Goal: Transaction & Acquisition: Purchase product/service

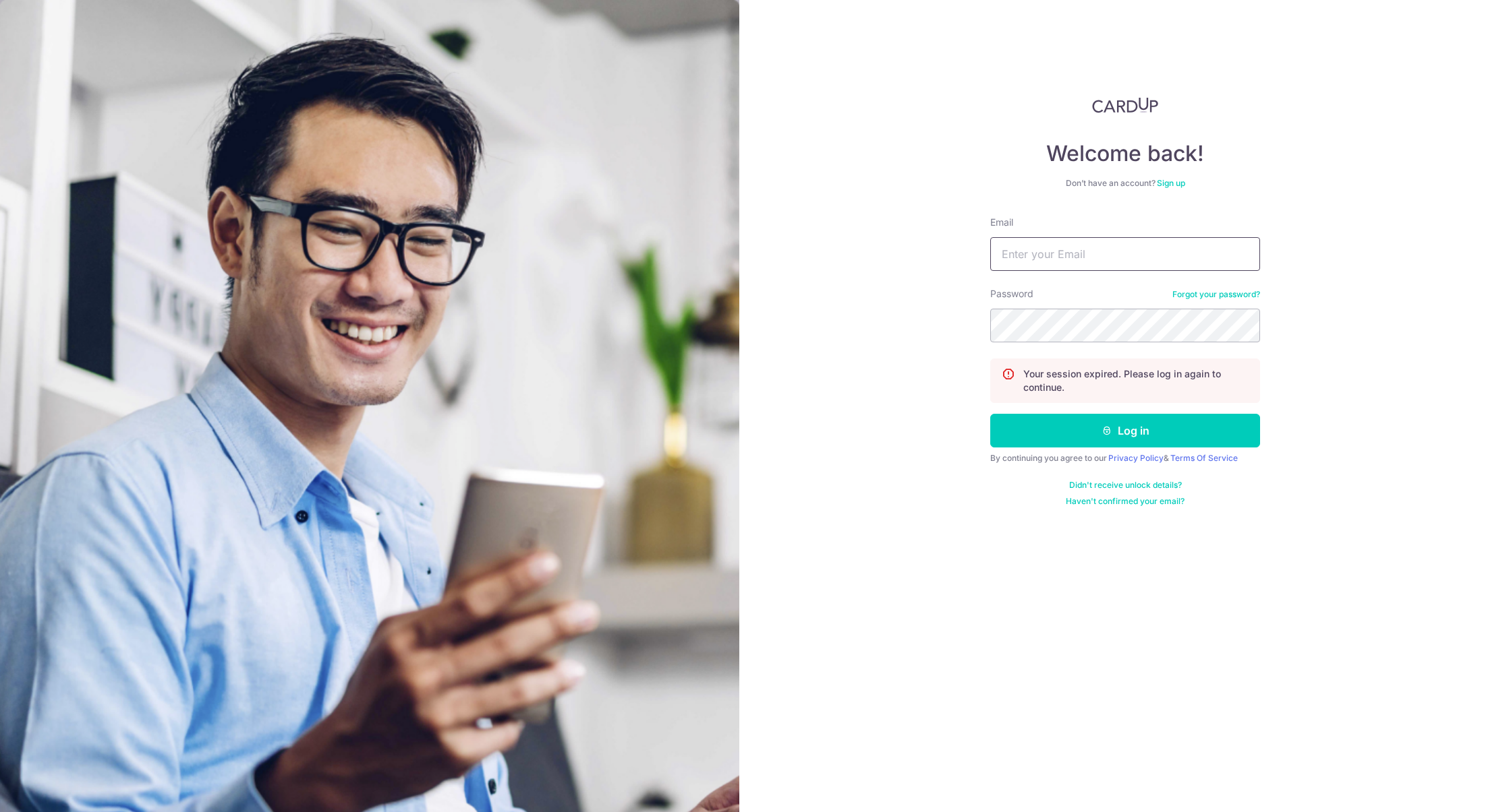
click at [1060, 262] on input "Email" at bounding box center [1126, 254] width 270 height 34
click at [0, 811] on com-1password-button at bounding box center [0, 812] width 0 height 0
type input "[EMAIL_ADDRESS][DOMAIN_NAME]"
click at [1083, 430] on button "Log in" at bounding box center [1126, 431] width 270 height 34
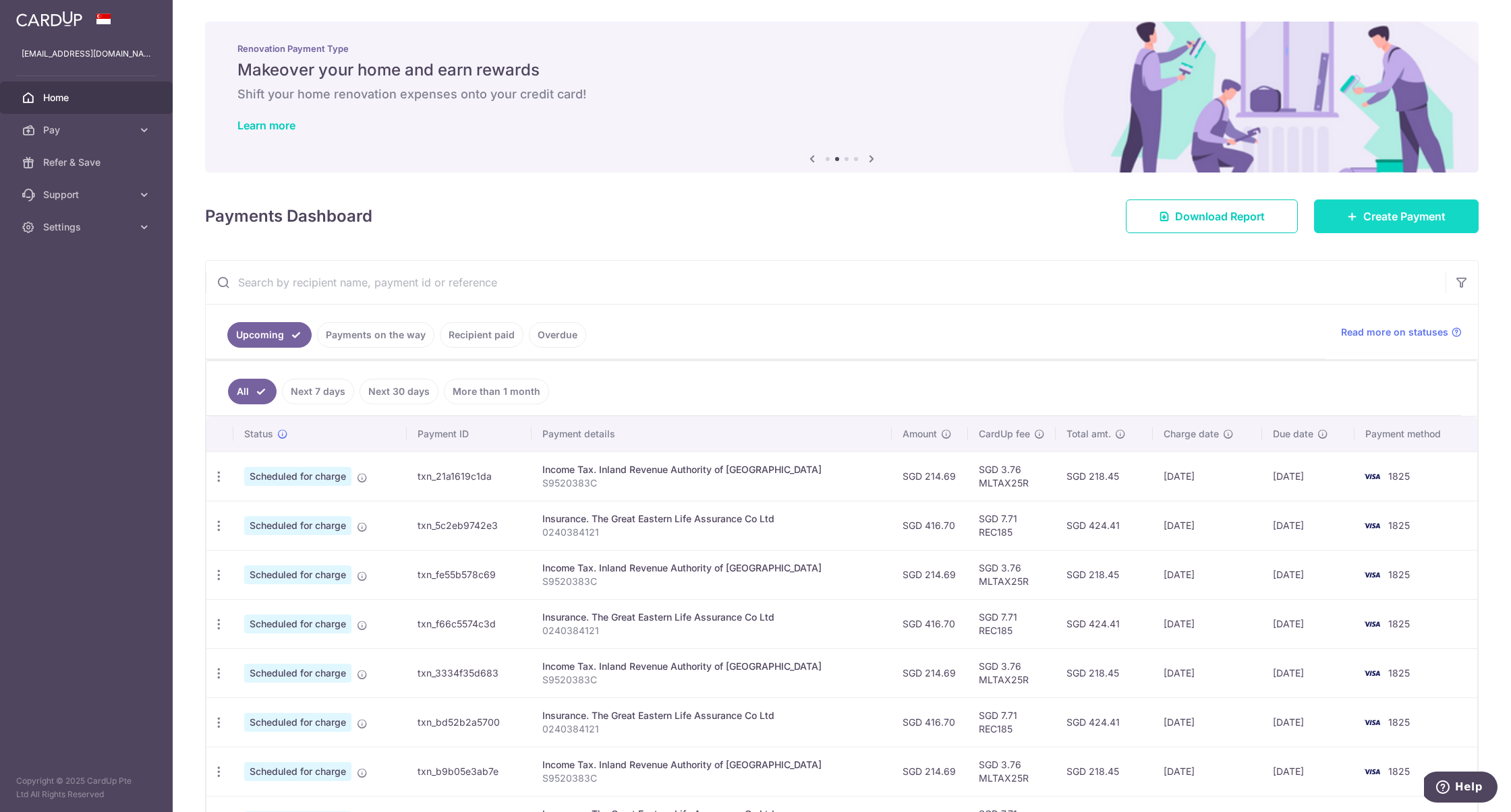
click at [1363, 207] on link "Create Payment" at bounding box center [1396, 217] width 165 height 34
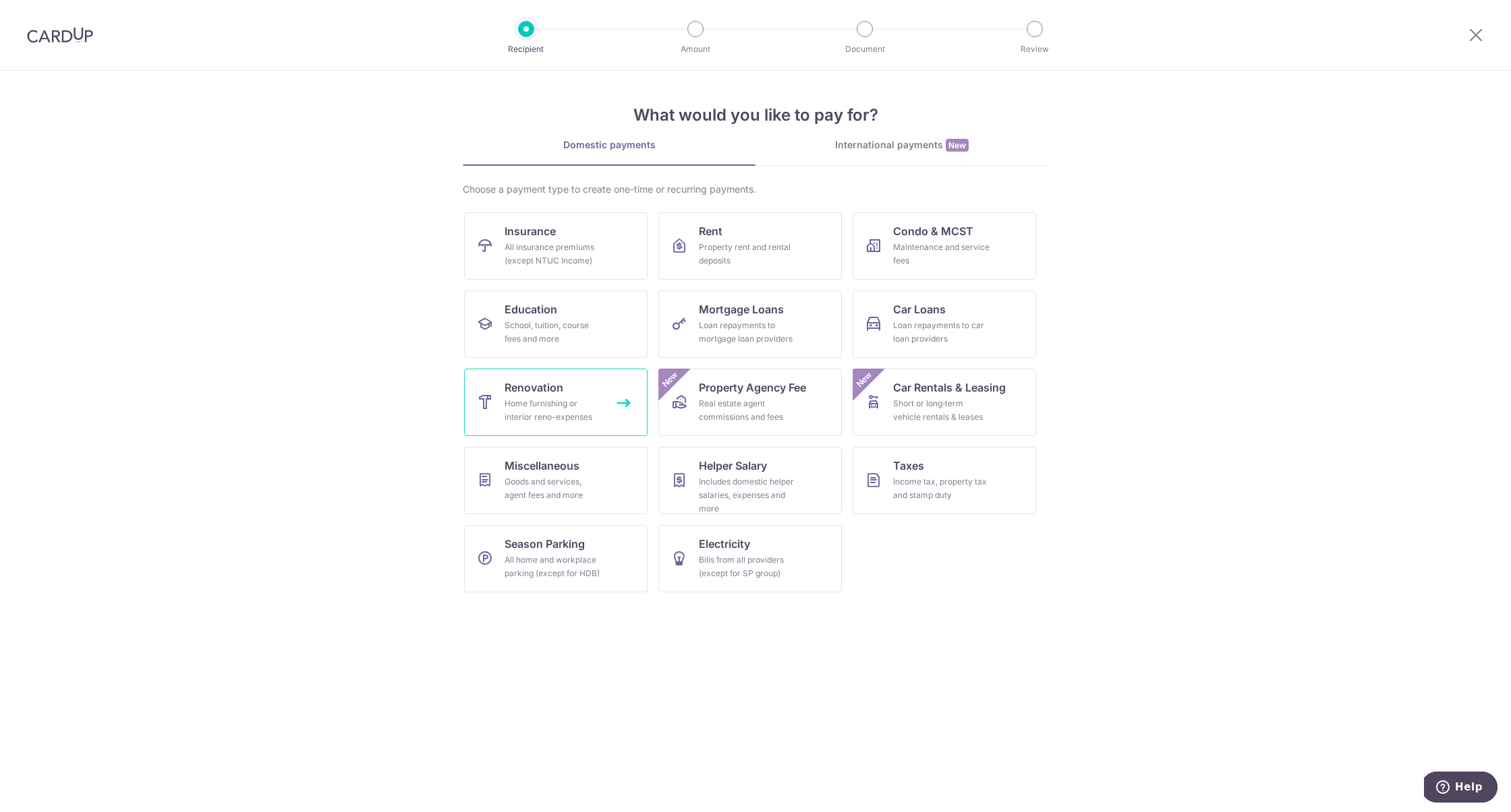
click at [608, 414] on link "Renovation Home furnishing or interior reno-expenses" at bounding box center [556, 403] width 184 height 67
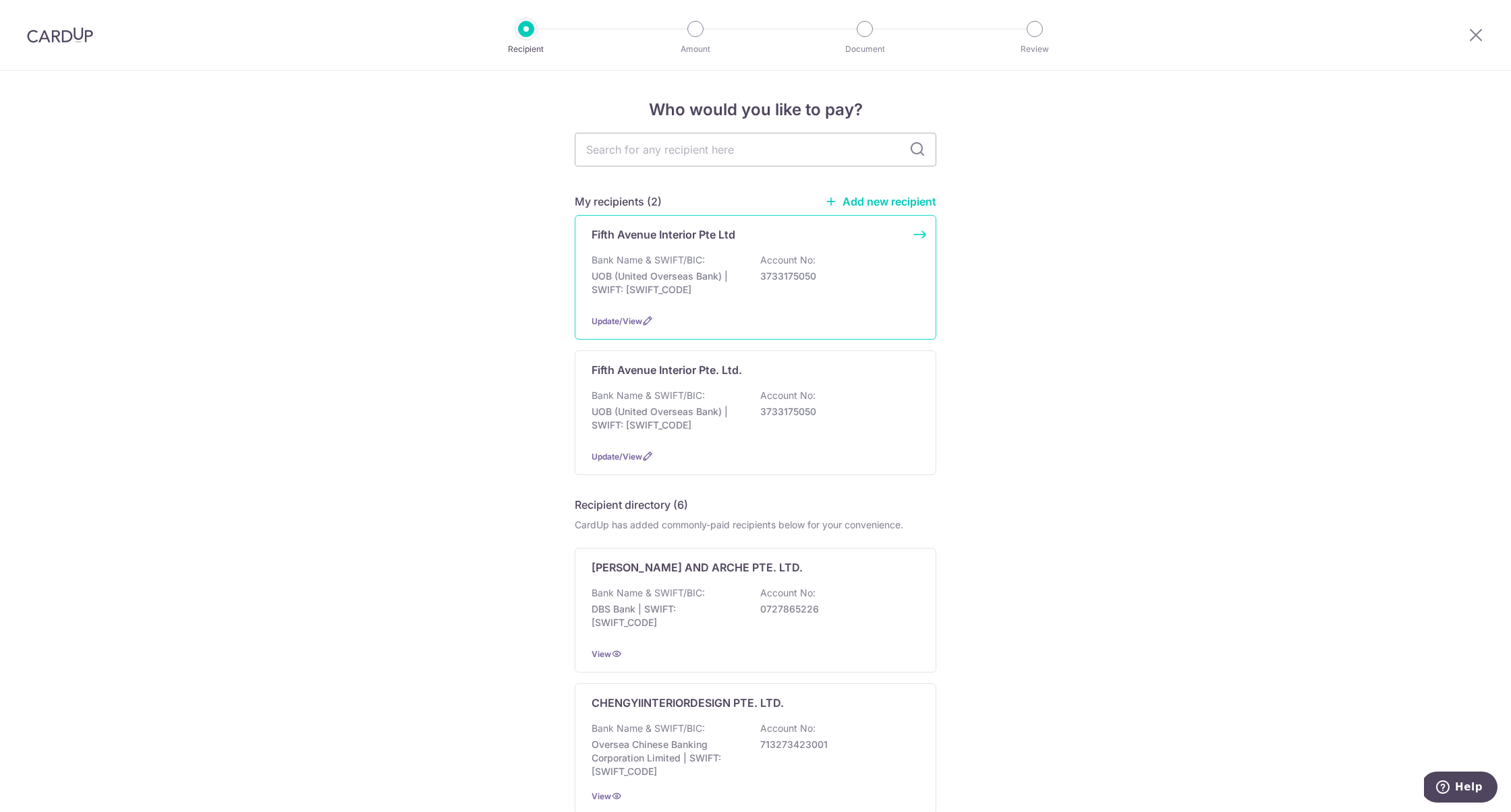
click at [710, 285] on p "UOB (United Overseas Bank) | SWIFT: UOVBSGSGXXX" at bounding box center [667, 283] width 151 height 27
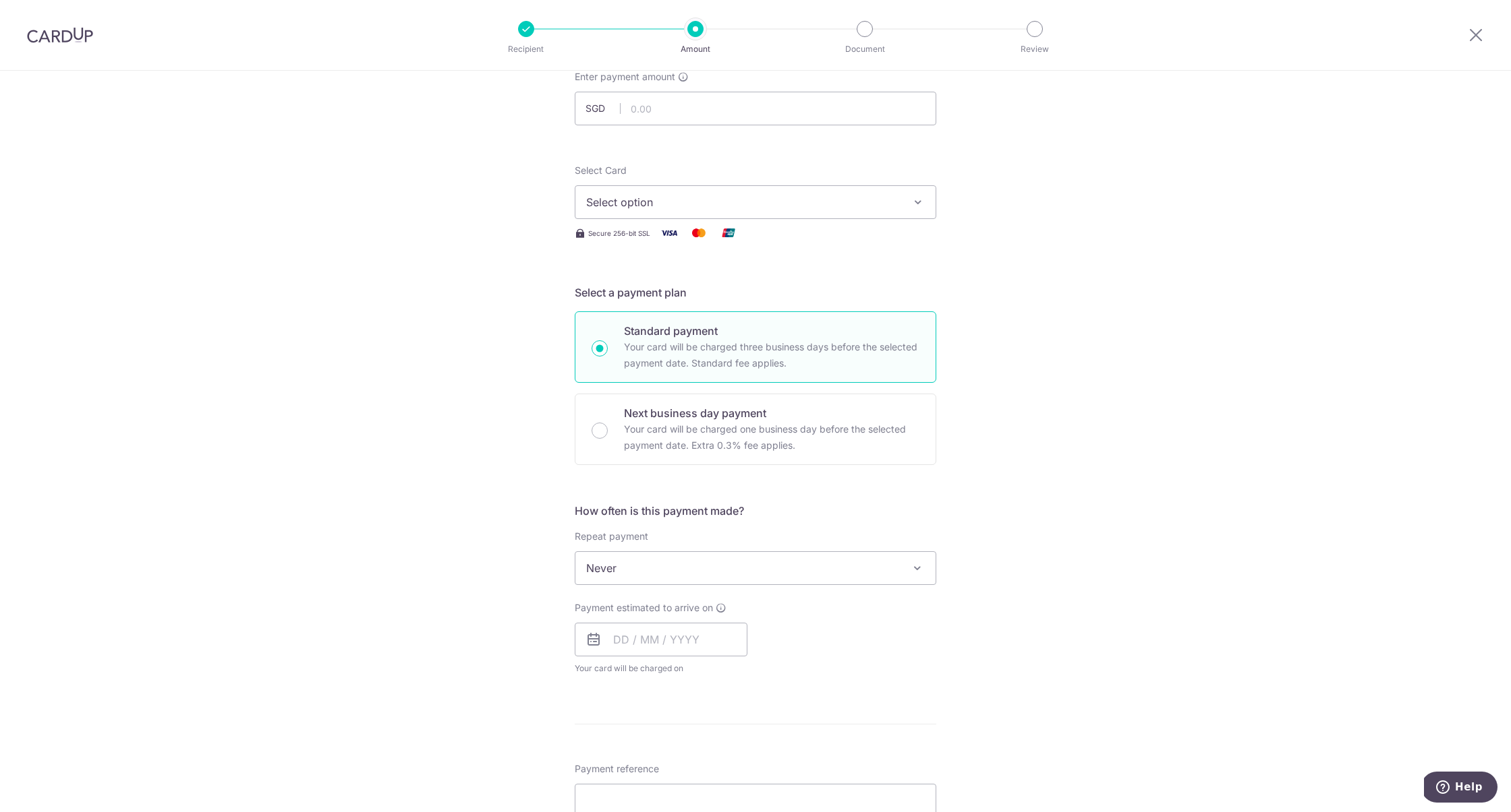
scroll to position [229, 0]
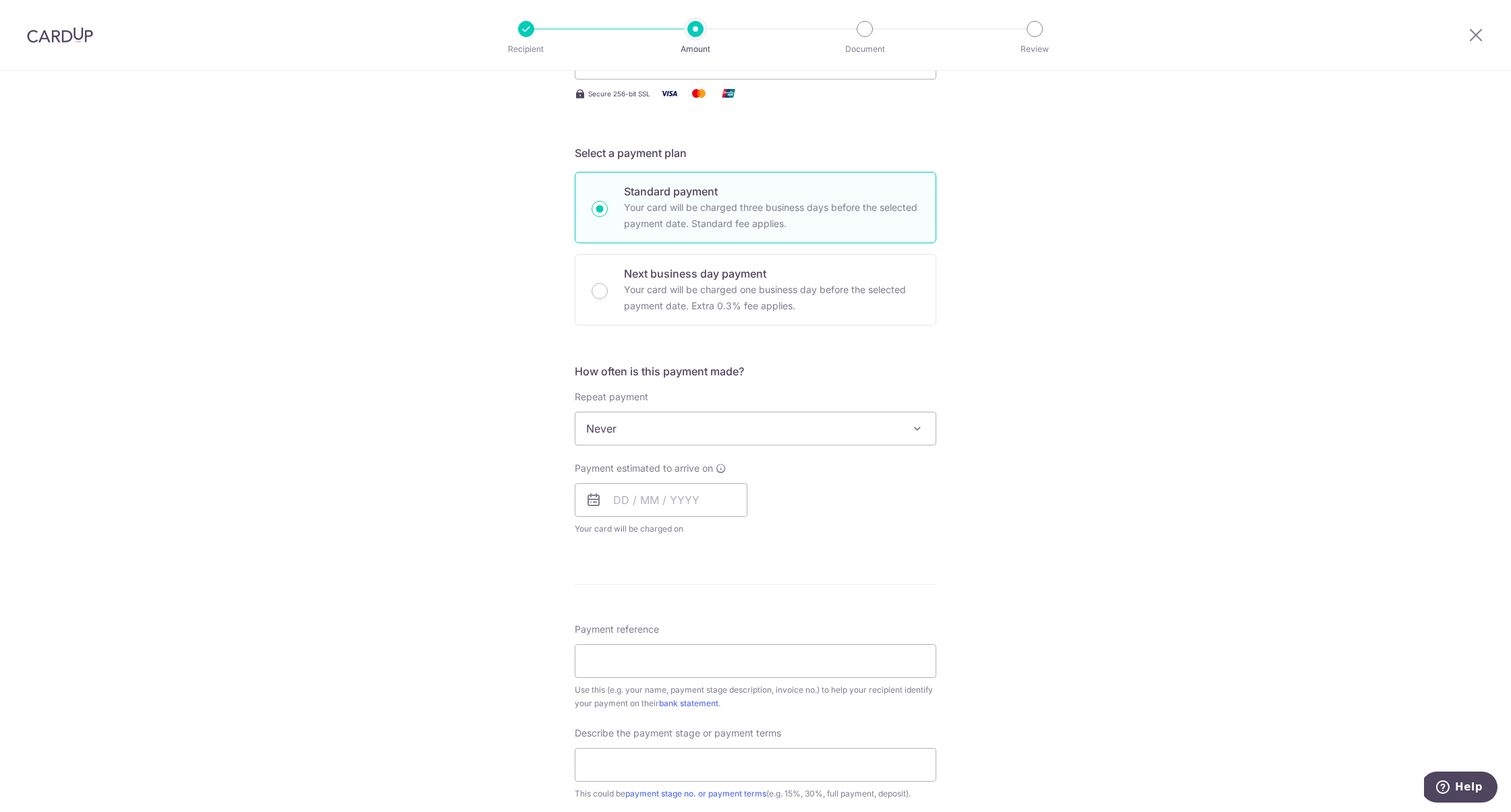
click at [752, 425] on span "Never" at bounding box center [756, 429] width 360 height 32
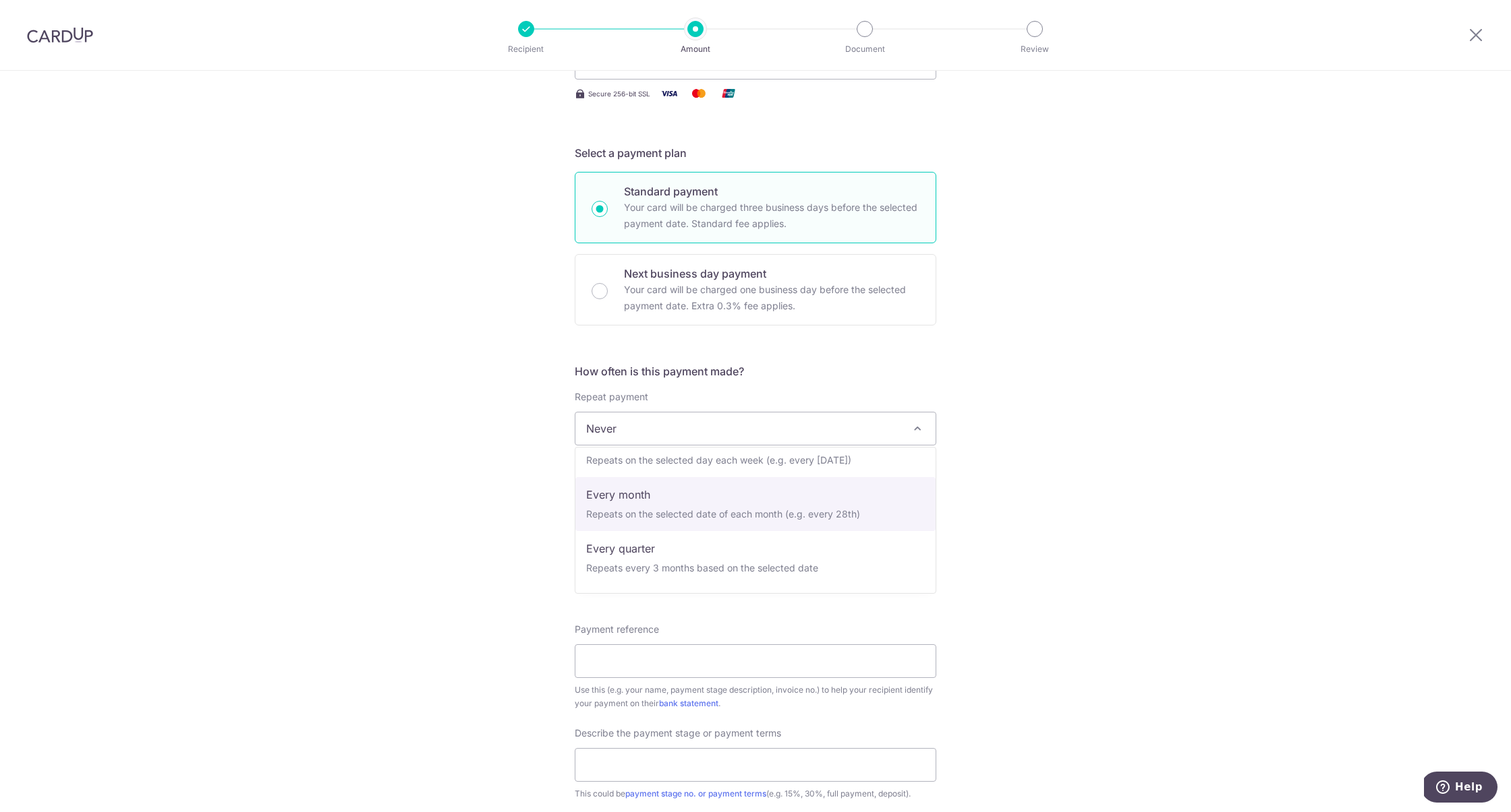
scroll to position [63, 0]
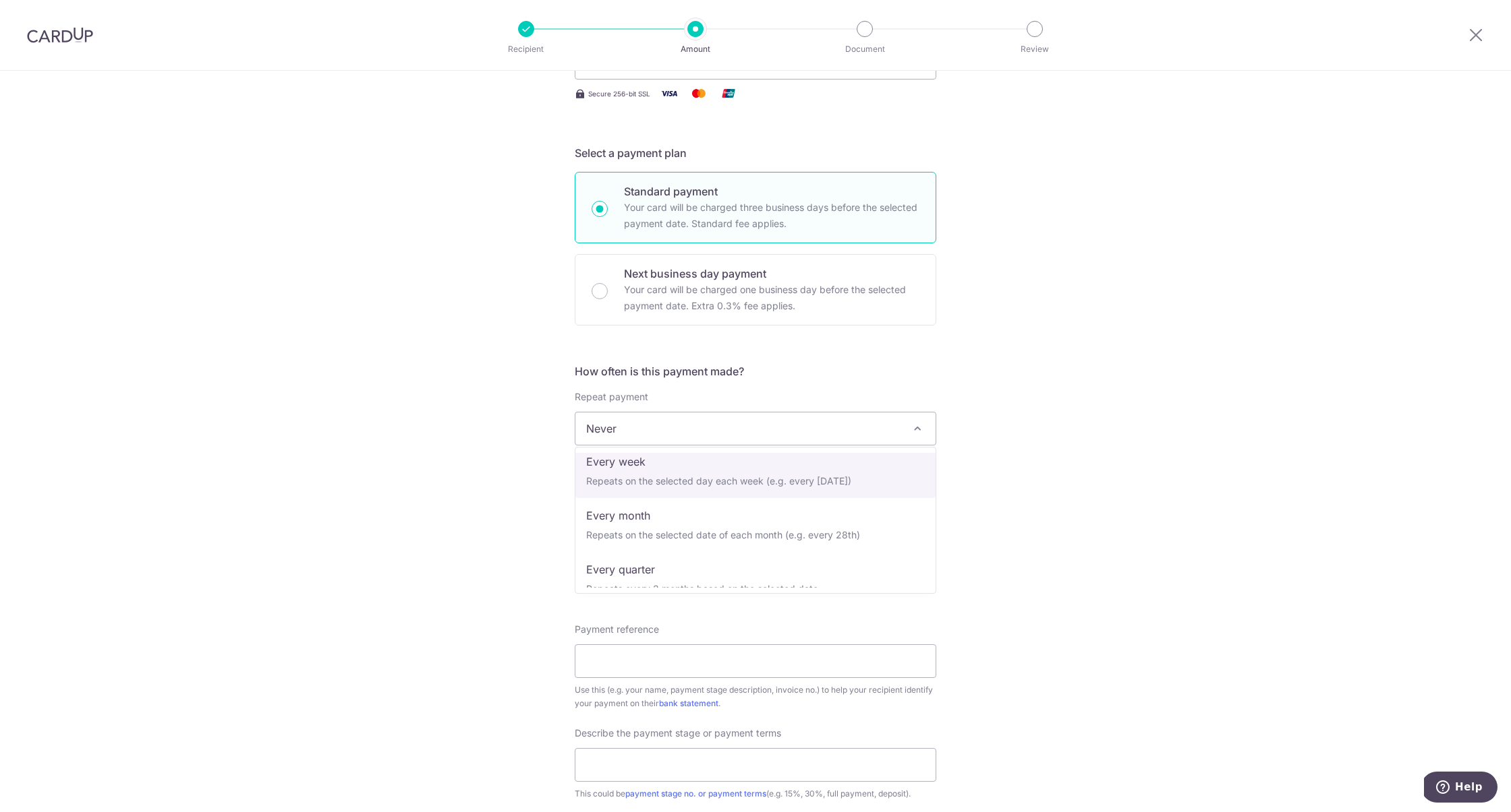
click at [851, 369] on h5 "How often is this payment made?" at bounding box center [756, 371] width 362 height 16
click at [654, 660] on input "Payment reference" at bounding box center [756, 662] width 362 height 34
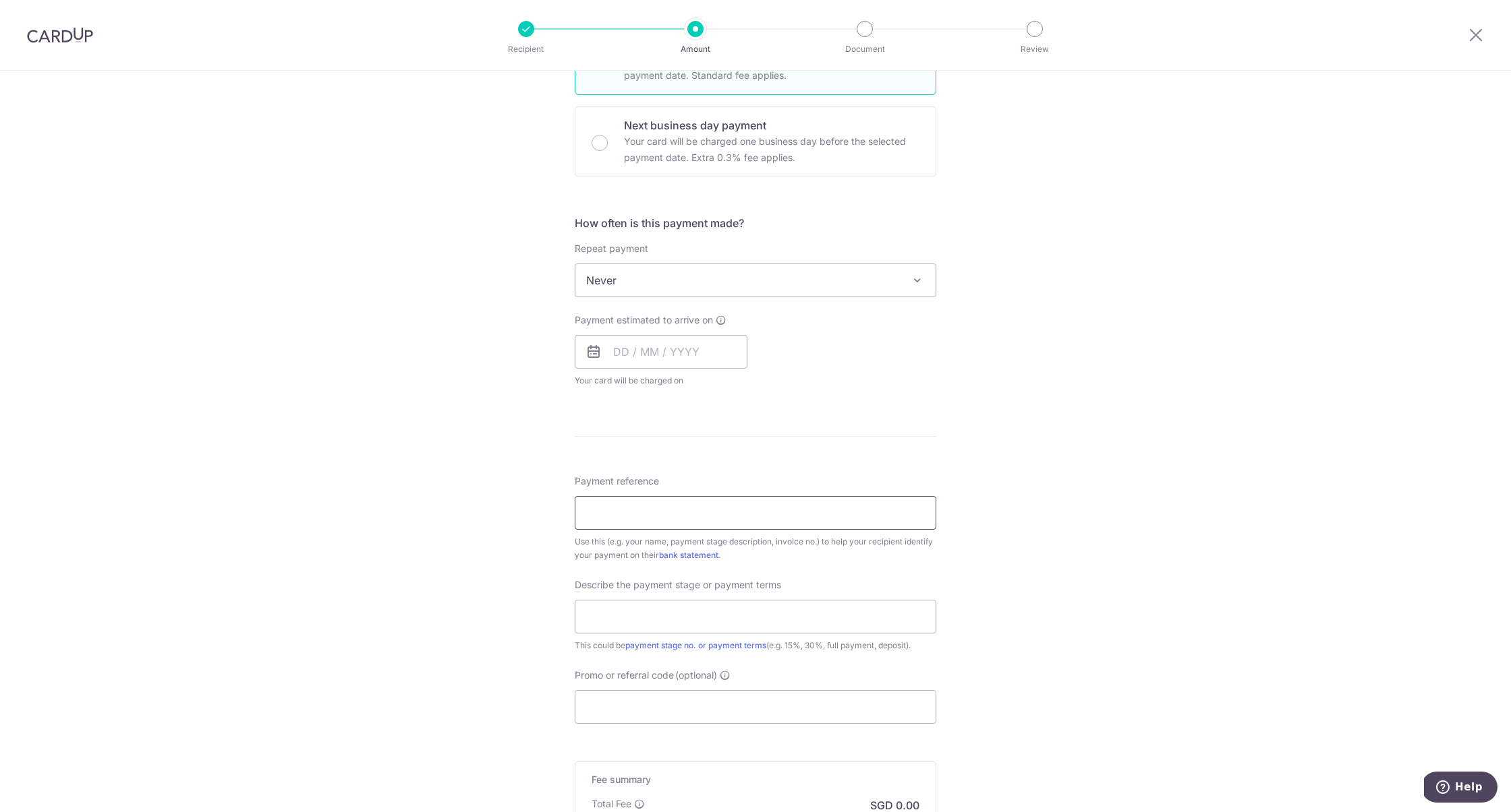
scroll to position [382, 0]
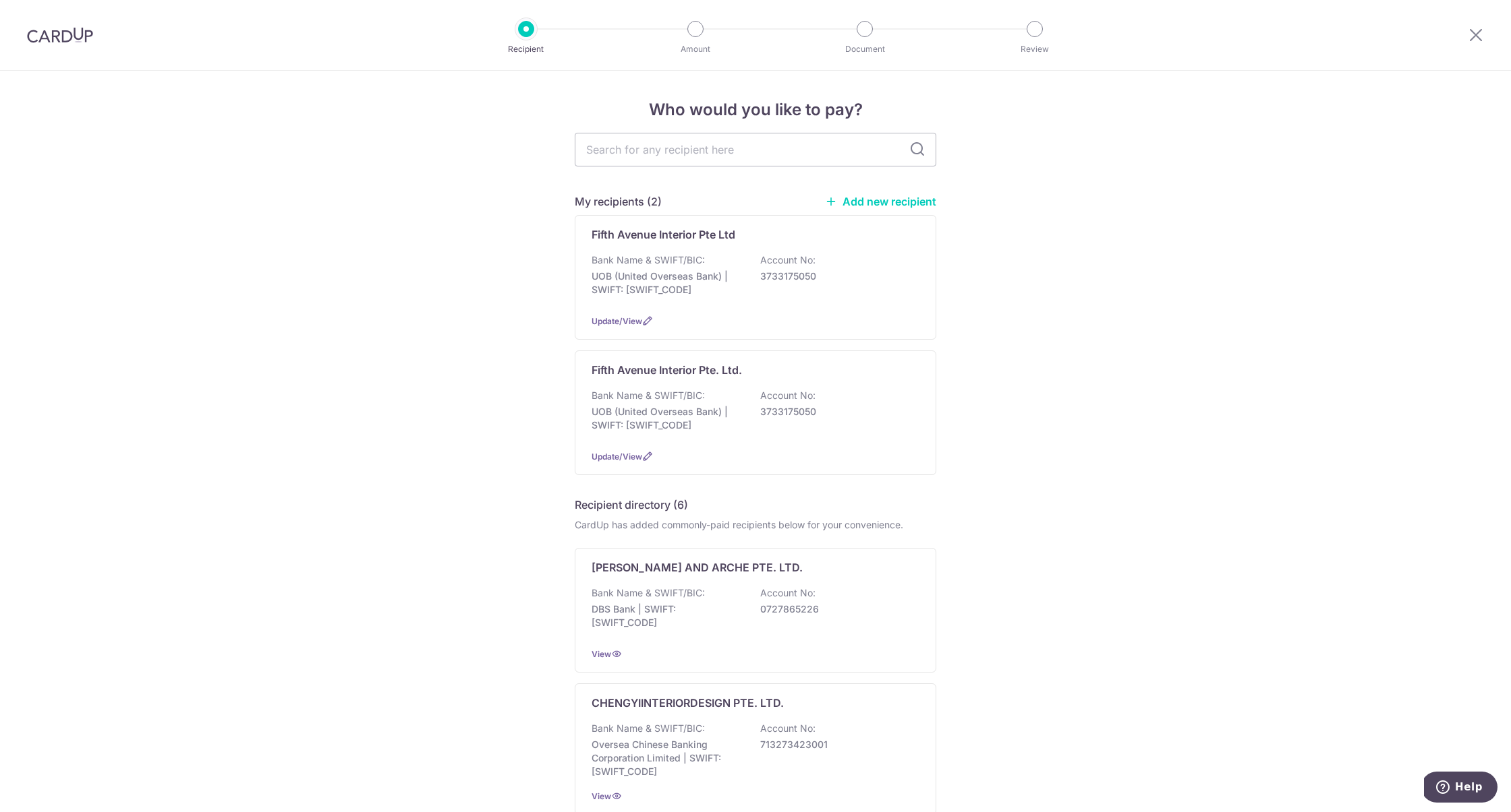
click at [68, 37] on img at bounding box center [60, 34] width 66 height 16
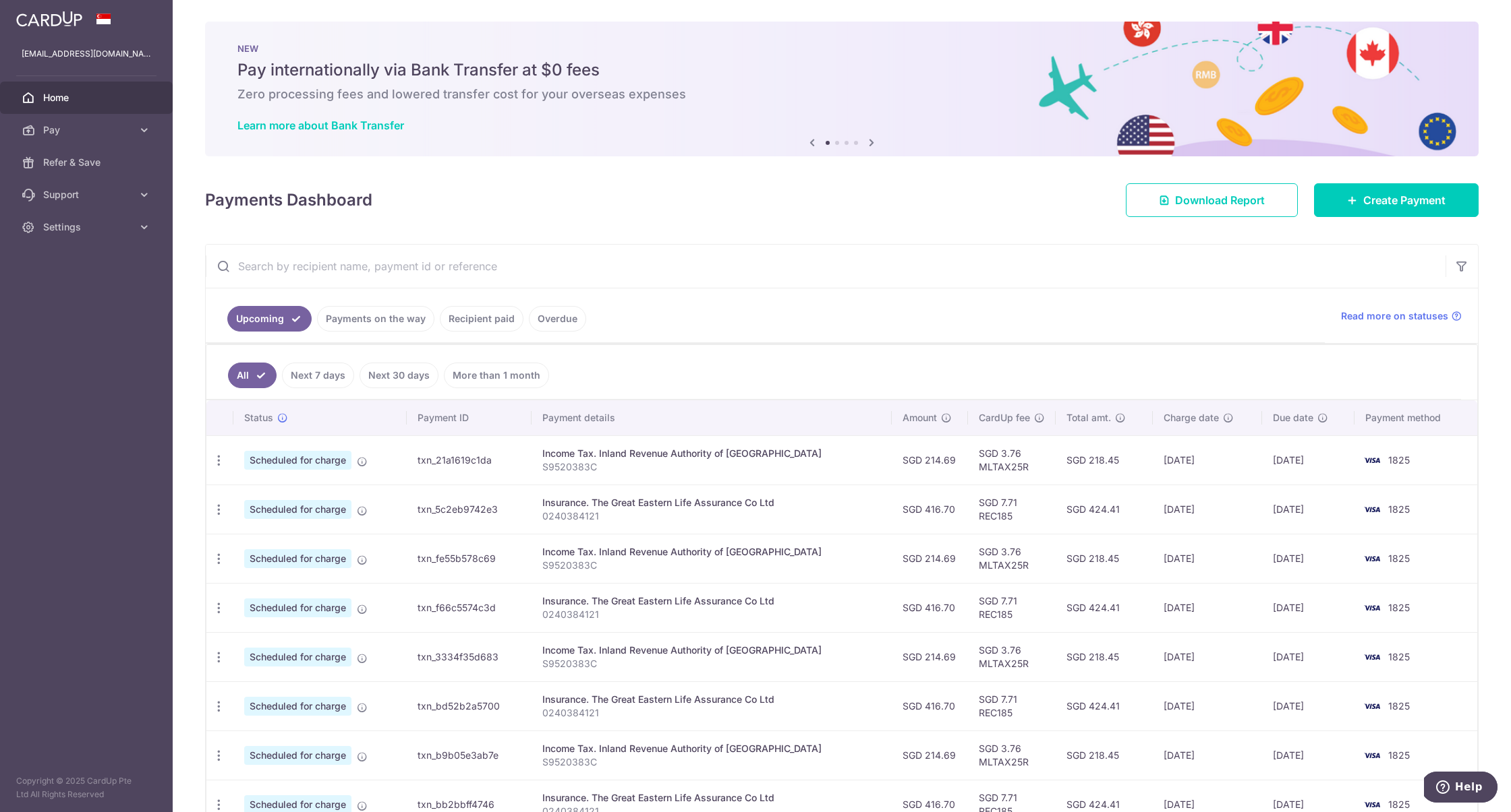
click at [495, 319] on link "Recipient paid" at bounding box center [481, 318] width 84 height 25
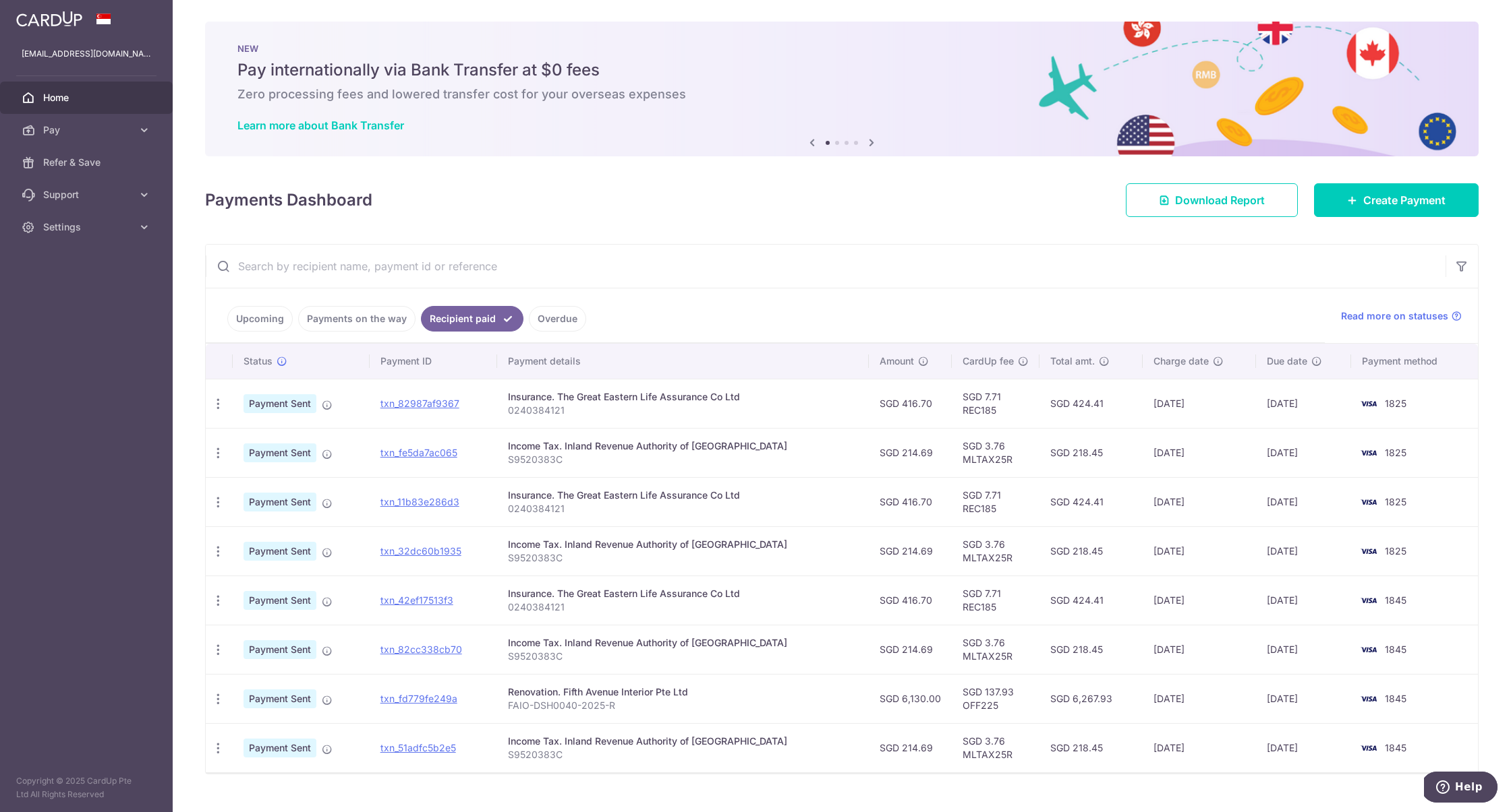
scroll to position [21, 0]
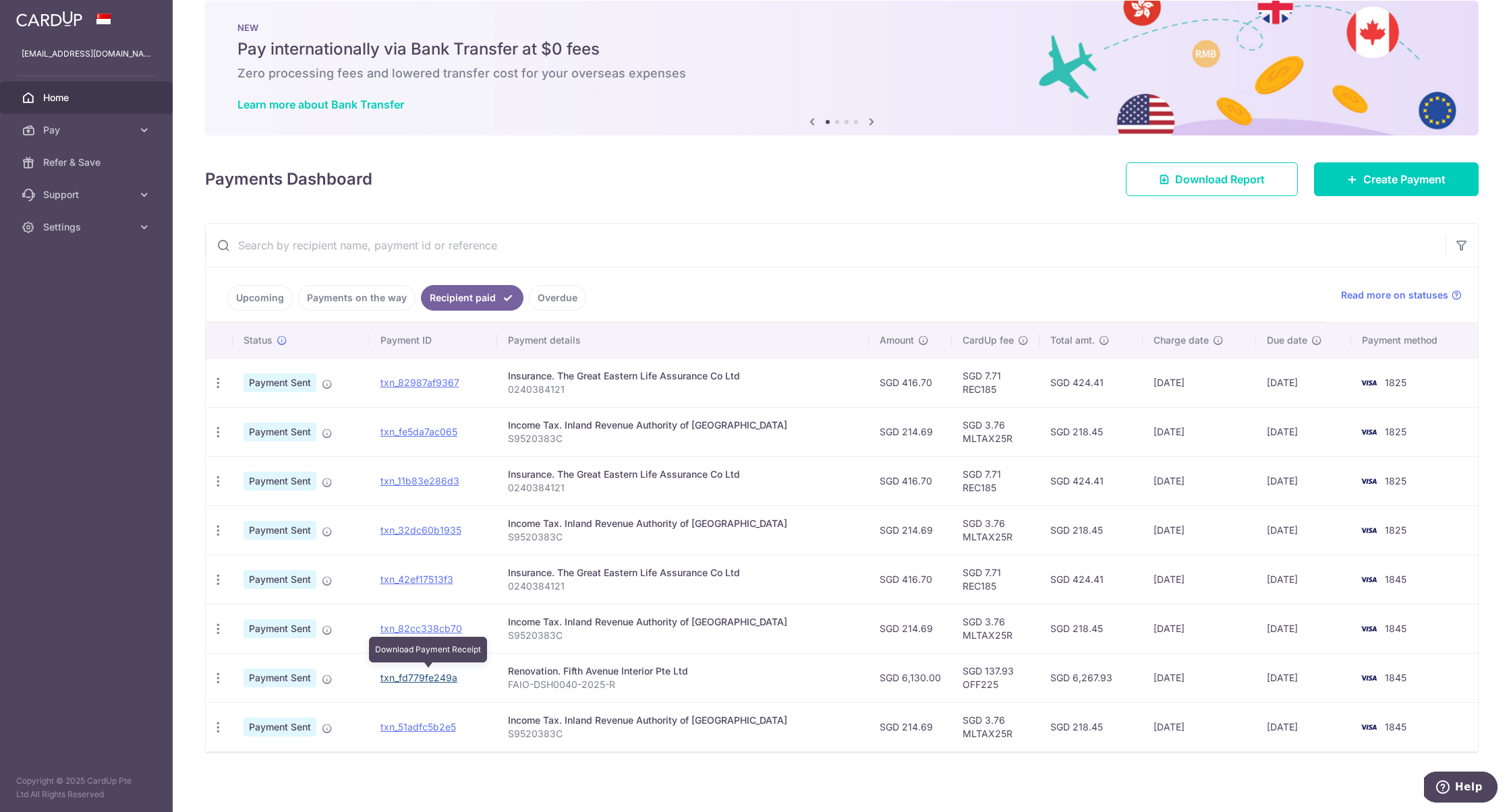
click at [416, 676] on link "txn_fd779fe249a" at bounding box center [419, 678] width 77 height 11
click at [1385, 192] on link "Create Payment" at bounding box center [1396, 179] width 165 height 34
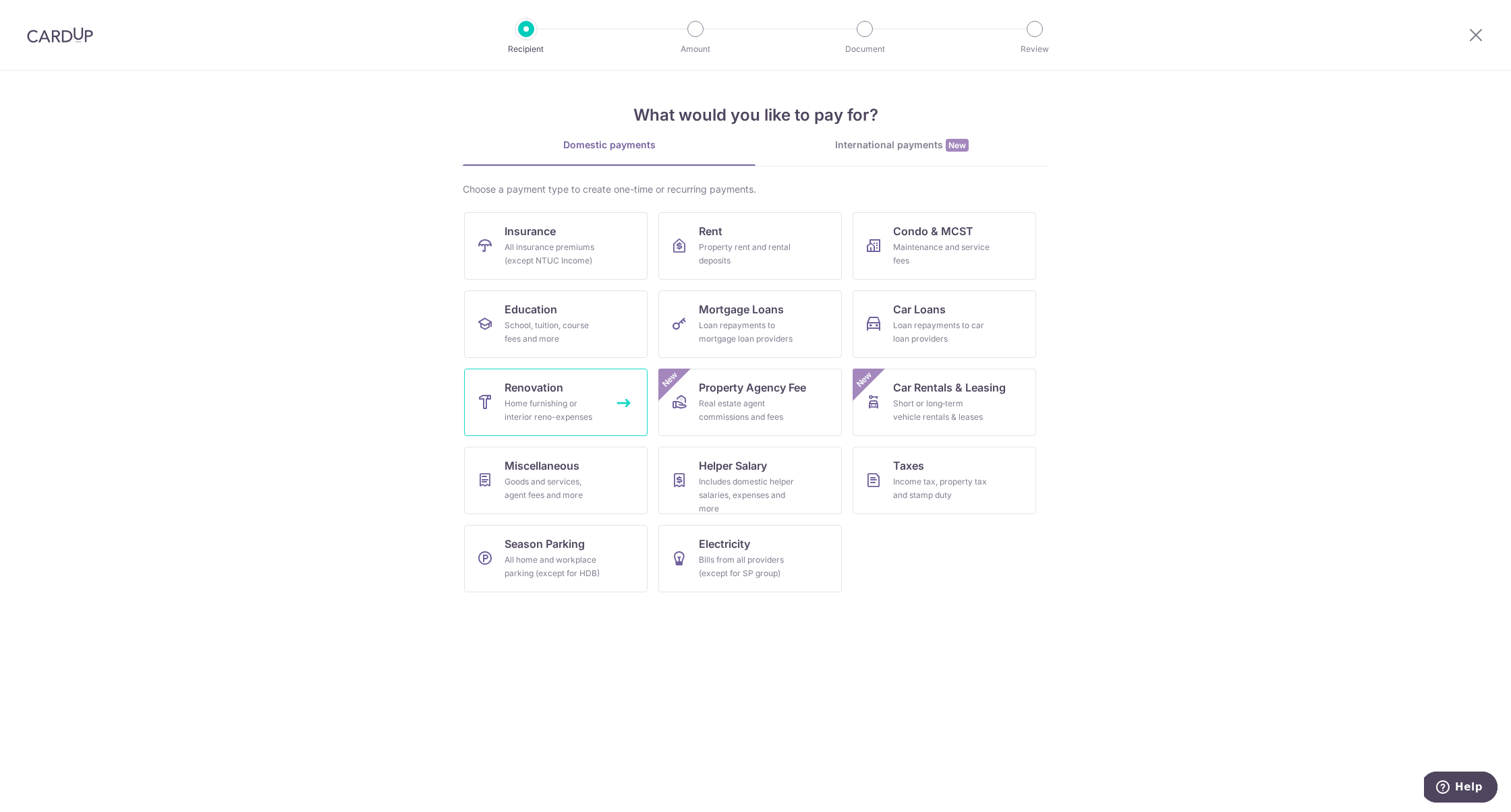
click at [527, 404] on div "Home furnishing or interior reno-expenses" at bounding box center [553, 411] width 97 height 27
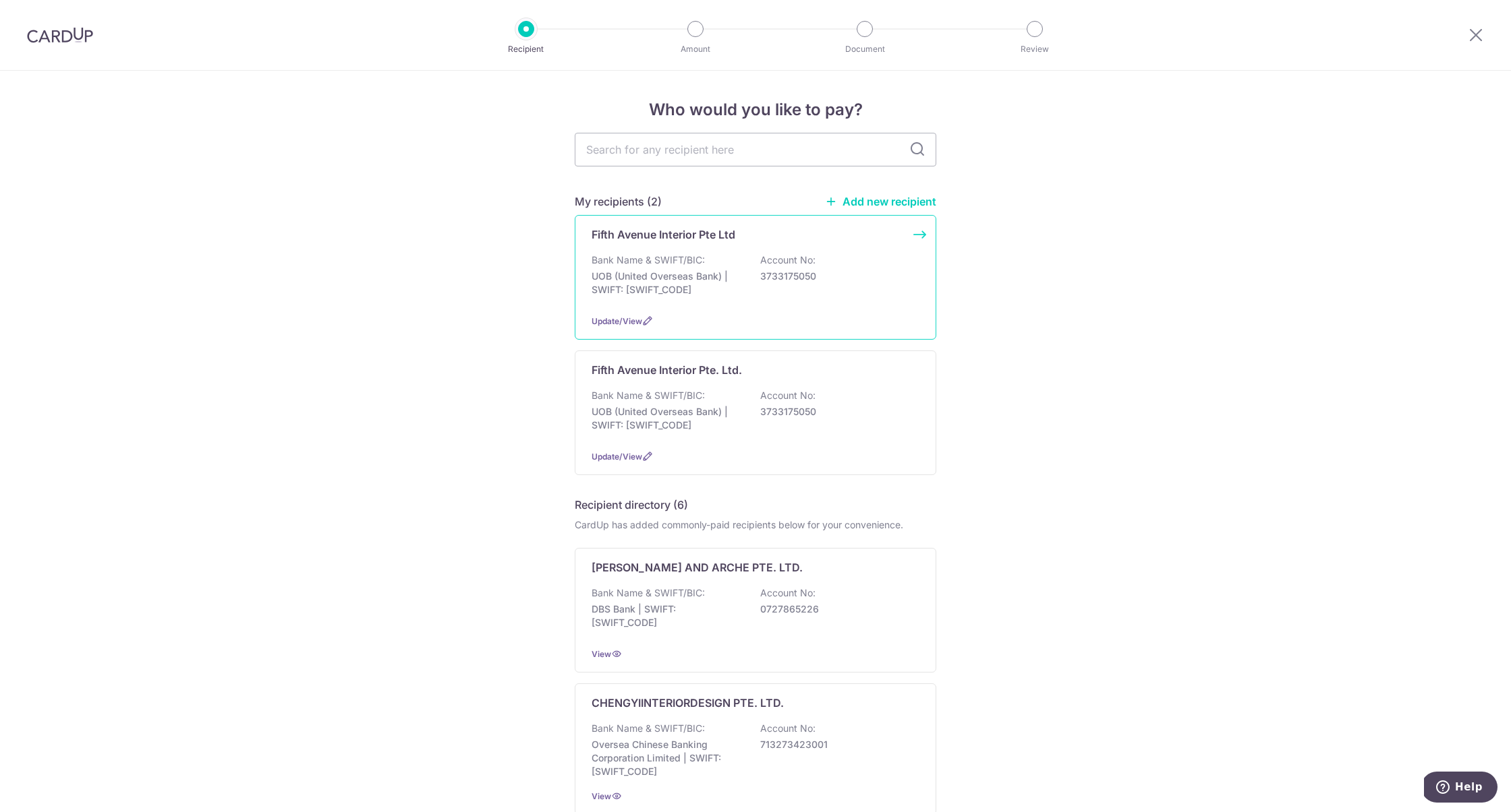
click at [789, 299] on div "Bank Name & SWIFT/BIC: UOB (United Overseas Bank) | SWIFT: UOVBSGSGXXX Account …" at bounding box center [756, 278] width 328 height 50
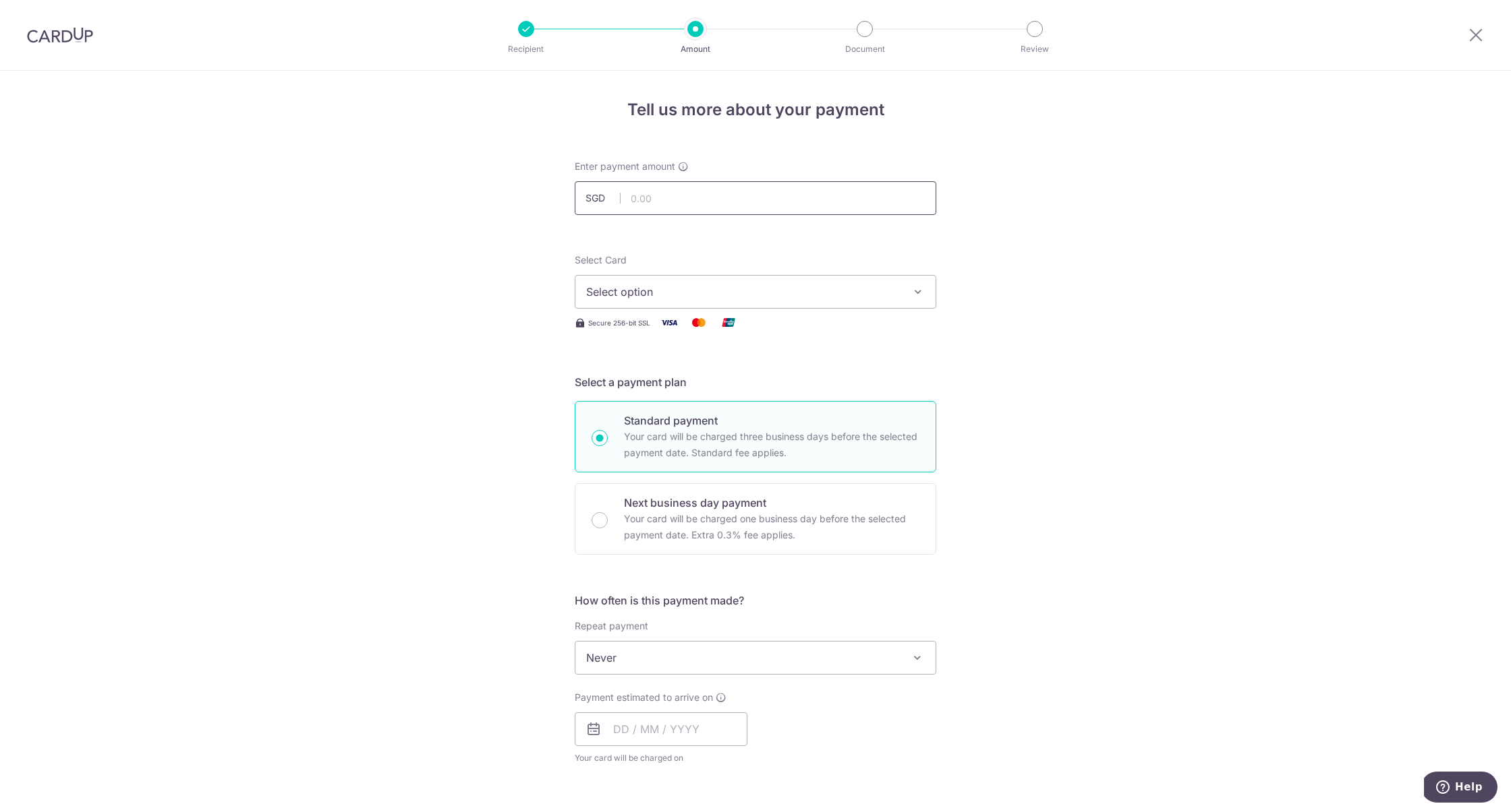
click at [751, 194] on input "text" at bounding box center [756, 198] width 362 height 34
paste input "30,500"
type input "30,500.00"
click at [651, 268] on div "Select Card Select option Add credit card Your Cards **** 1268 **** 1845 **** 1…" at bounding box center [756, 281] width 362 height 56
click at [651, 276] on button "Select option" at bounding box center [756, 292] width 362 height 34
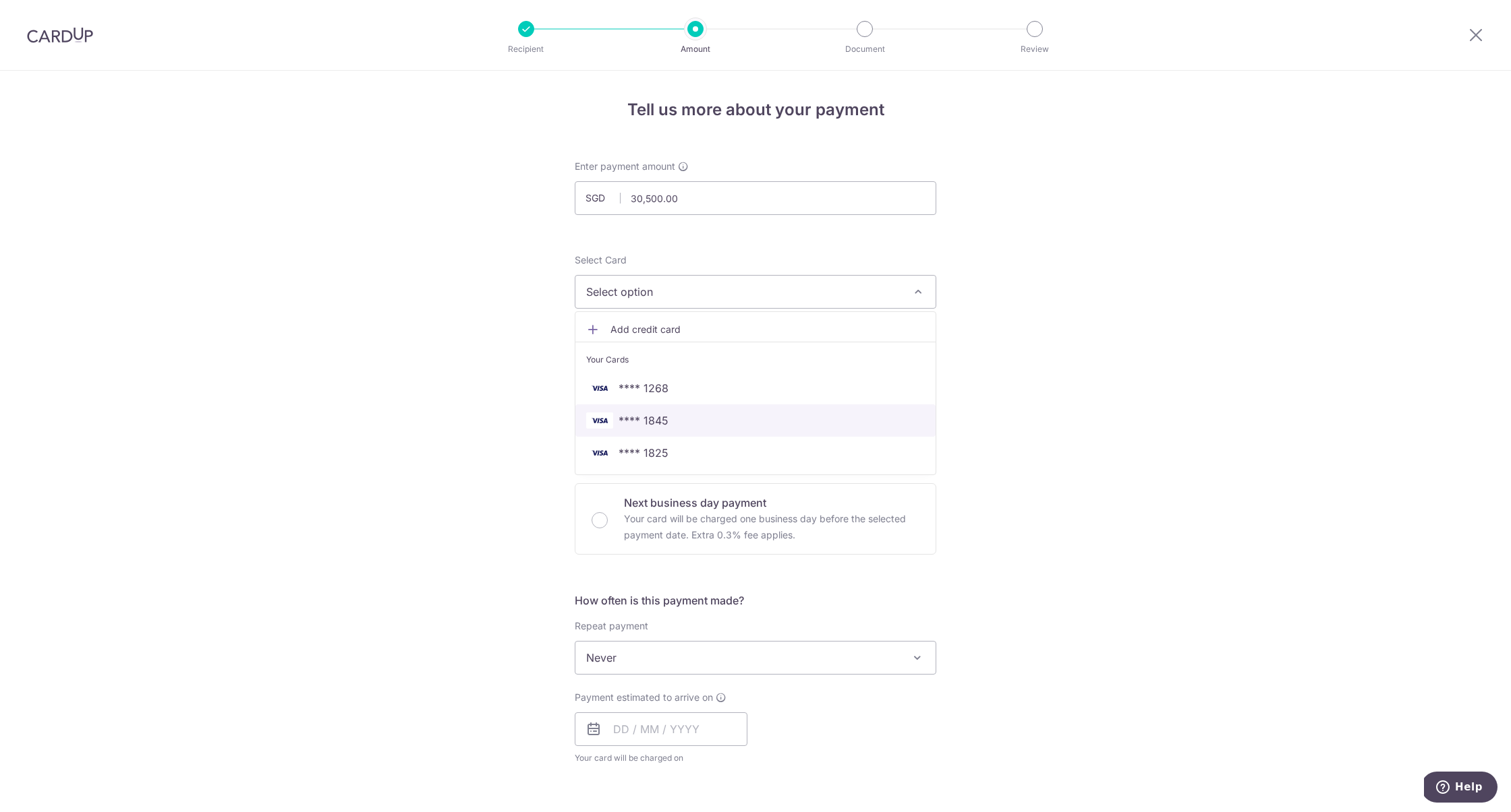
click at [708, 426] on span "**** 1845" at bounding box center [755, 420] width 338 height 16
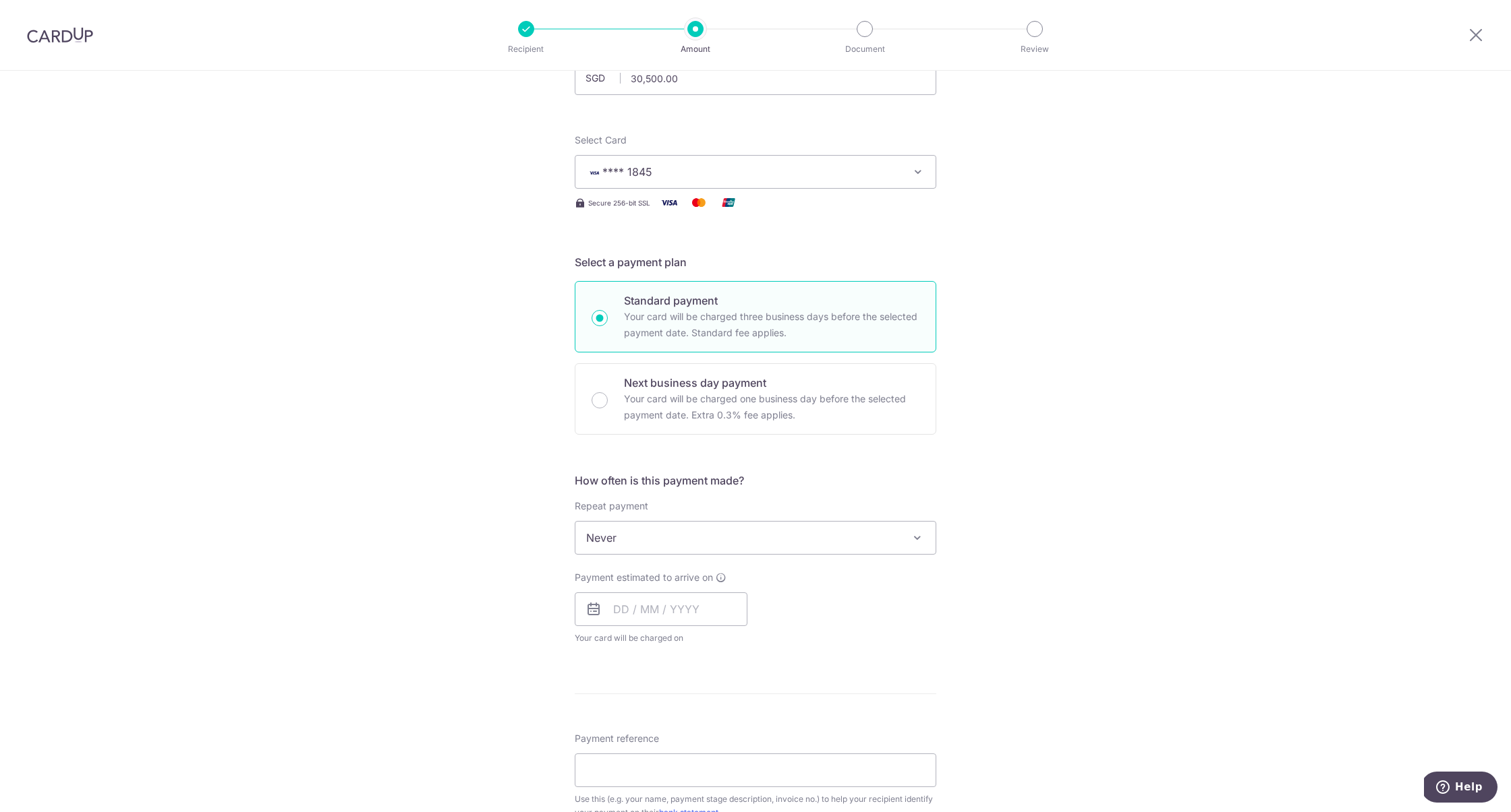
scroll to position [190, 0]
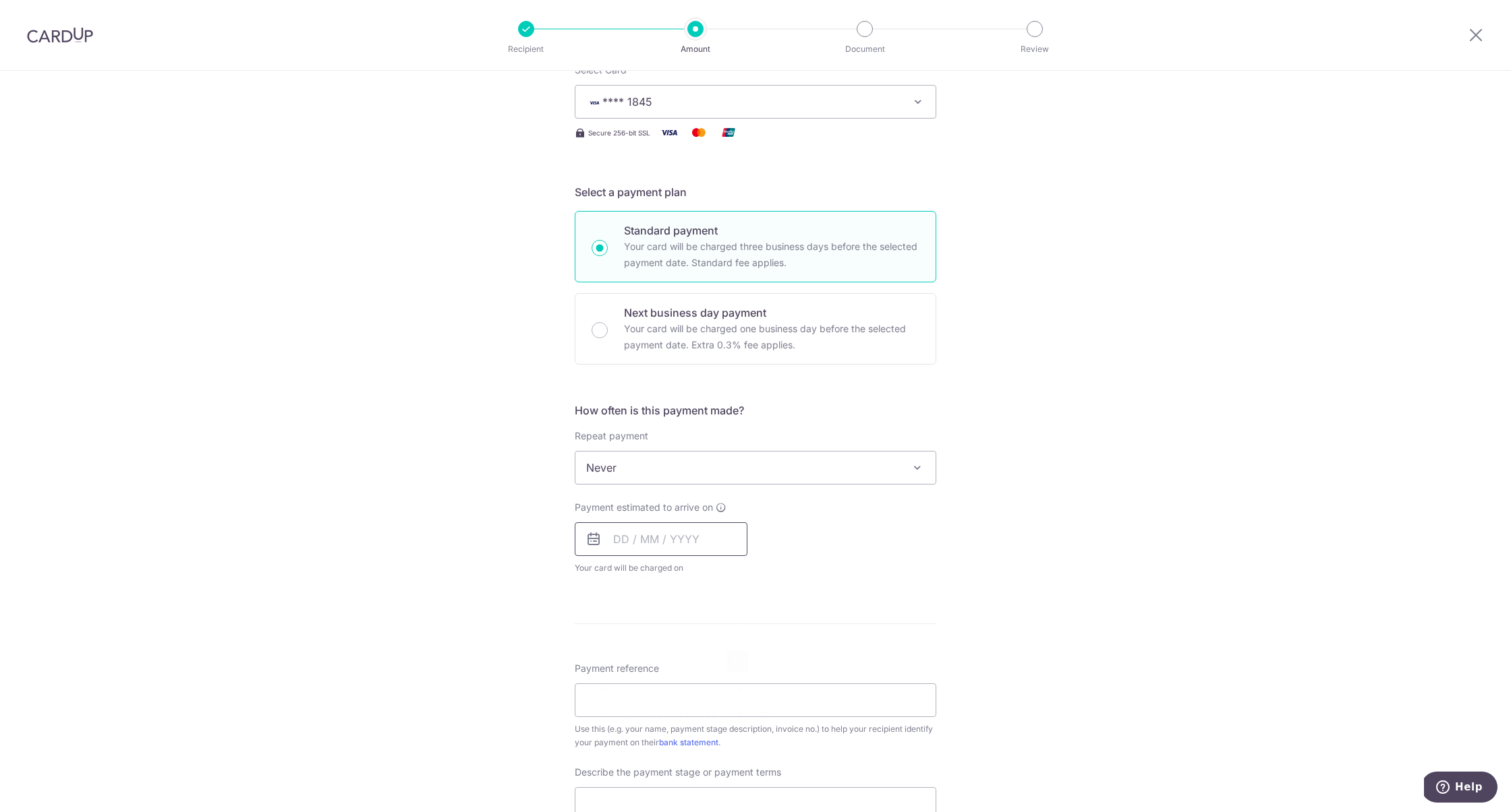
click at [638, 541] on input "text" at bounding box center [661, 539] width 172 height 34
click at [733, 657] on link "12" at bounding box center [737, 662] width 22 height 22
type input "[DATE]"
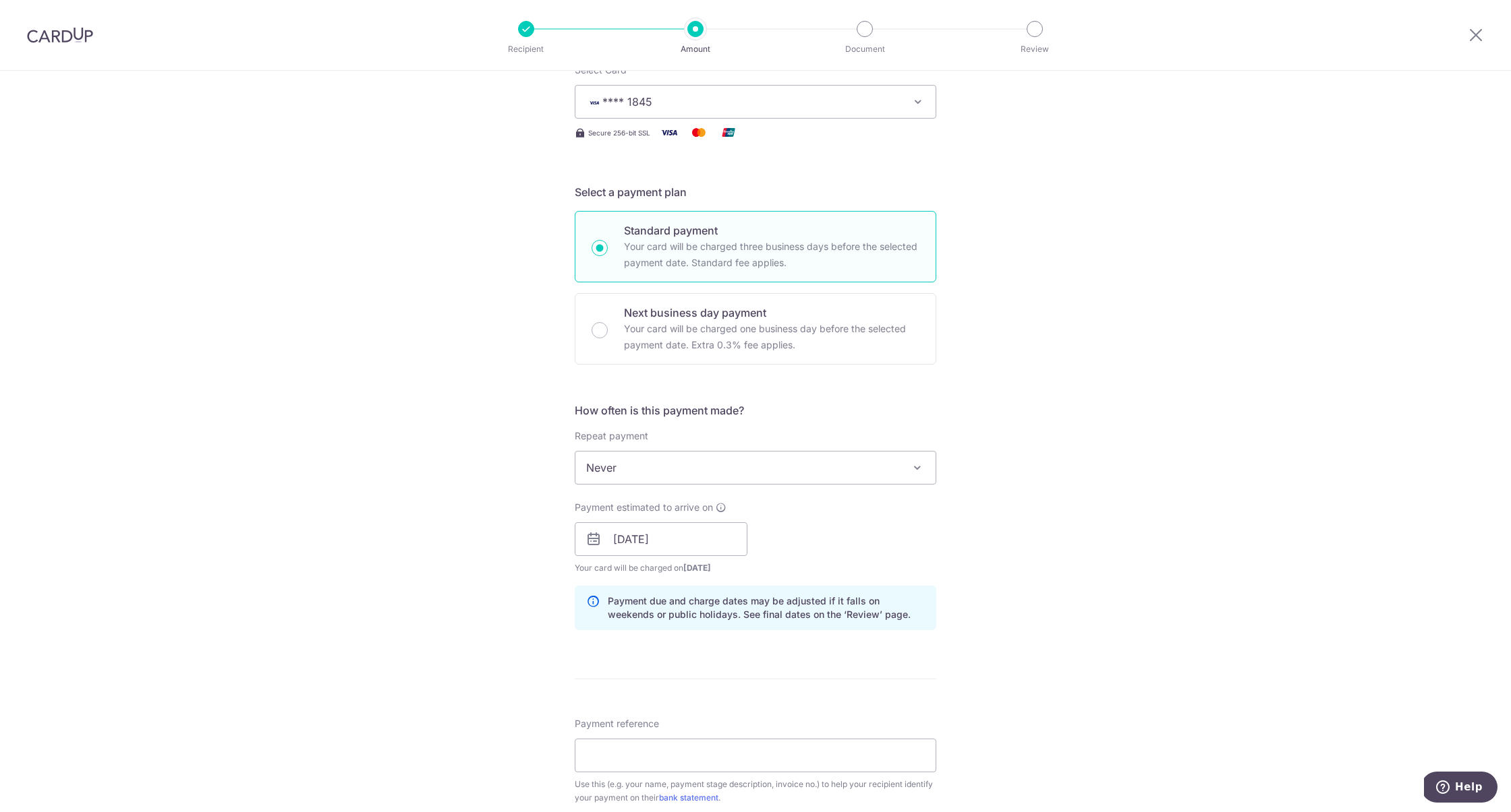
click at [822, 521] on div "Payment estimated to arrive on 12/09/2025 Prev Next Sep Oct Nov Dec 2025 2026 2…" at bounding box center [755, 537] width 378 height 74
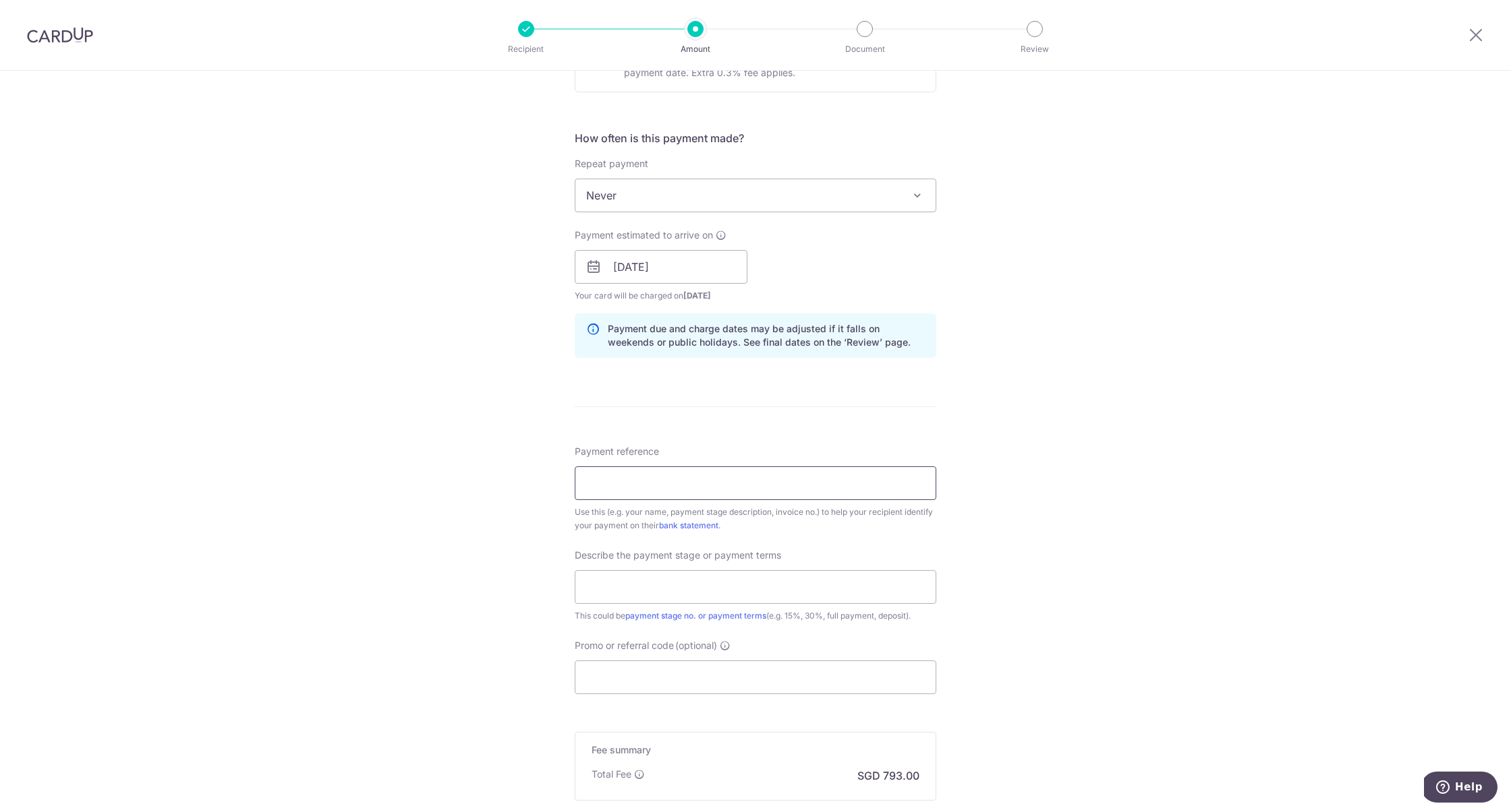
scroll to position [472, 0]
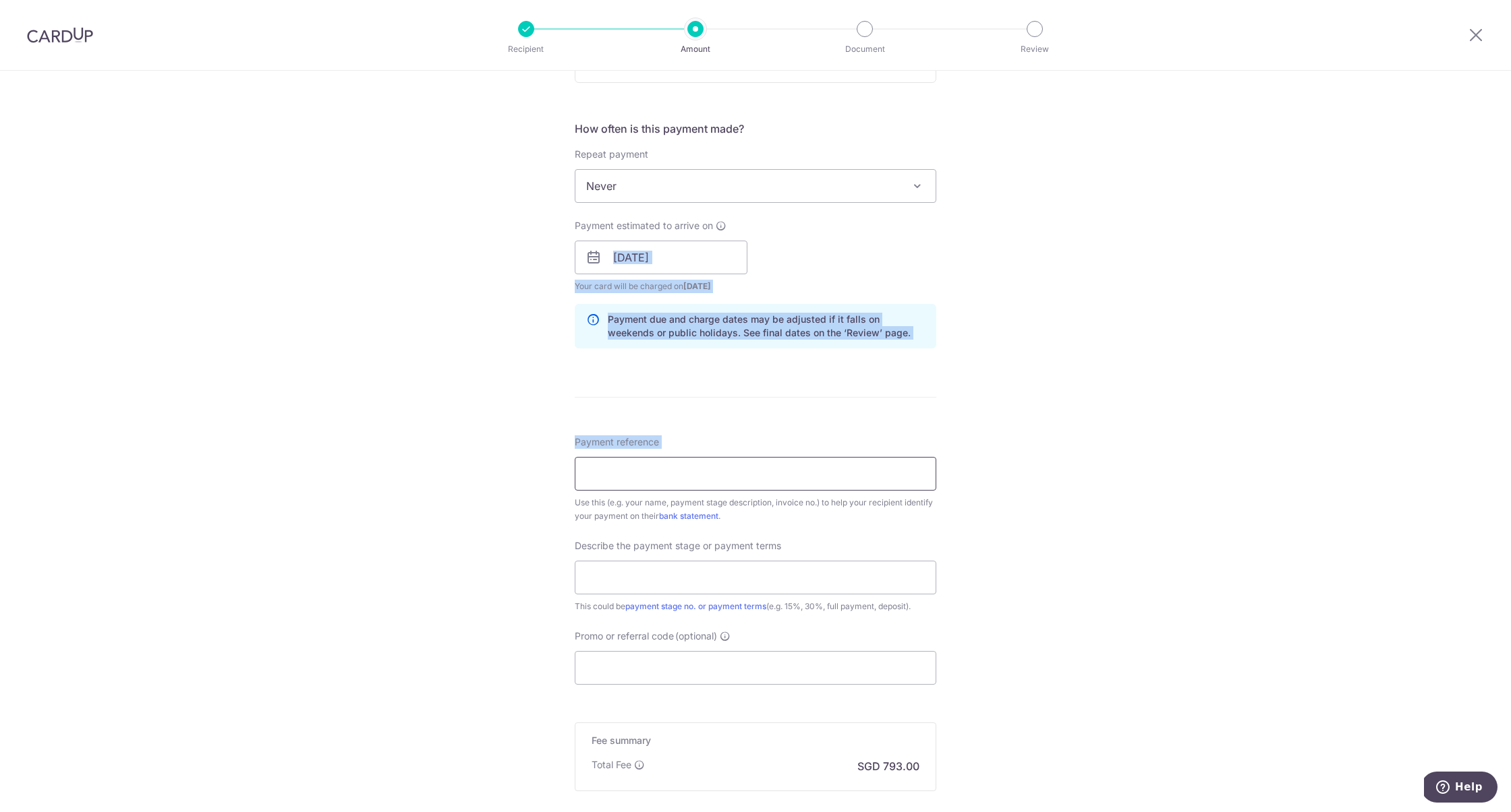
click at [654, 474] on input "Payment reference" at bounding box center [756, 474] width 362 height 34
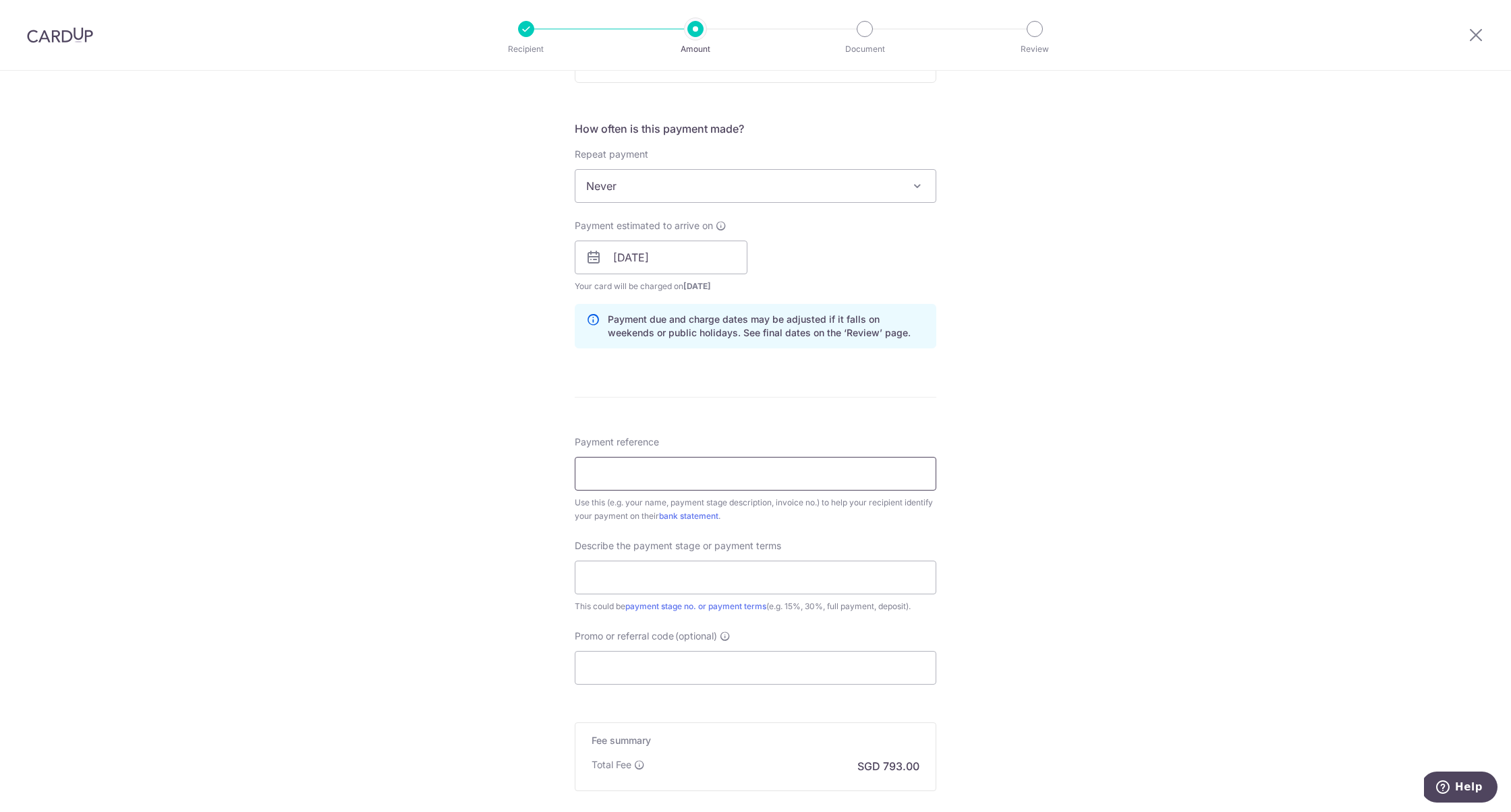
click at [652, 475] on input "Payment reference" at bounding box center [756, 474] width 362 height 34
type input "FAIO-DSH0040-2025-R"
click at [630, 572] on input "text" at bounding box center [756, 578] width 362 height 34
click at [651, 574] on input "Payment Stage 2 (50% before startwo" at bounding box center [756, 578] width 362 height 34
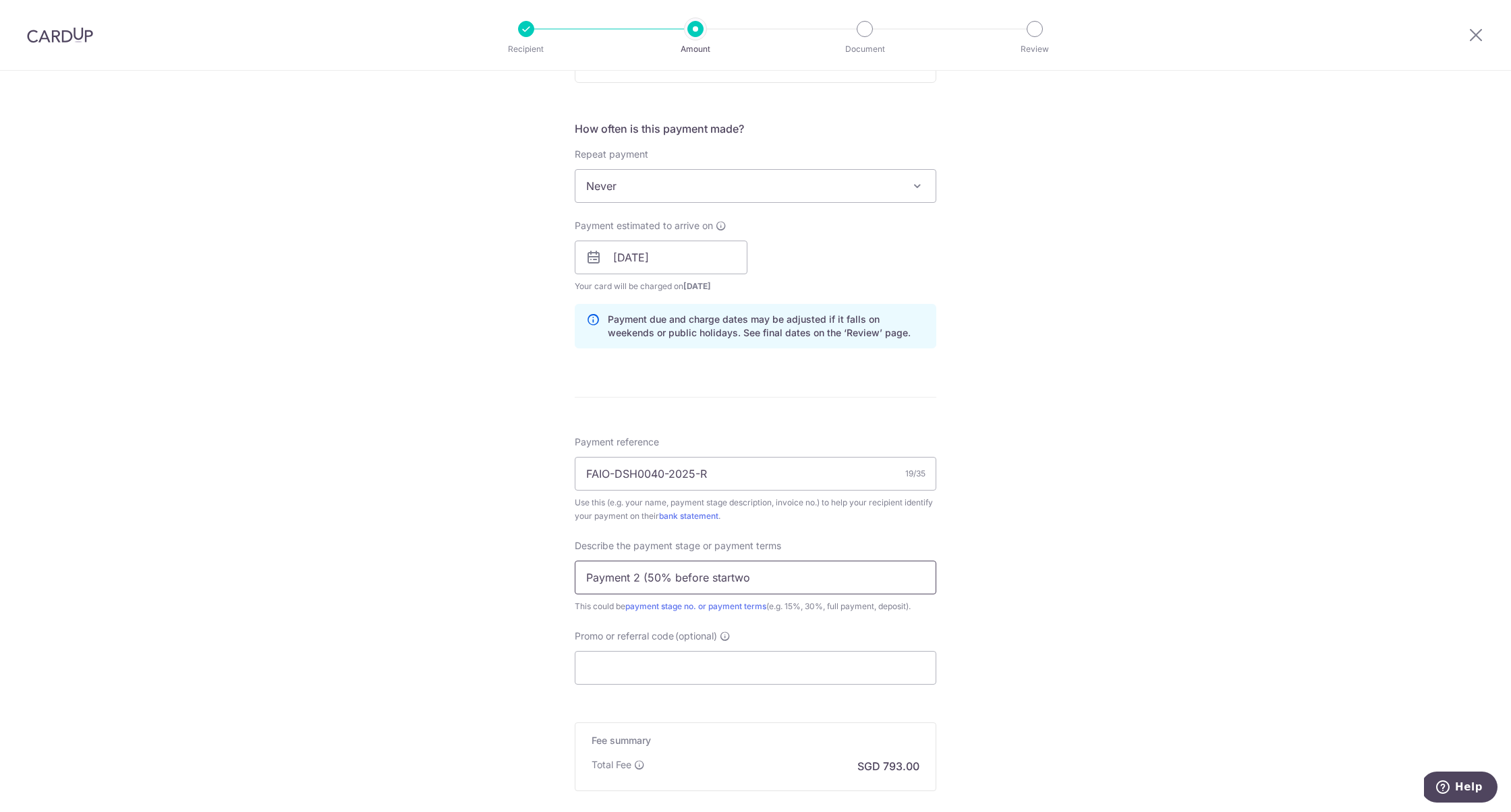
click at [752, 576] on input "Payment 2 (50% before startwo" at bounding box center [756, 578] width 362 height 34
click at [734, 575] on input "Payment 2 (50% before startwork)" at bounding box center [756, 578] width 362 height 34
type input "Payment 2 (50% before start work)"
click at [731, 662] on input "Promo or referral code (optional)" at bounding box center [756, 668] width 362 height 34
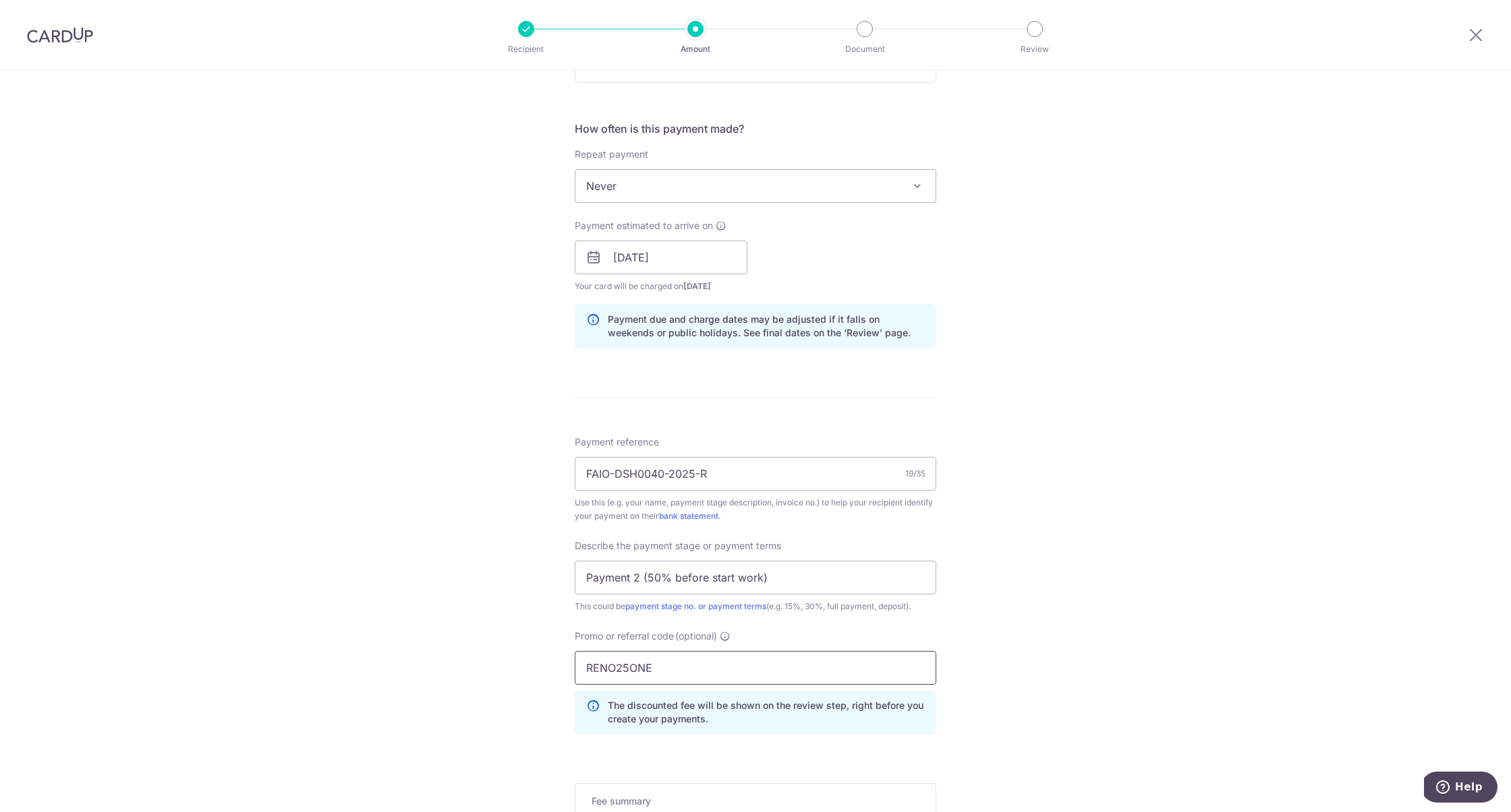
type input "RENO25ONE"
click at [483, 605] on div "Tell us more about your payment Enter payment amount SGD 30,500.00 30500.00 Sel…" at bounding box center [756, 311] width 1511 height 1426
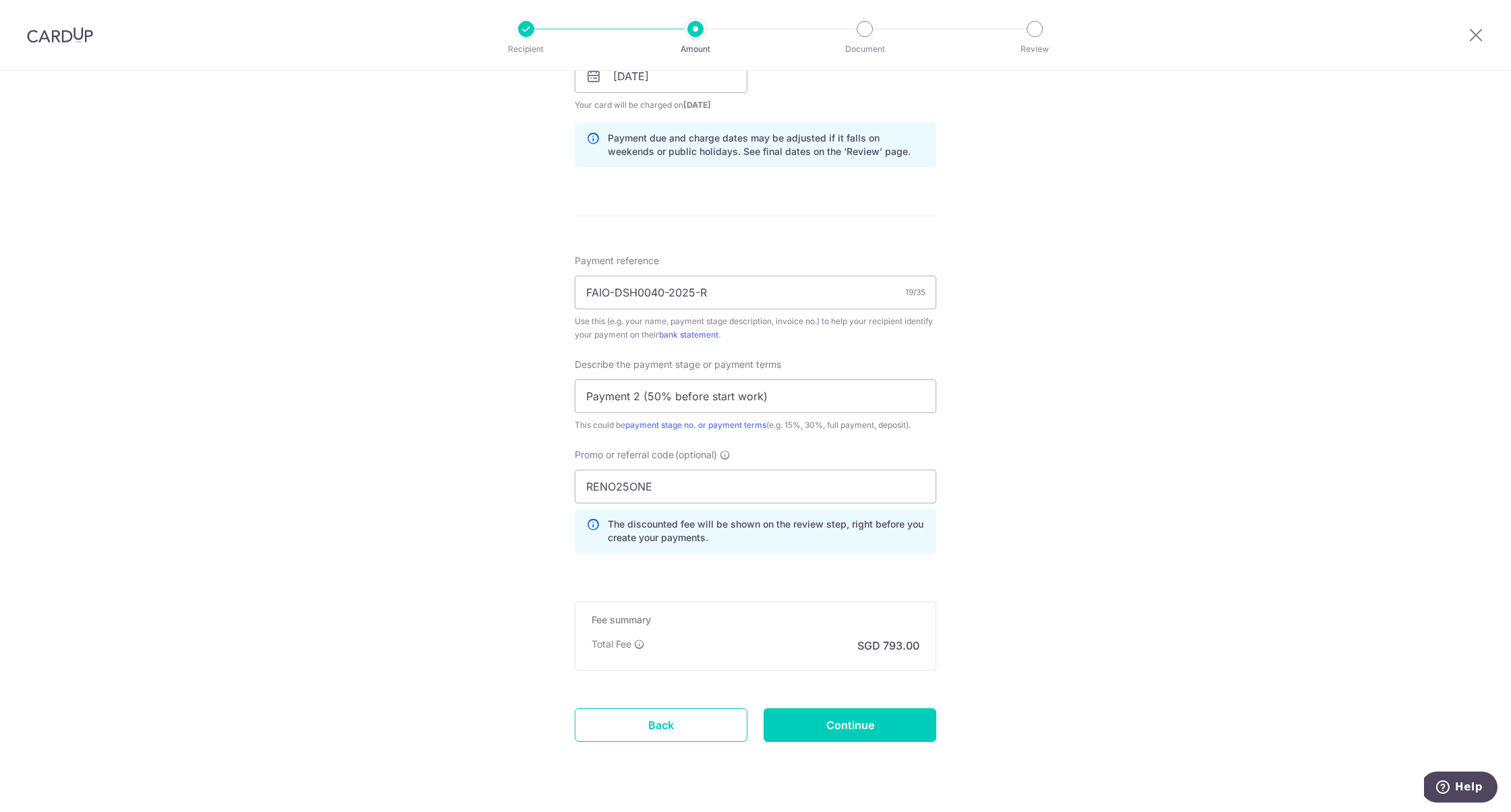
scroll to position [681, 0]
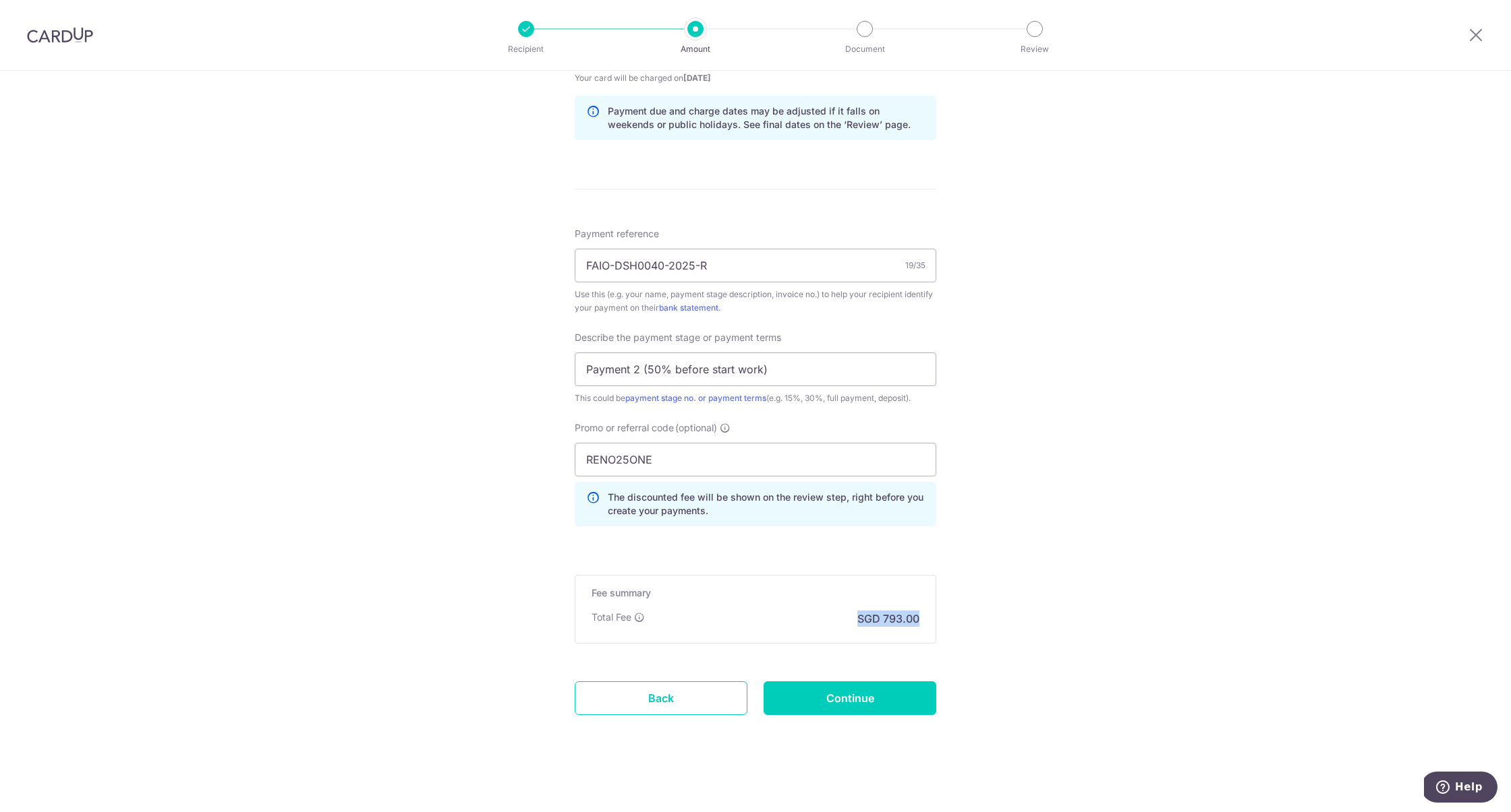
drag, startPoint x: 859, startPoint y: 621, endPoint x: 929, endPoint y: 619, distance: 70.0
click at [929, 620] on div "Fee summary Base fee Extend fee Next-day fee Total Fee SGD 793.00" at bounding box center [756, 610] width 362 height 69
click at [1076, 574] on div "Tell us more about your payment Enter payment amount SGD 30,500.00 30500.00 Sel…" at bounding box center [756, 103] width 1511 height 1426
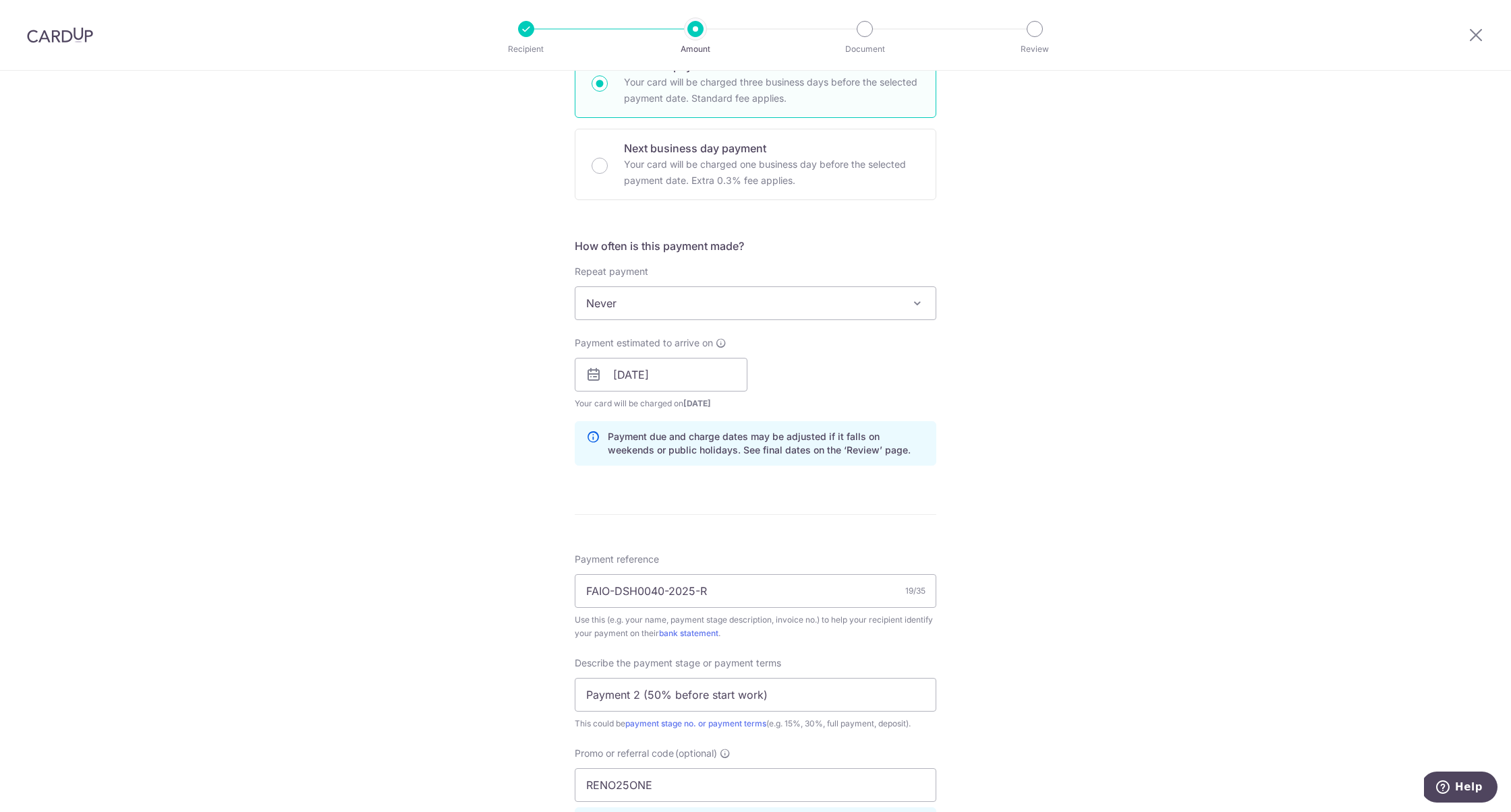
scroll to position [608, 0]
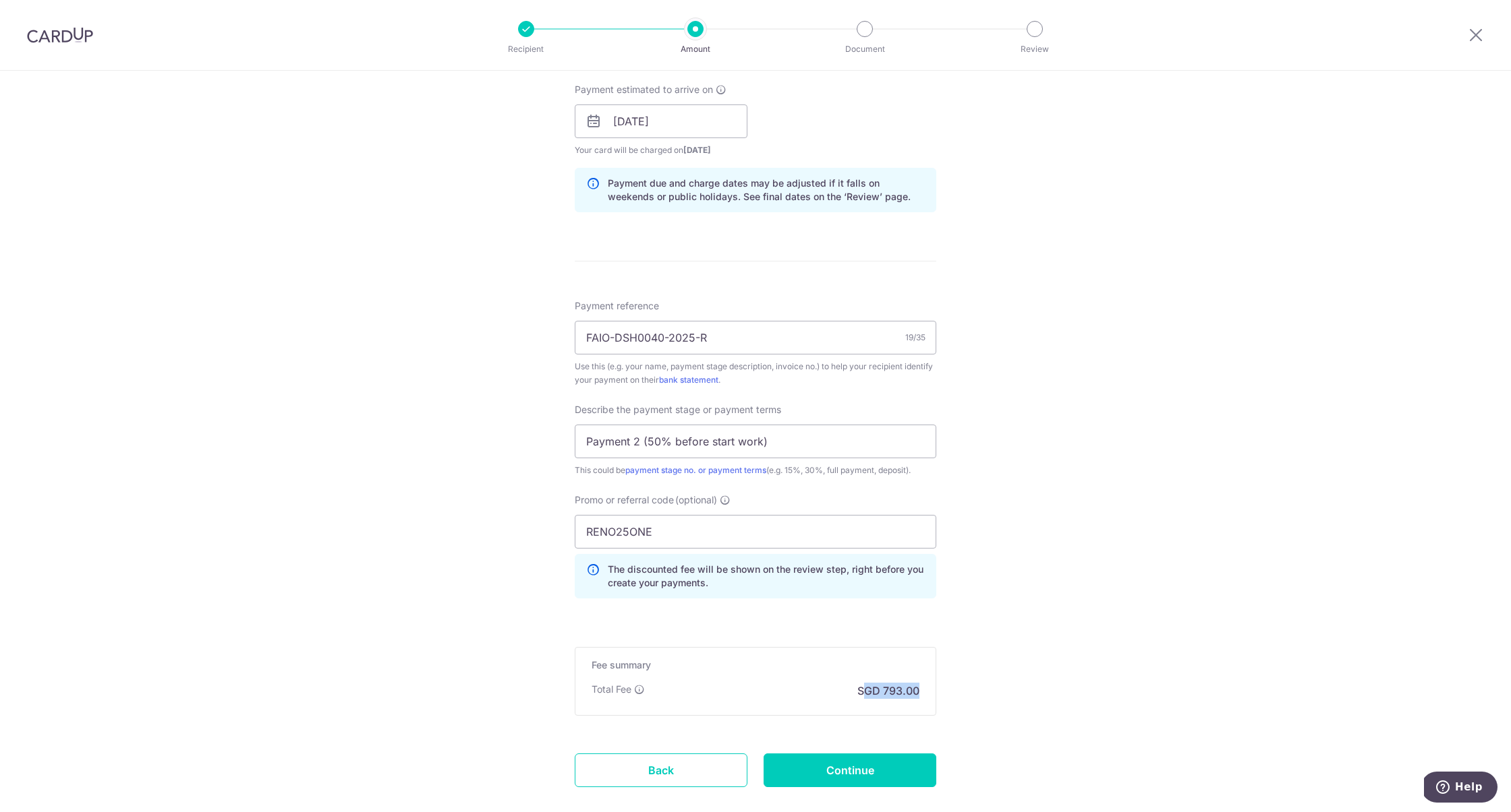
drag, startPoint x: 862, startPoint y: 689, endPoint x: 924, endPoint y: 689, distance: 62.0
click at [924, 689] on div "Fee summary Base fee Extend fee Next-day fee Total Fee SGD 793.00" at bounding box center [756, 682] width 362 height 69
click at [1013, 659] on div "Tell us more about your payment Enter payment amount SGD 30,500.00 30500.00 Sel…" at bounding box center [756, 176] width 1511 height 1426
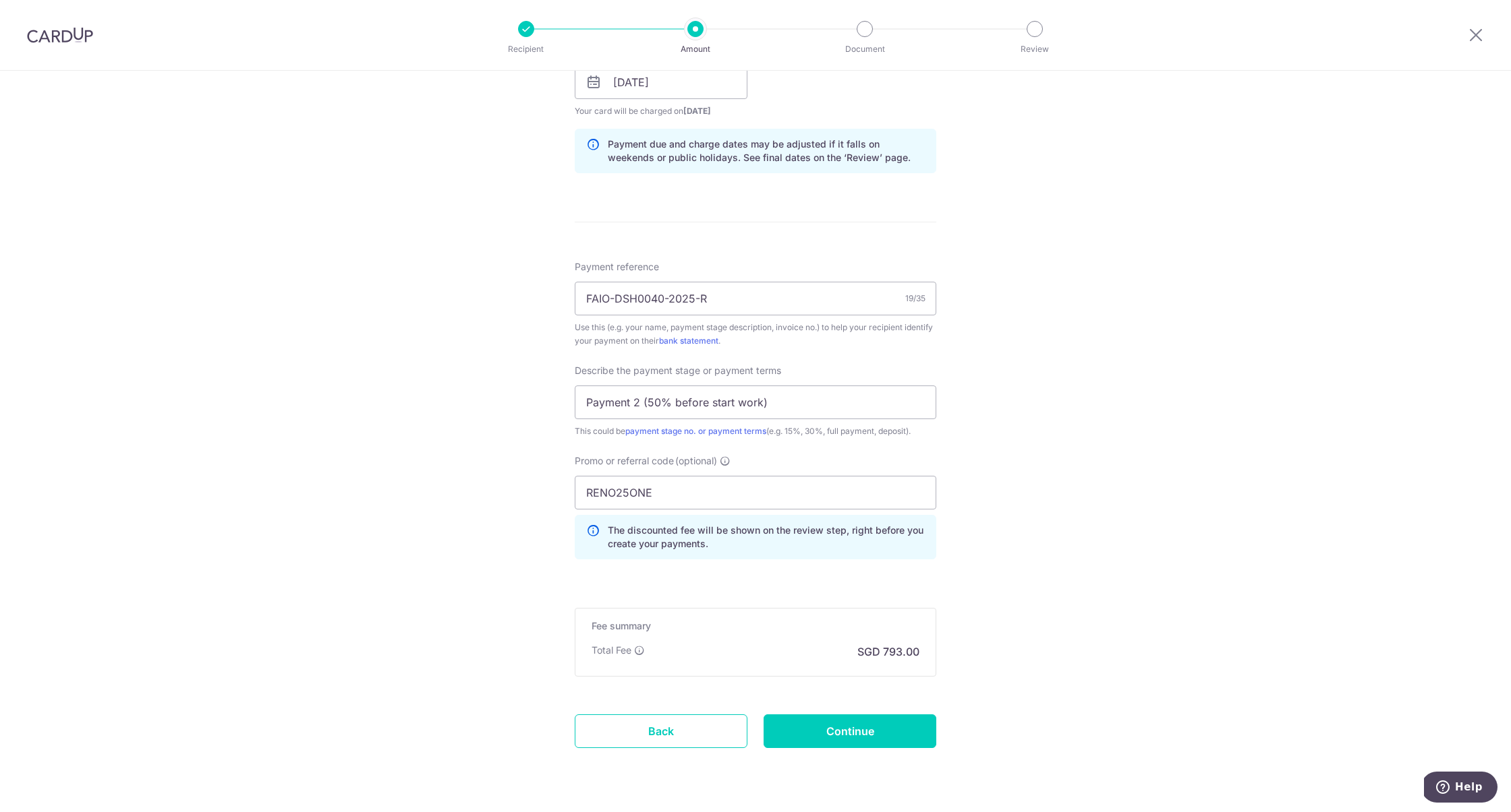
scroll to position [657, 0]
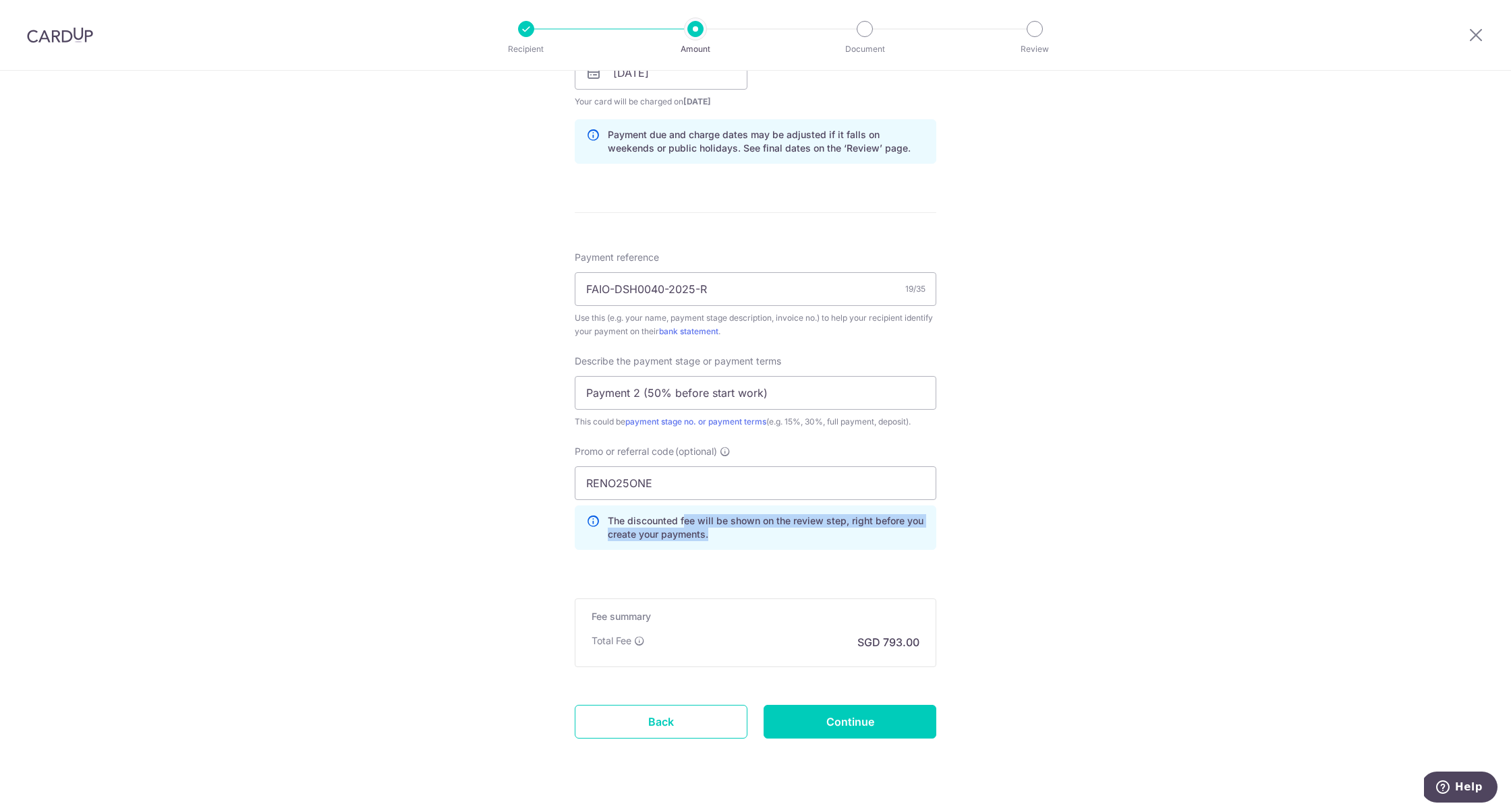
drag, startPoint x: 684, startPoint y: 515, endPoint x: 828, endPoint y: 530, distance: 144.8
click at [828, 530] on p "The discounted fee will be shown on the review step, right before you create yo…" at bounding box center [766, 528] width 317 height 27
click at [822, 572] on form "Enter payment amount SGD 30,500.00 30500.00 Select Card **** 1845 Add credit ca…" at bounding box center [756, 139] width 362 height 1273
click at [853, 721] on input "Continue" at bounding box center [849, 722] width 172 height 34
type input "Create Schedule"
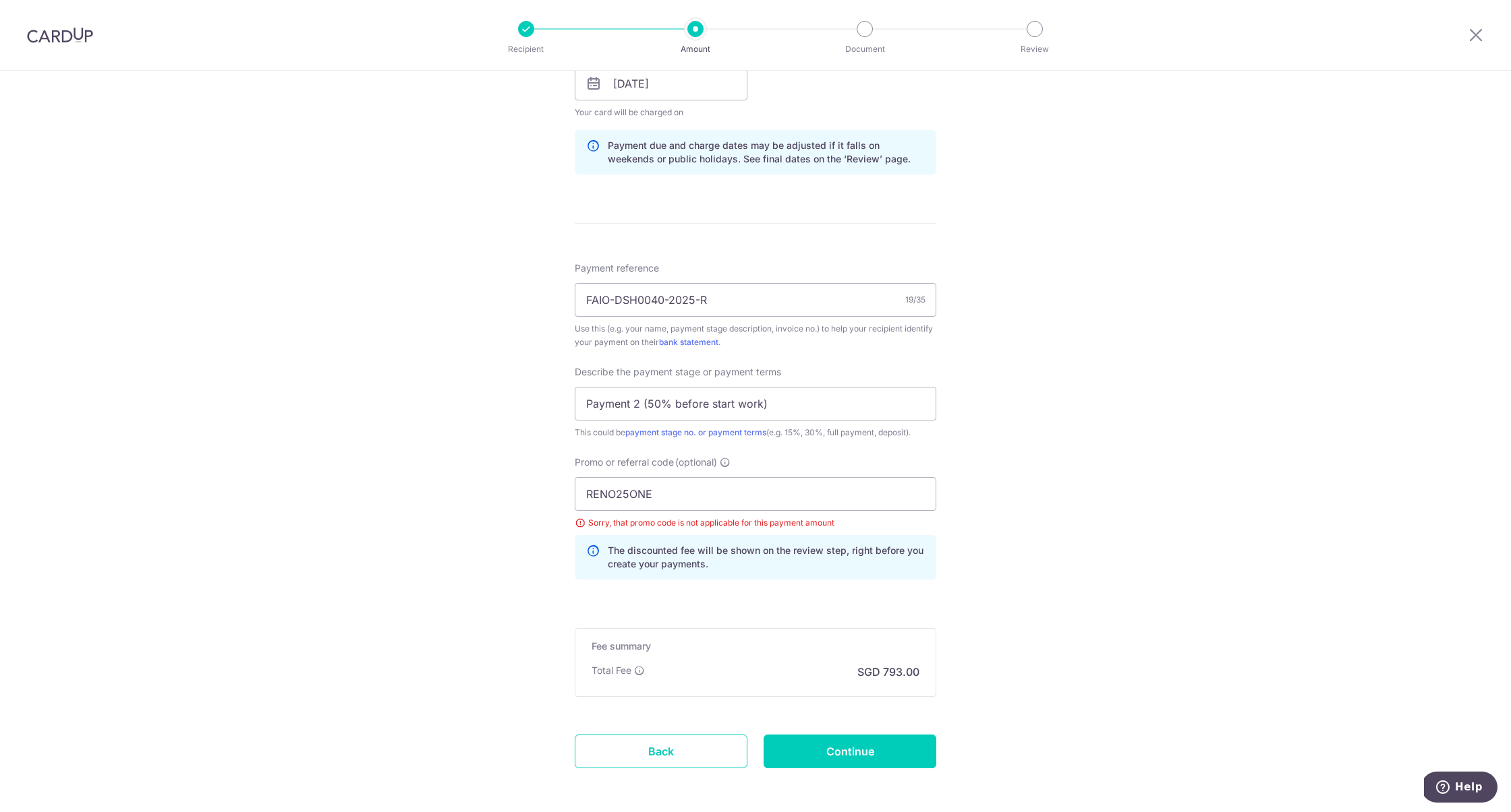
scroll to position [699, 0]
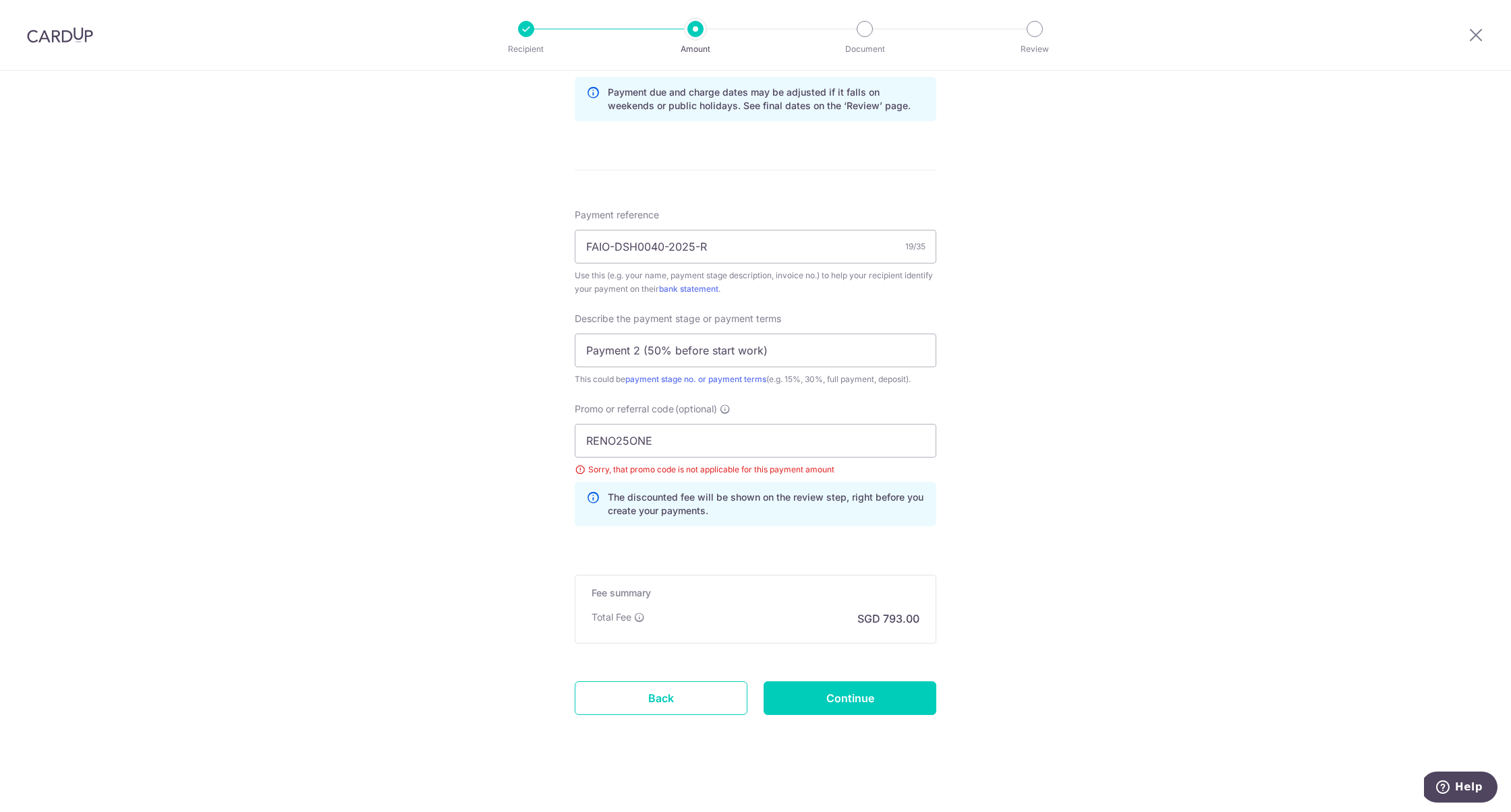
click at [575, 467] on div "Sorry, that promo code is not applicable for this payment amount" at bounding box center [756, 470] width 362 height 13
click at [580, 467] on div "Sorry, that promo code is not applicable for this payment amount" at bounding box center [756, 470] width 362 height 13
click at [635, 697] on link "Back" at bounding box center [661, 698] width 172 height 34
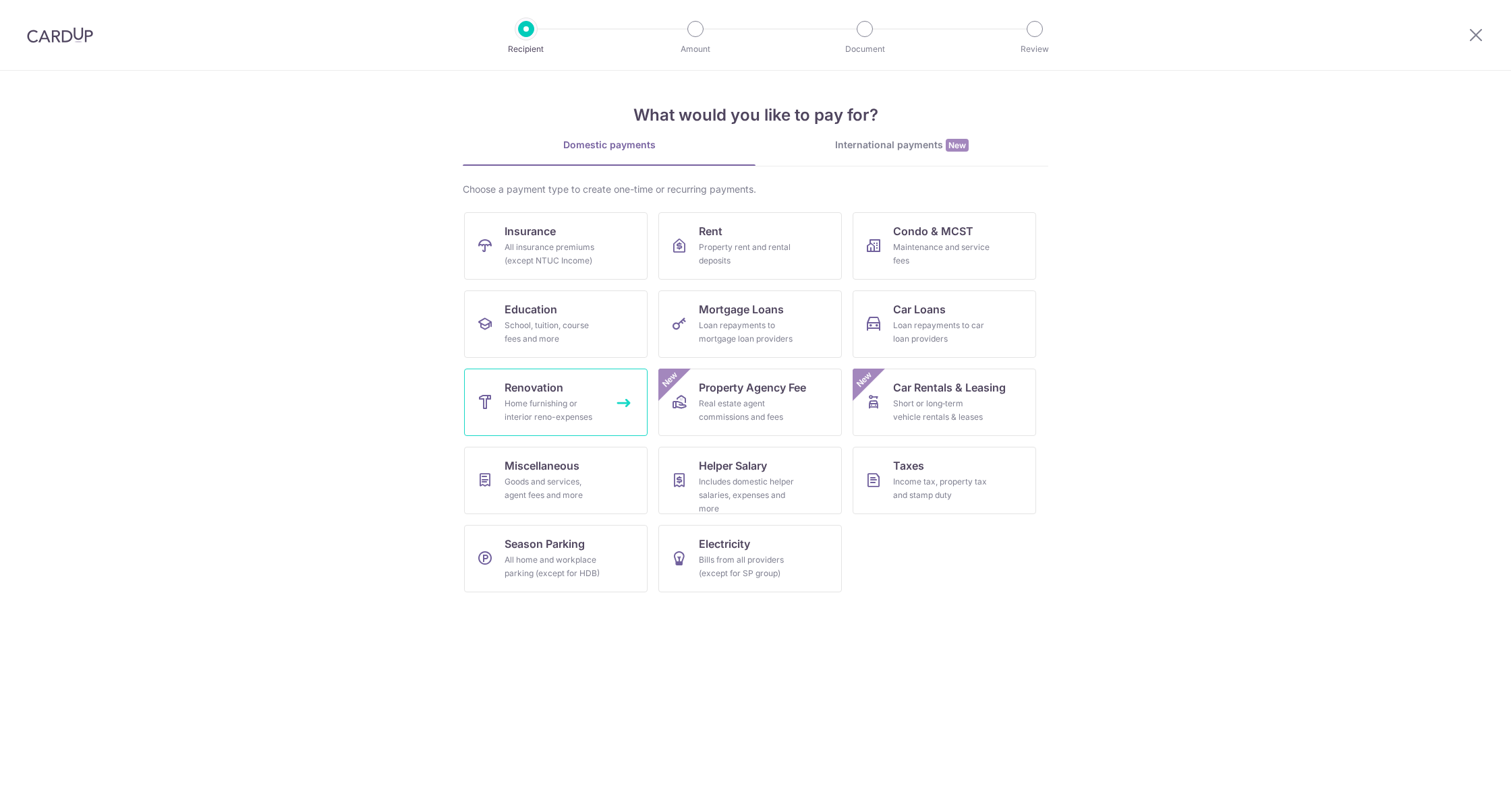
click at [575, 388] on link "Renovation Home furnishing or interior reno-expenses" at bounding box center [556, 403] width 184 height 67
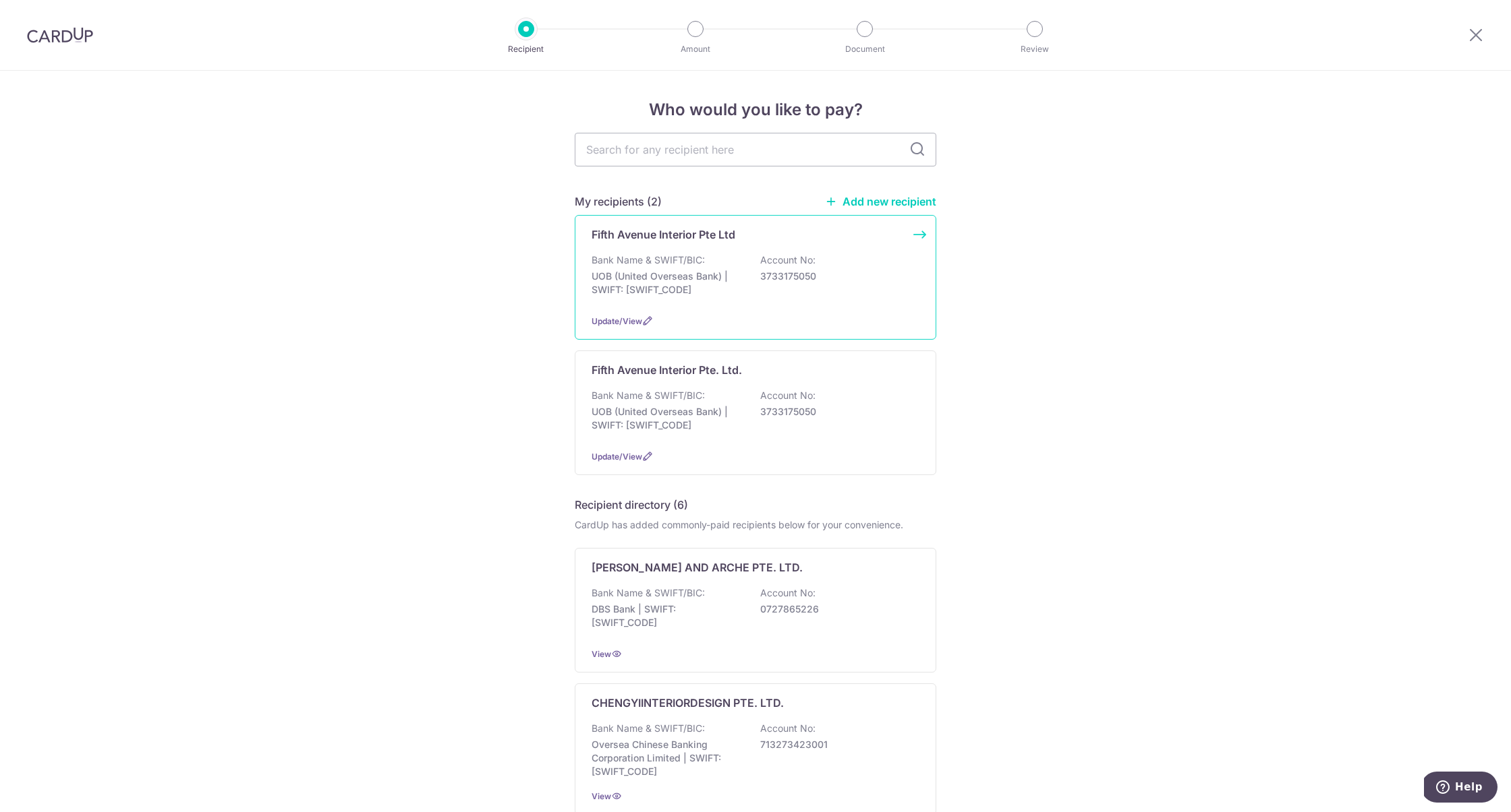
click at [655, 241] on p "Fifth Avenue Interior Pte Ltd" at bounding box center [663, 234] width 144 height 16
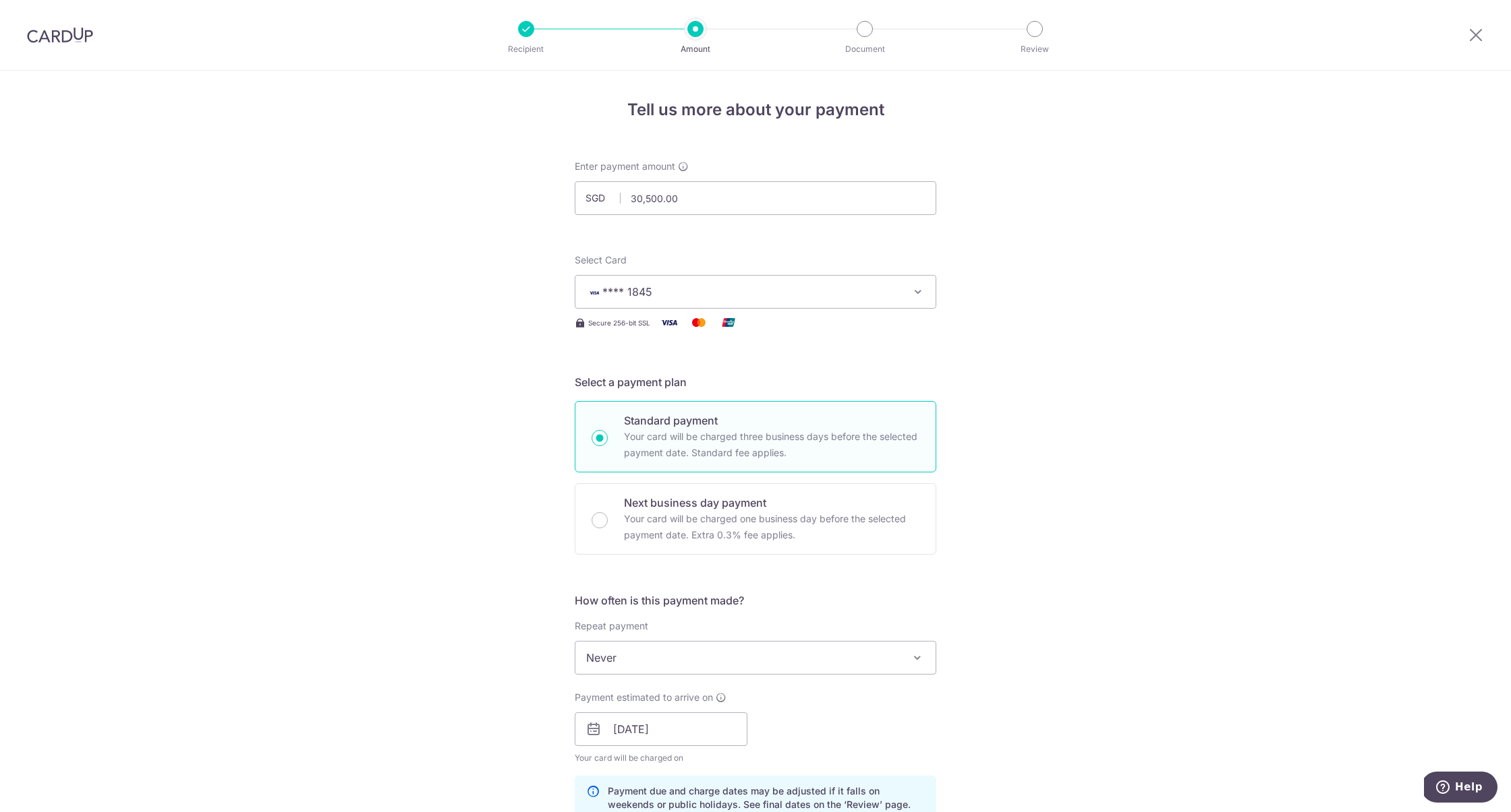
click at [670, 304] on button "**** 1845" at bounding box center [756, 292] width 362 height 34
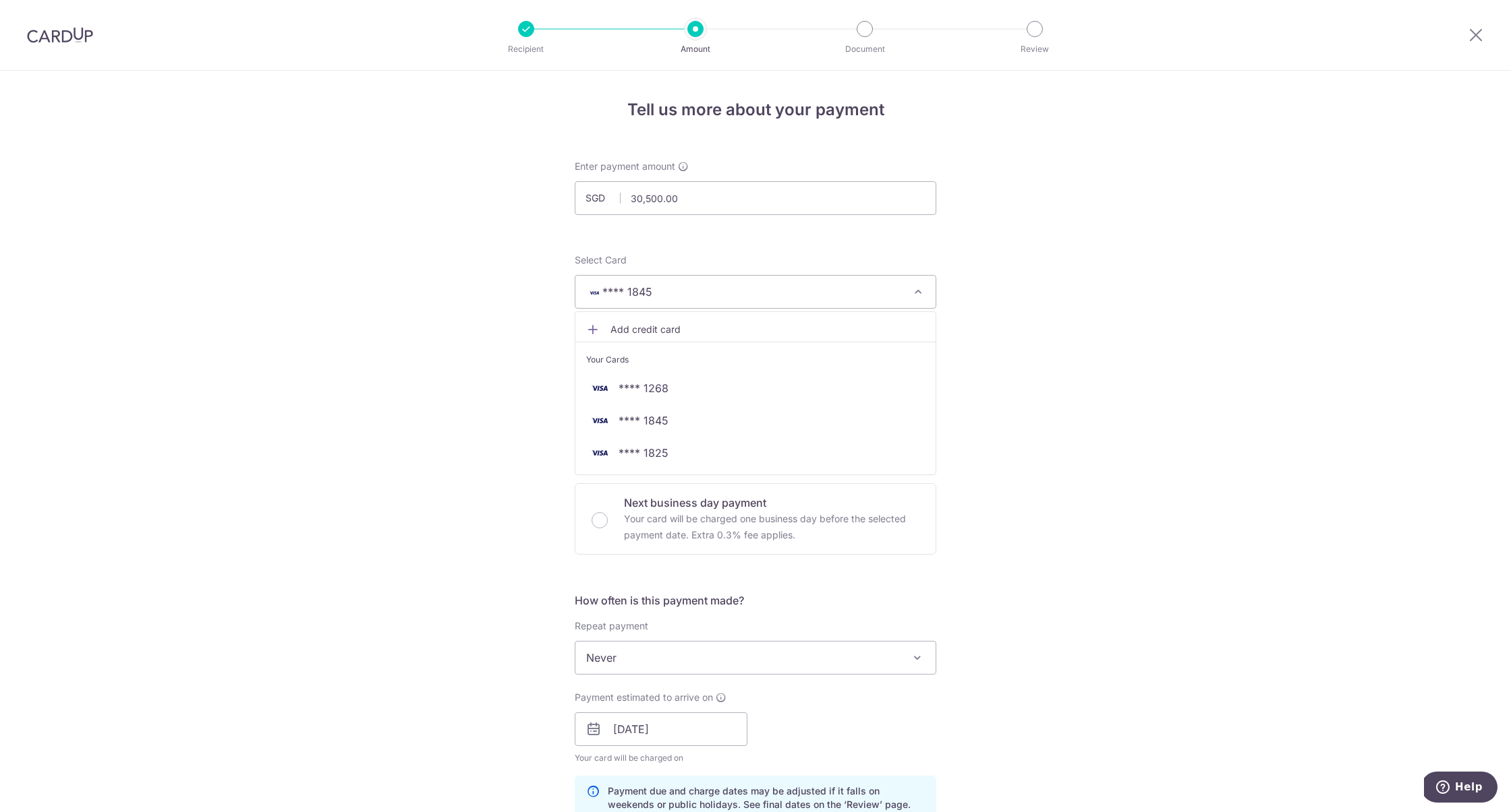
click at [670, 304] on button "**** 1845" at bounding box center [756, 292] width 362 height 34
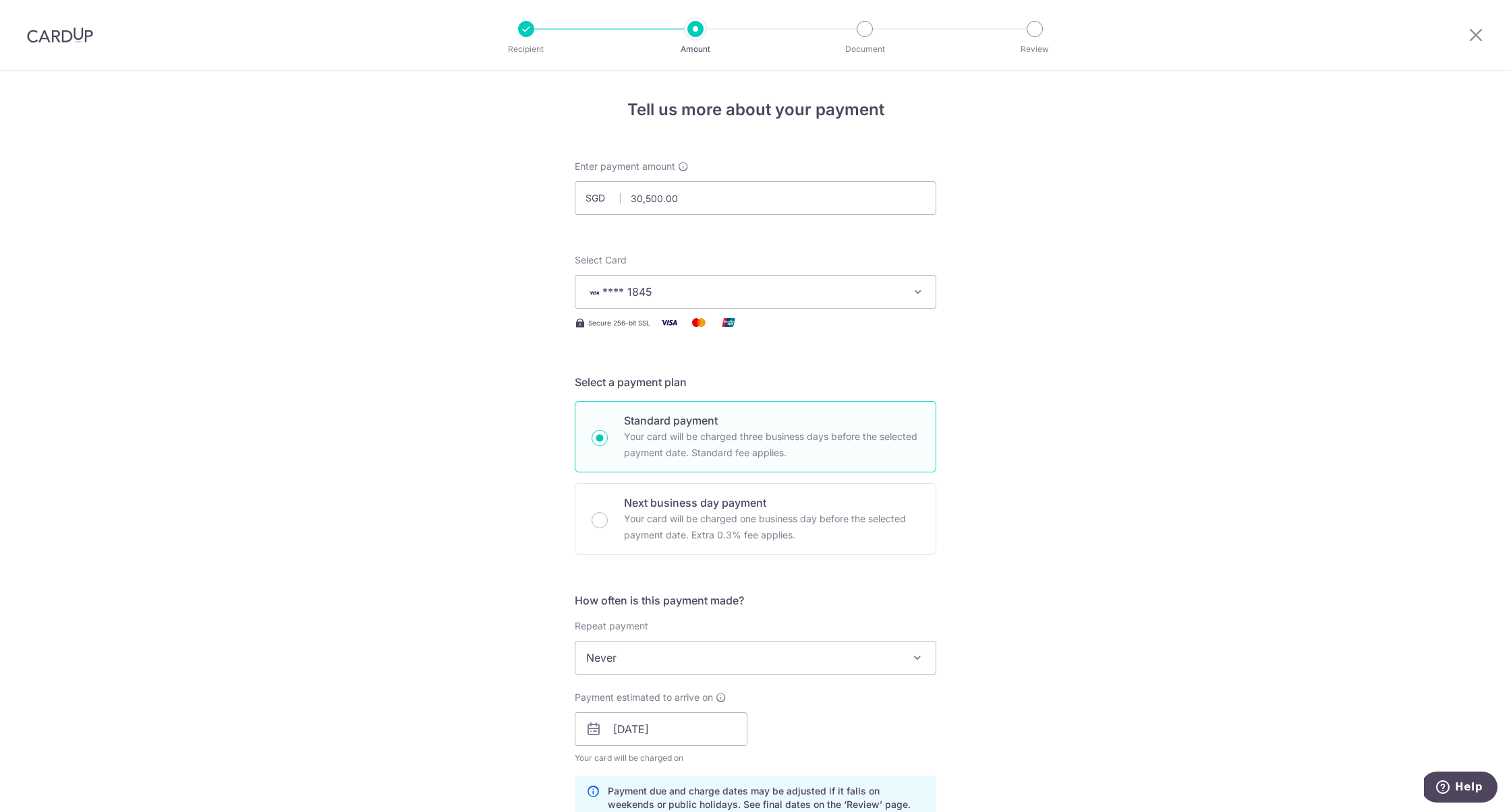
click at [670, 304] on button "**** 1845" at bounding box center [756, 292] width 362 height 34
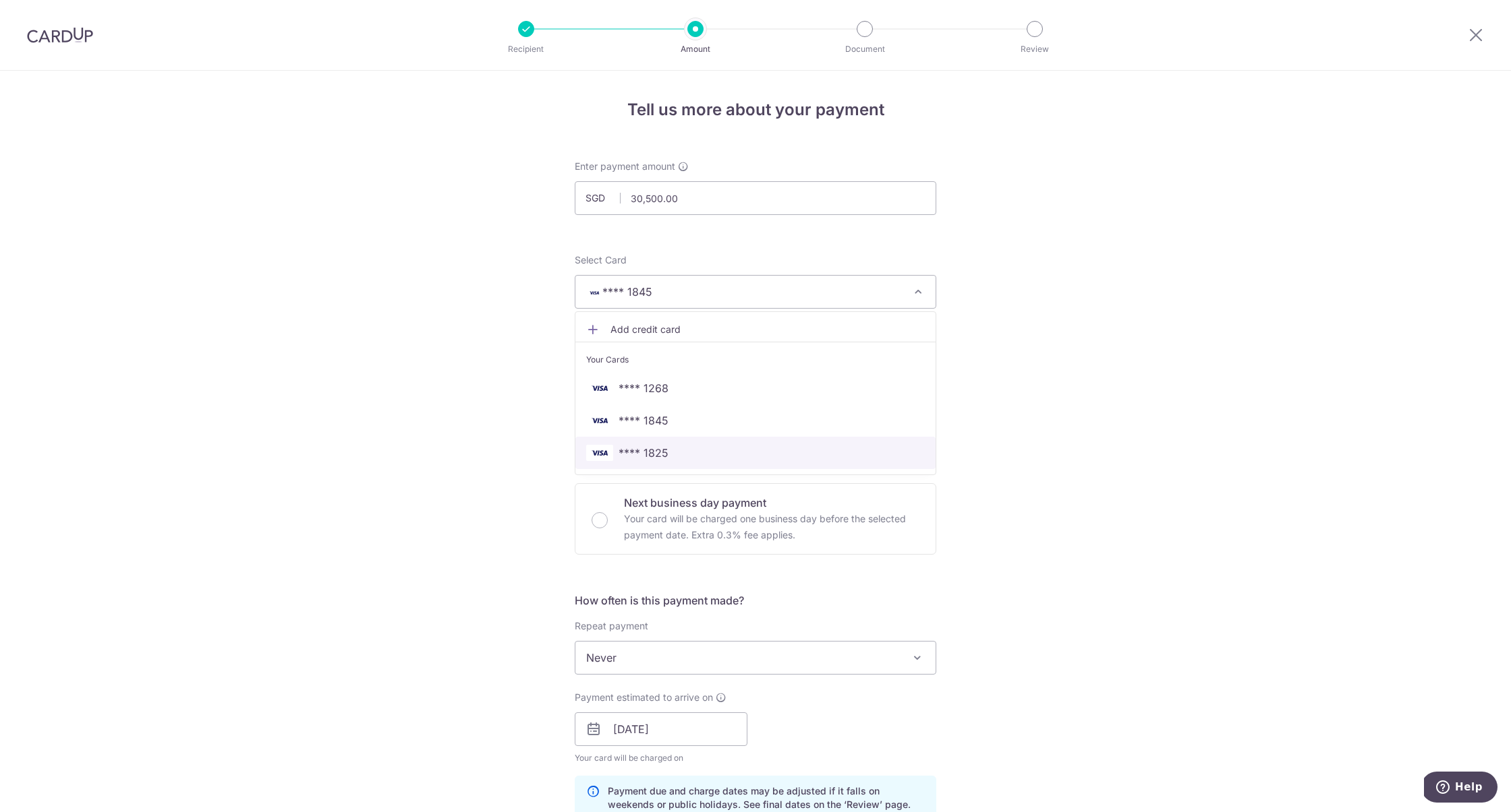
click at [689, 461] on link "**** 1825" at bounding box center [756, 453] width 360 height 32
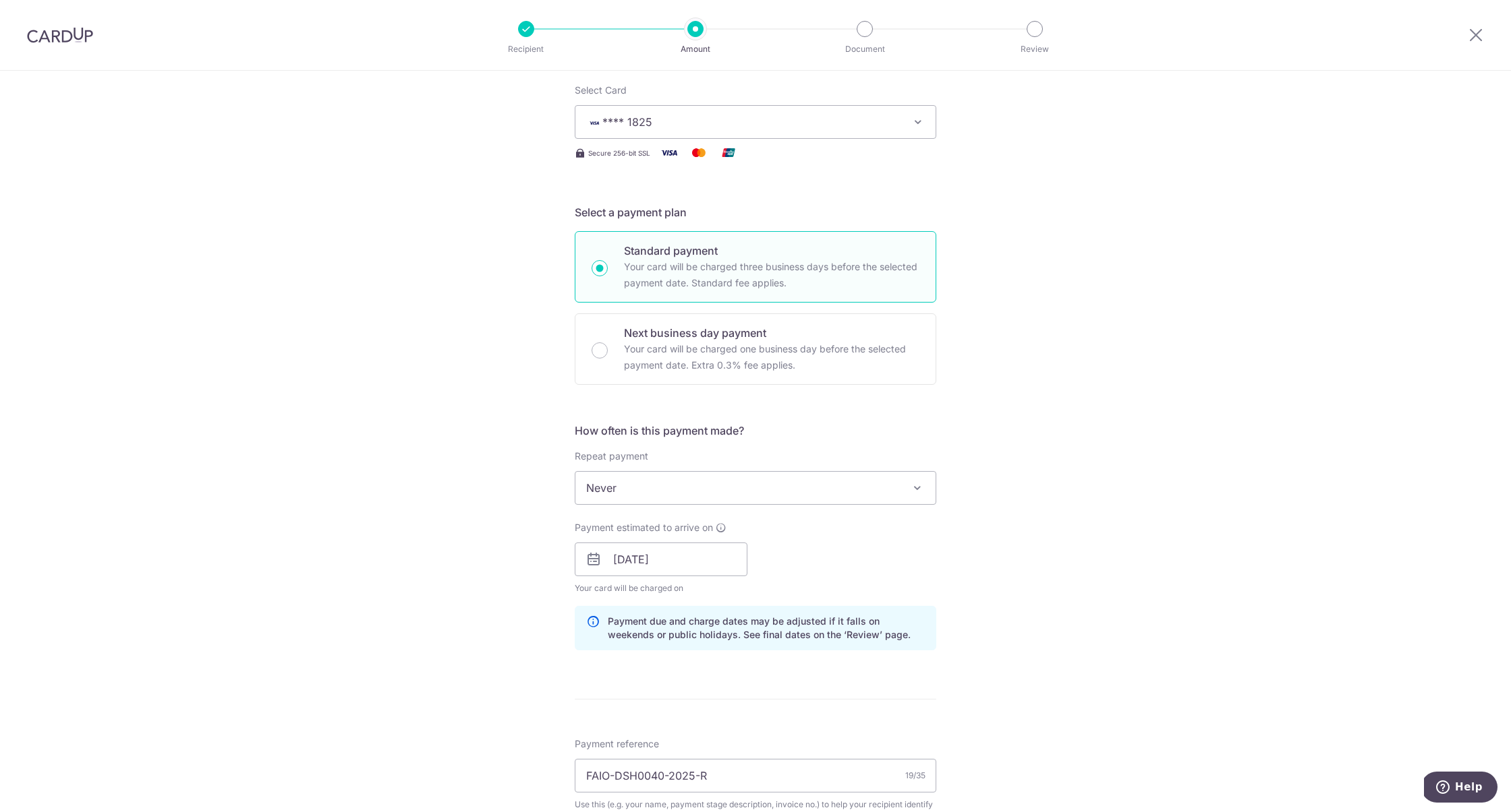
scroll to position [205, 0]
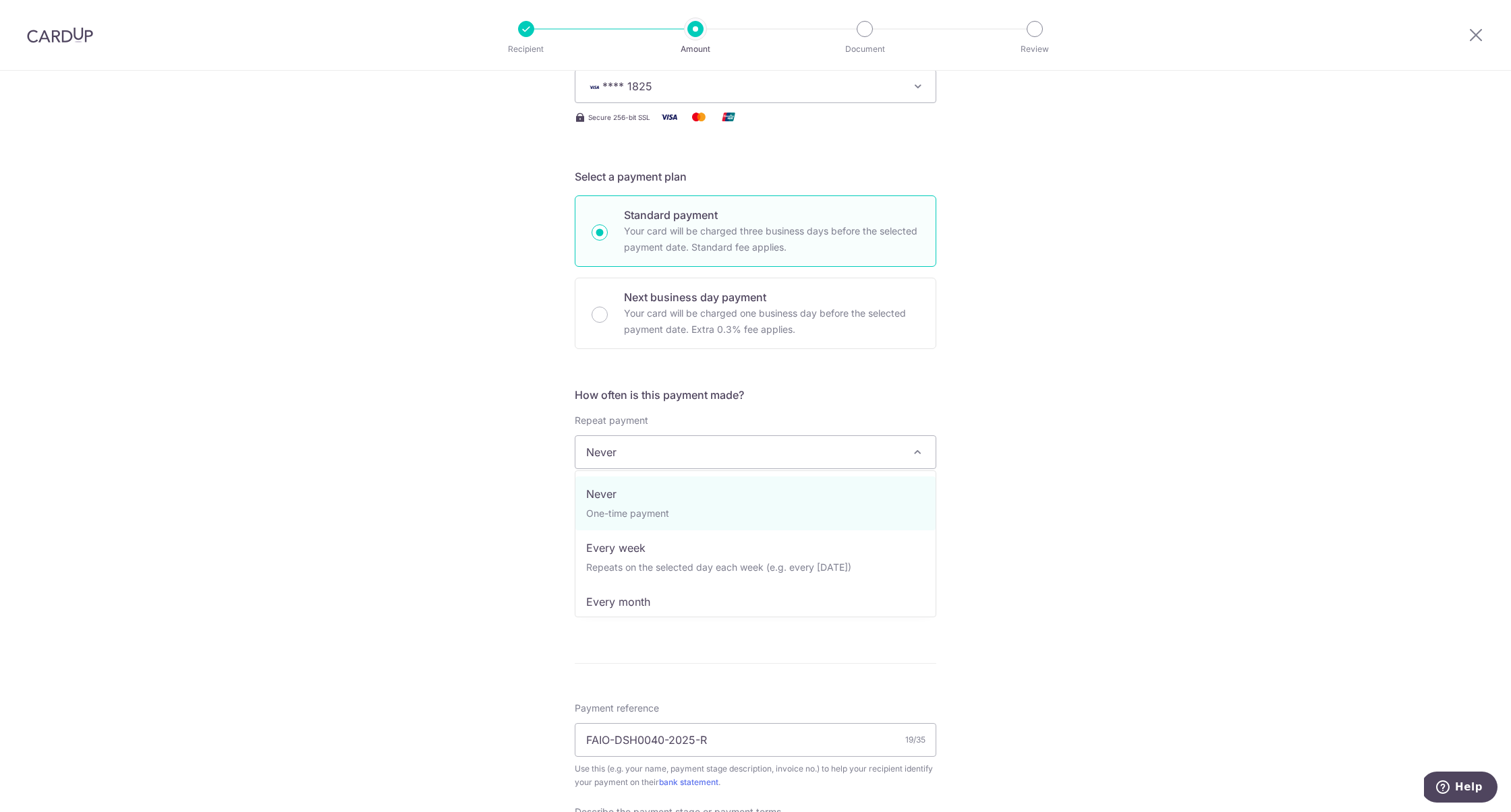
click at [694, 453] on span "Never" at bounding box center [756, 452] width 360 height 32
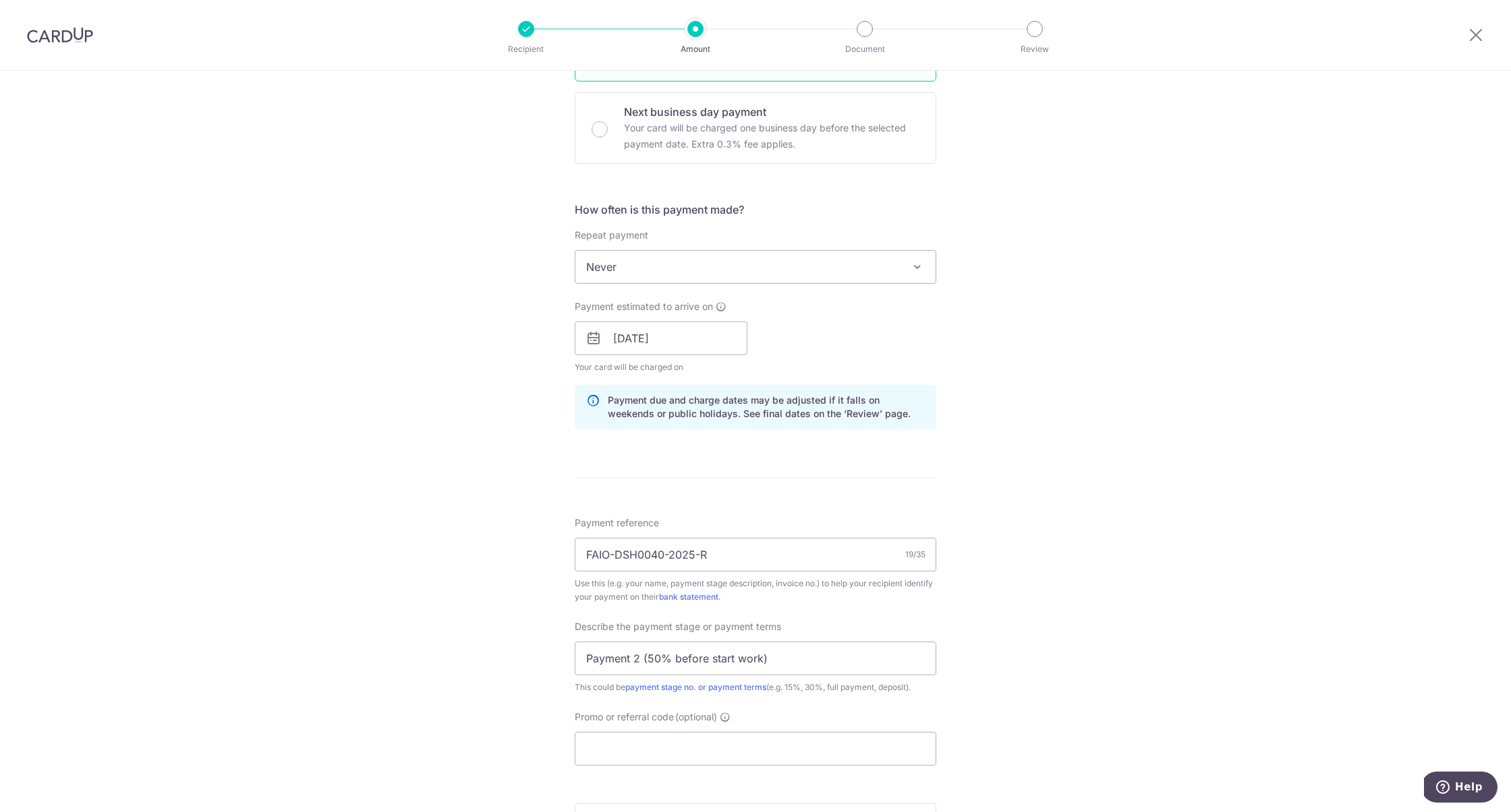
scroll to position [543, 0]
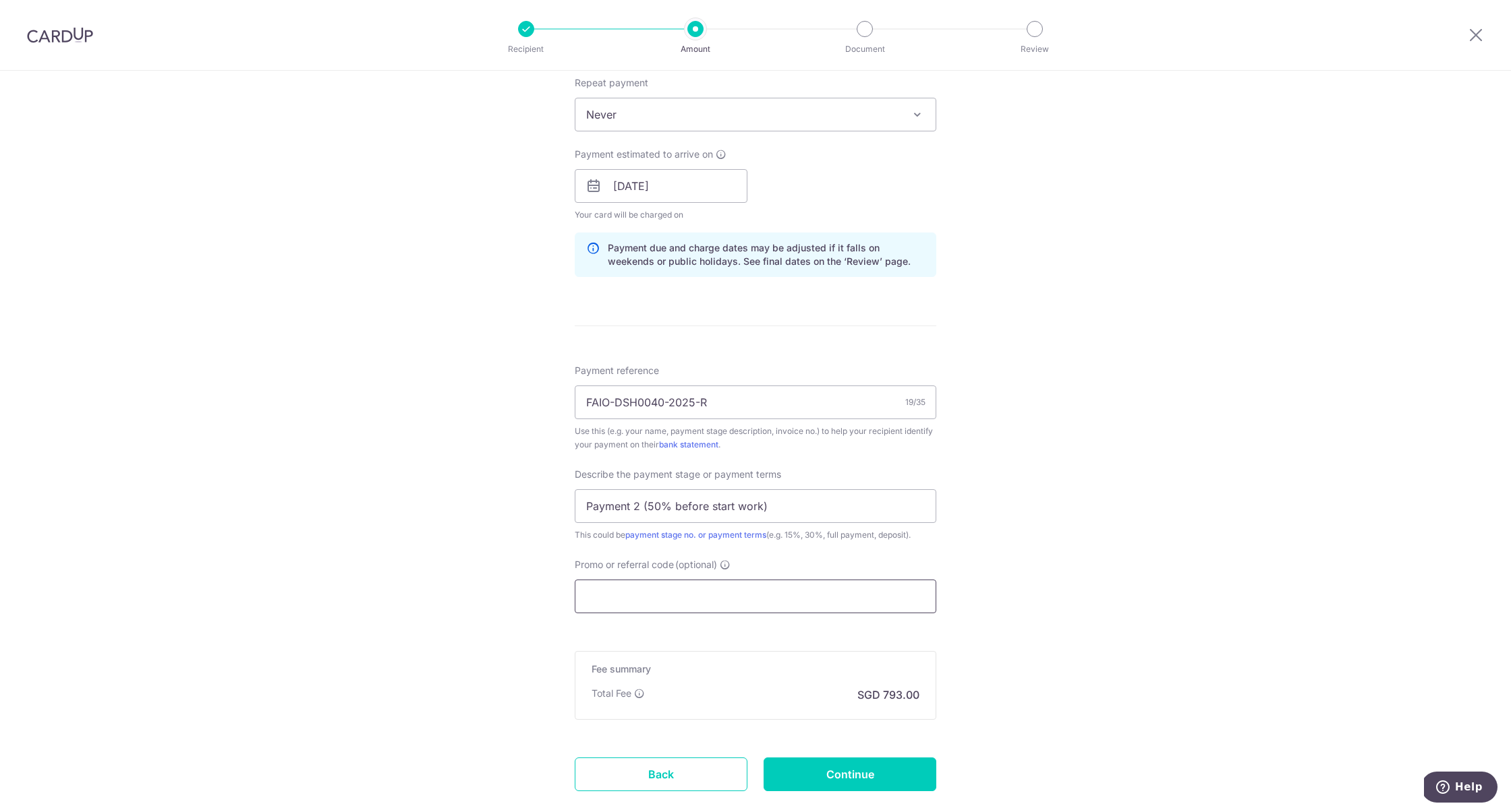
click at [676, 593] on input "Promo or referral code (optional)" at bounding box center [756, 597] width 362 height 34
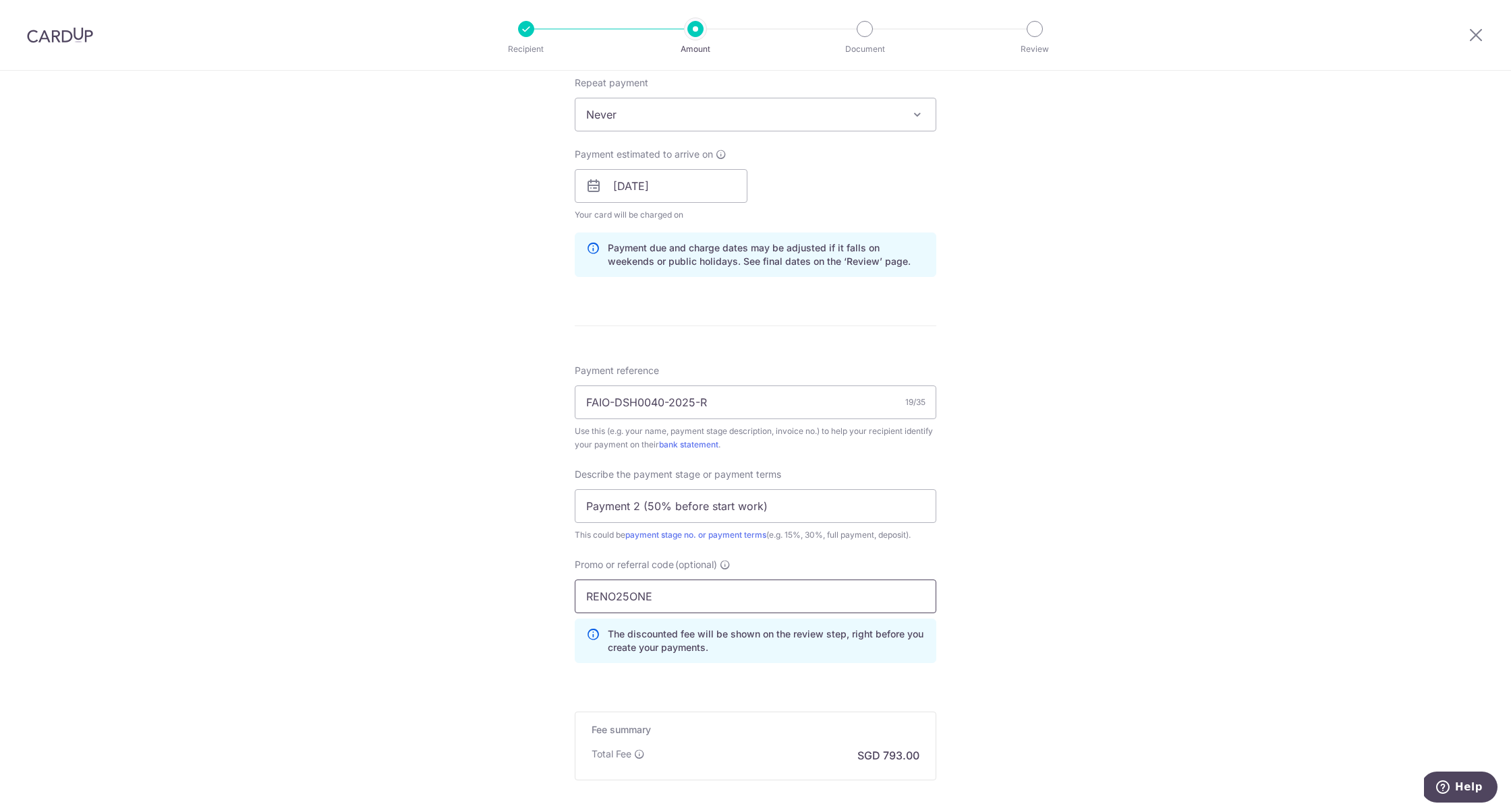
type input "RENO25ONE"
click at [1094, 449] on div "Tell us more about your payment Enter payment amount SGD 30,500.00 30500.00 Sel…" at bounding box center [756, 240] width 1511 height 1426
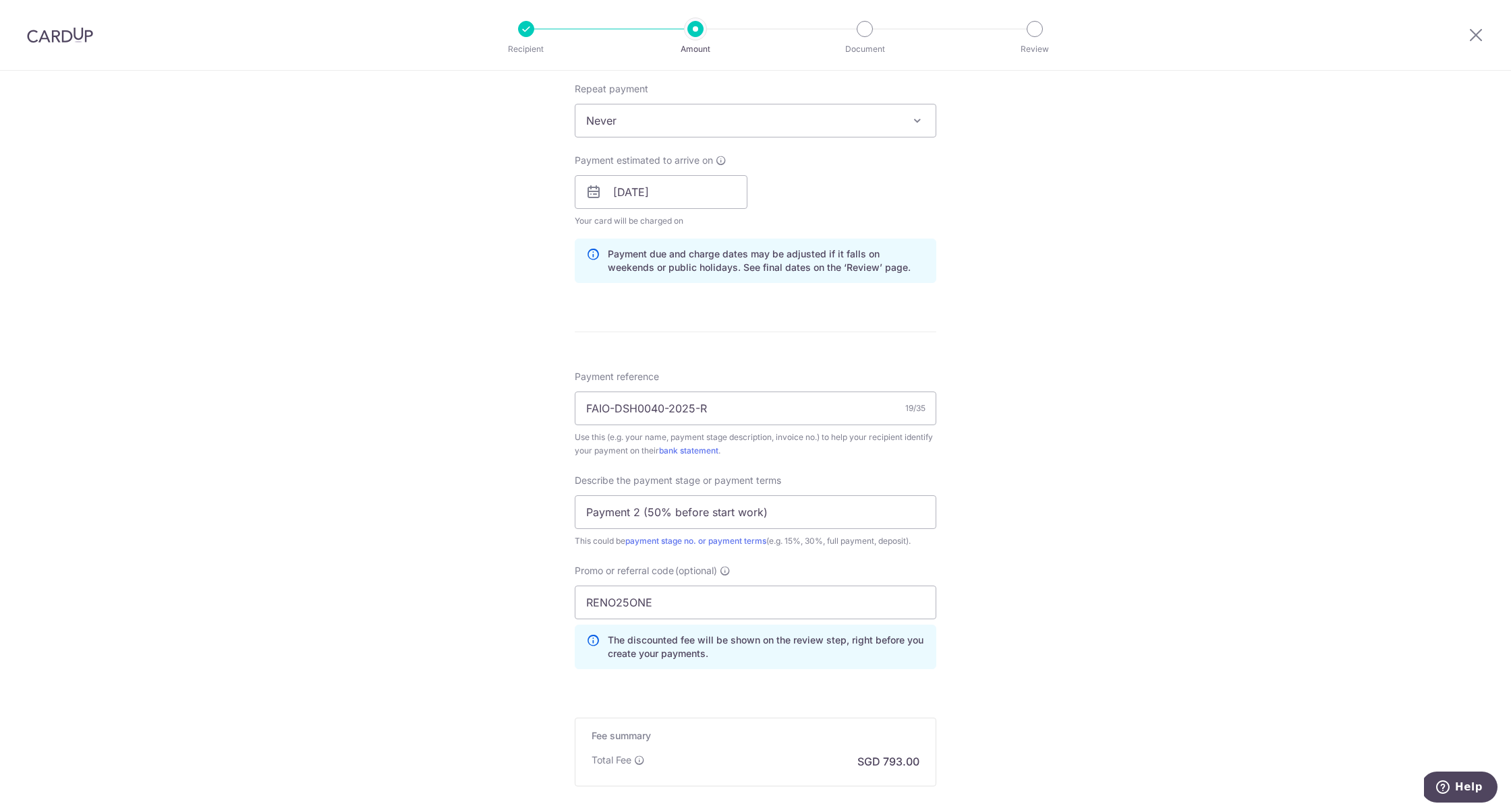
scroll to position [681, 0]
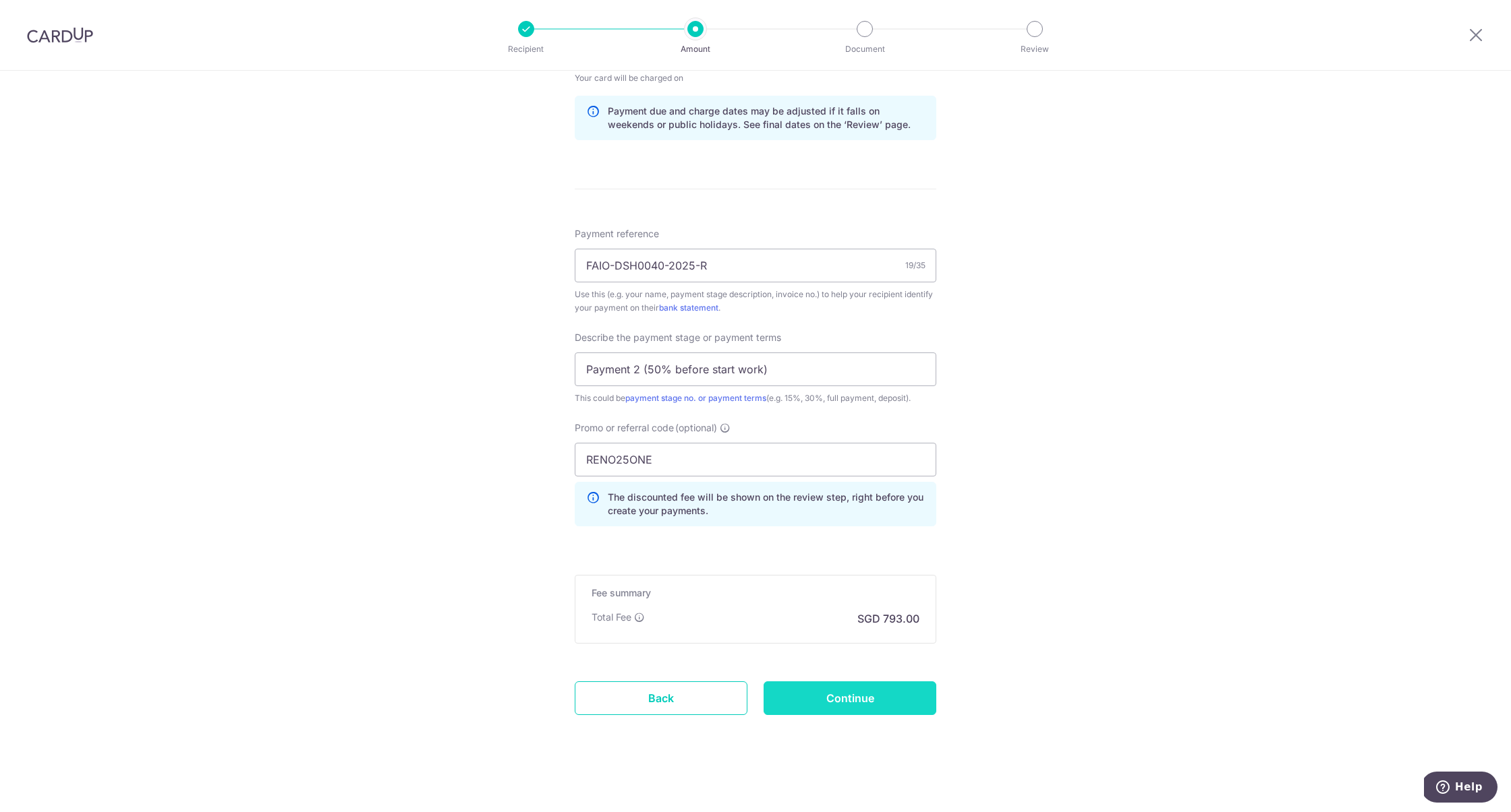
click at [893, 697] on input "Continue" at bounding box center [849, 698] width 172 height 34
type input "Update Schedule"
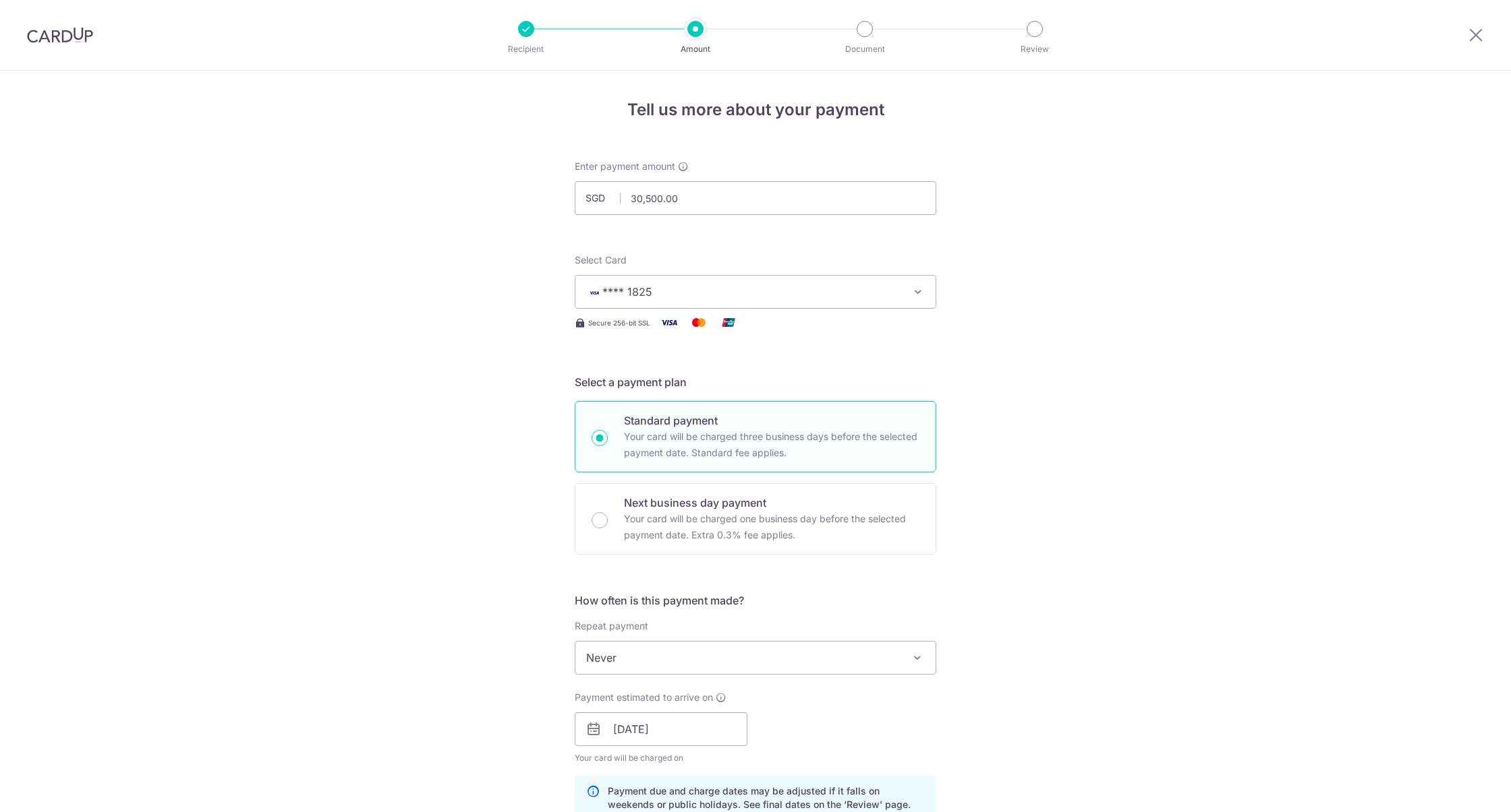
scroll to position [699, 0]
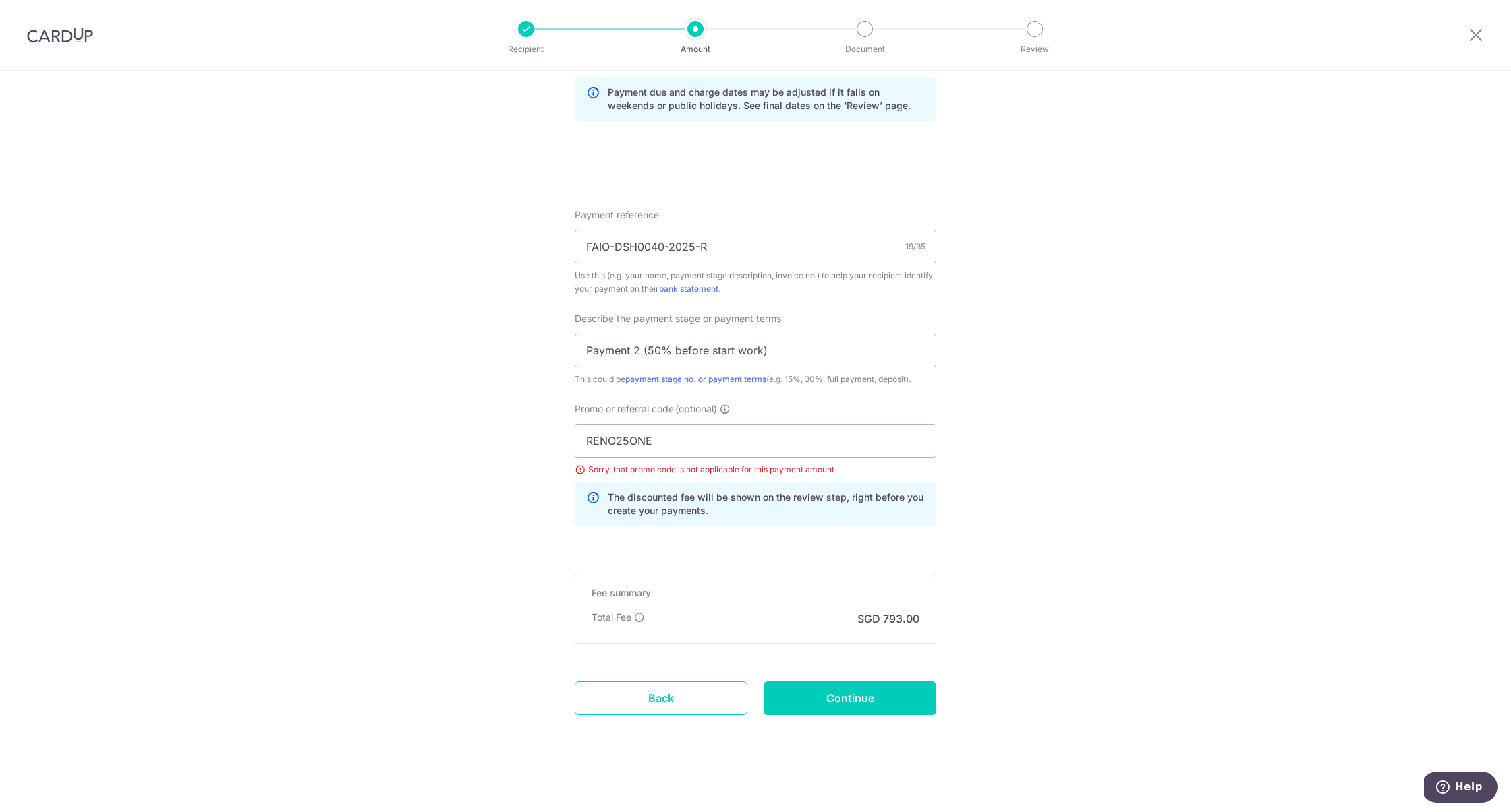
click at [585, 467] on div "Sorry, that promo code is not applicable for this payment amount" at bounding box center [756, 470] width 362 height 13
click at [575, 467] on div "Sorry, that promo code is not applicable for this payment amount" at bounding box center [756, 470] width 362 height 13
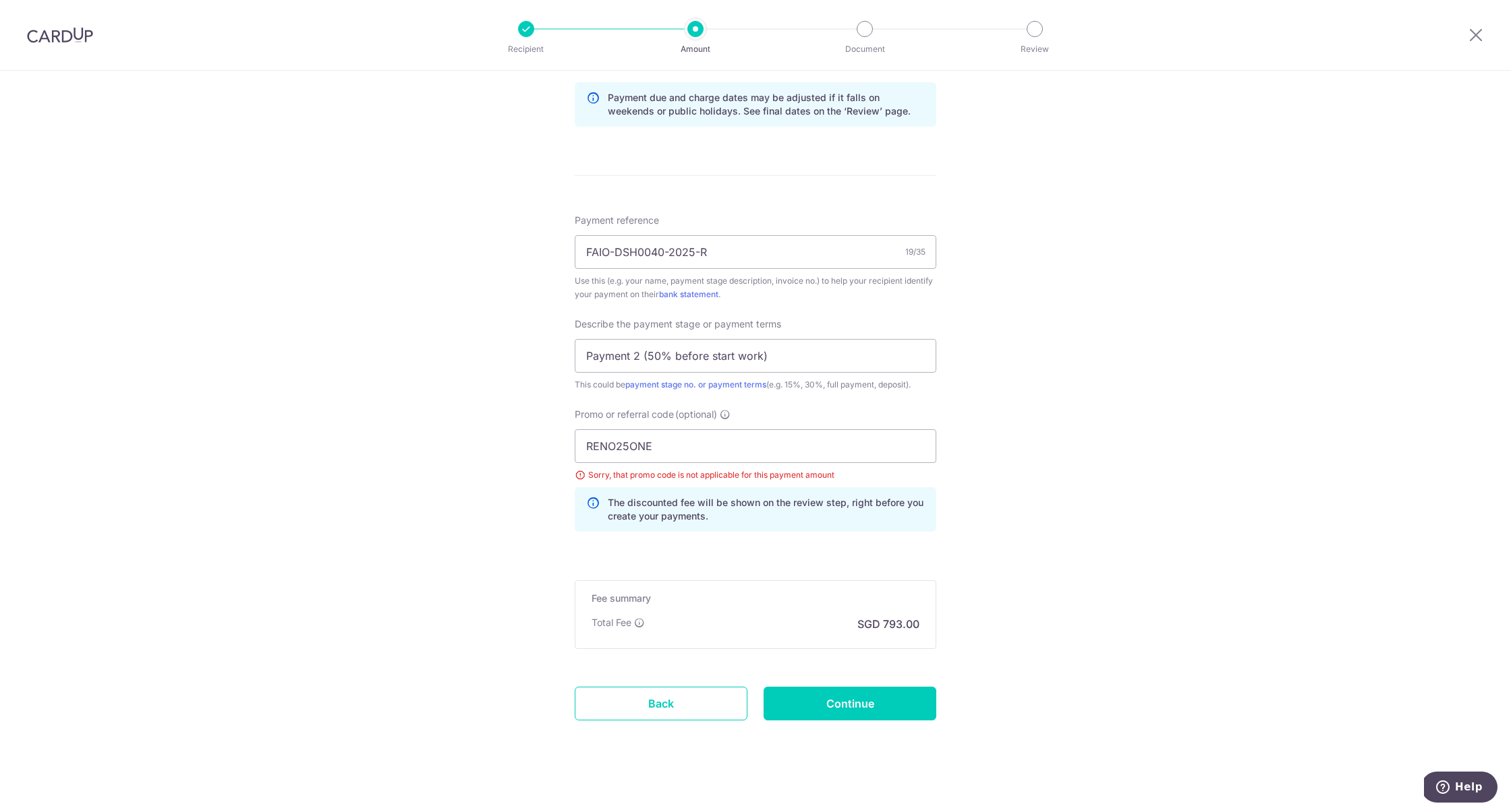
scroll to position [0, 0]
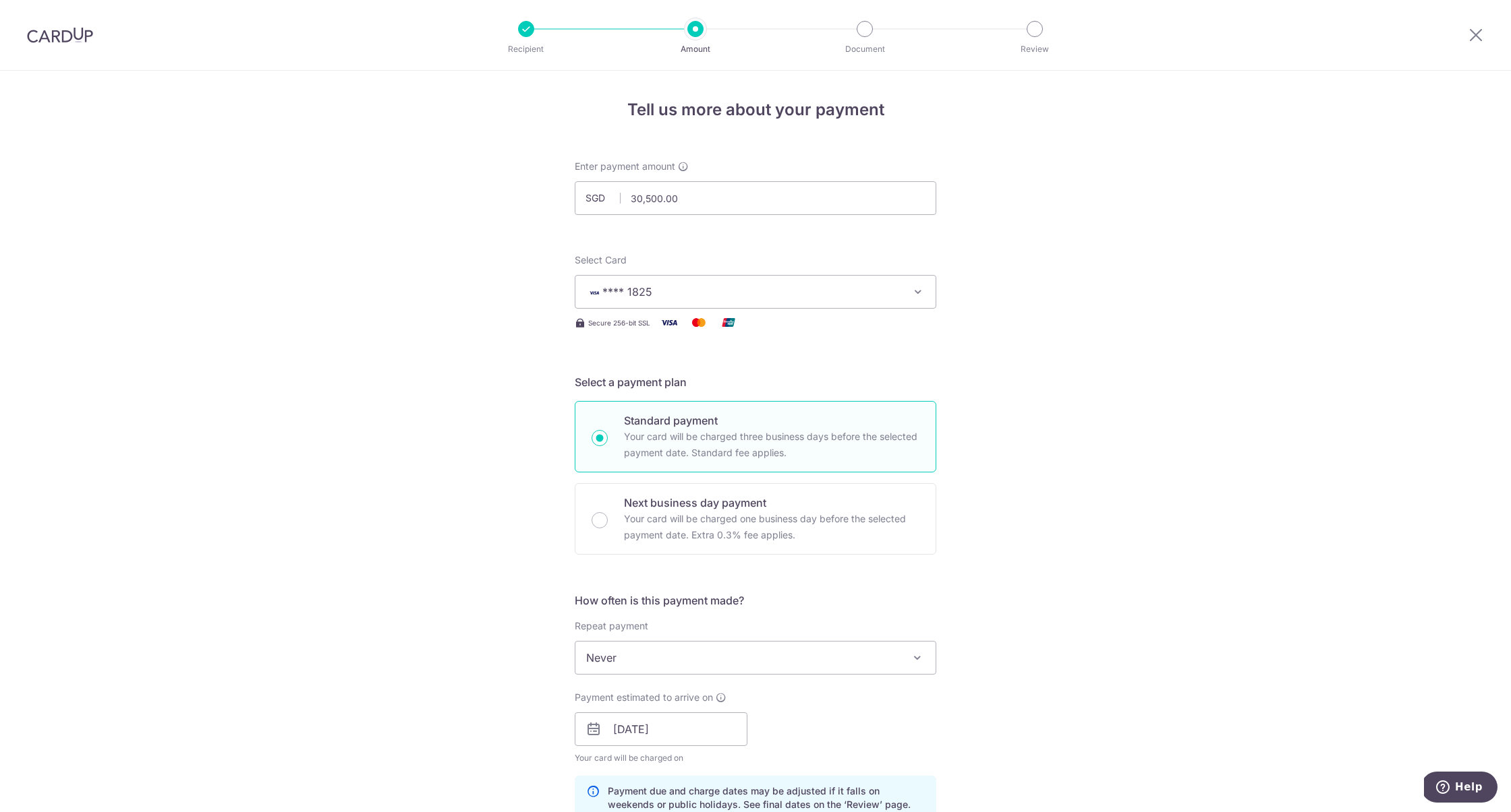
click at [13, 53] on div at bounding box center [60, 35] width 120 height 70
click at [54, 33] on img at bounding box center [60, 34] width 66 height 16
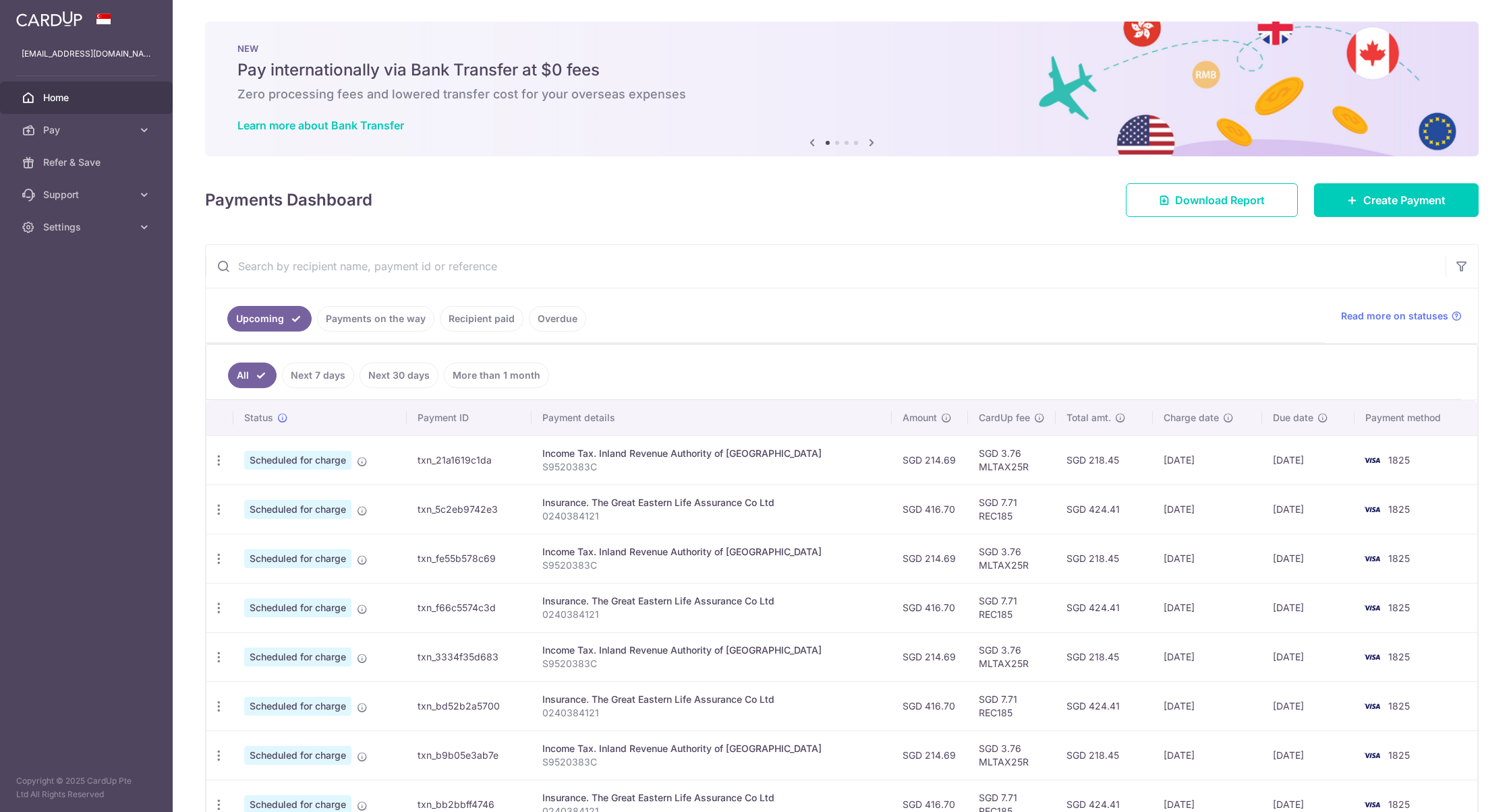
click at [473, 326] on link "Recipient paid" at bounding box center [481, 318] width 84 height 25
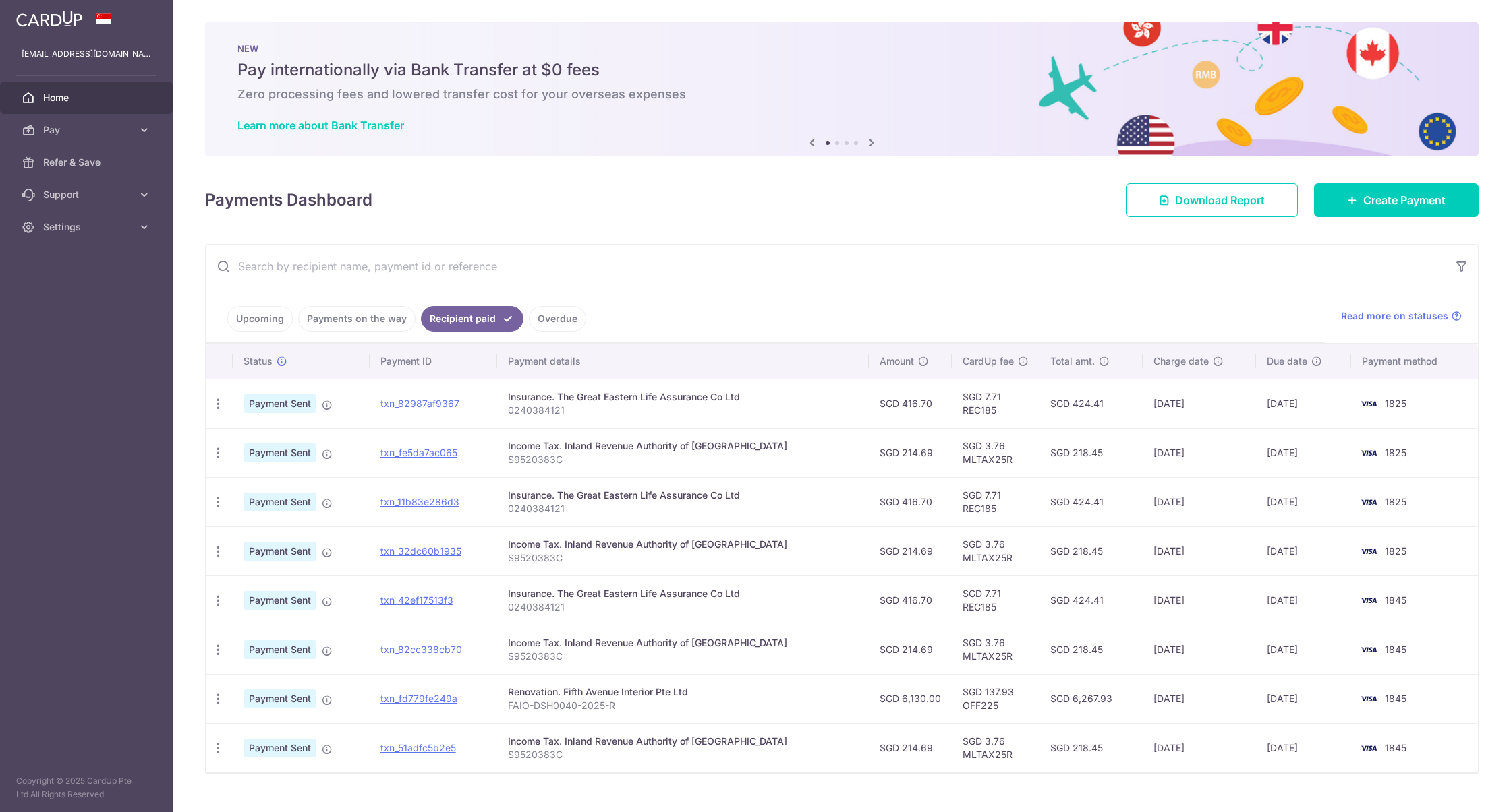
scroll to position [21, 0]
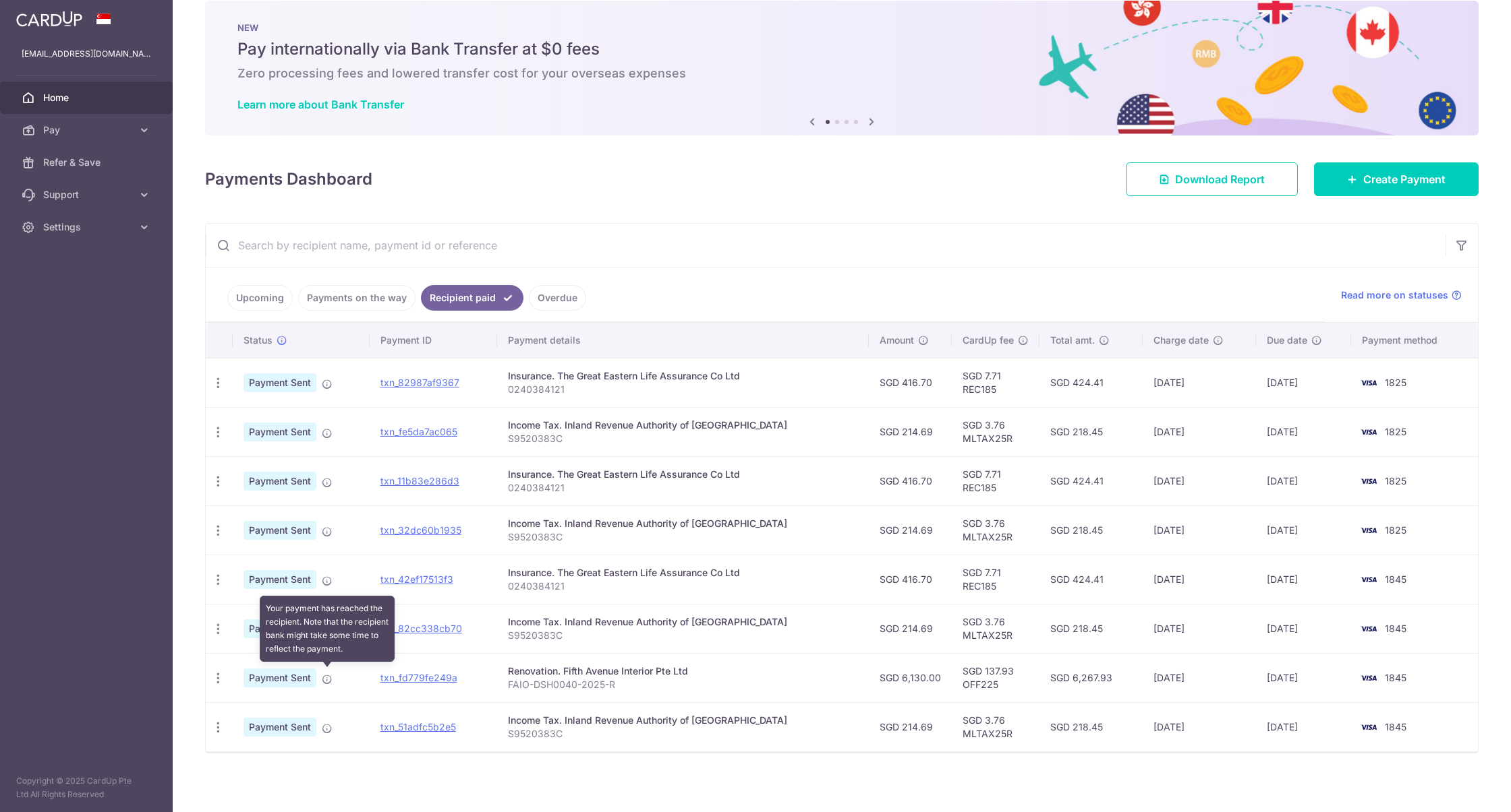
click at [330, 675] on icon at bounding box center [326, 679] width 11 height 11
click at [744, 257] on input "text" at bounding box center [825, 245] width 1239 height 43
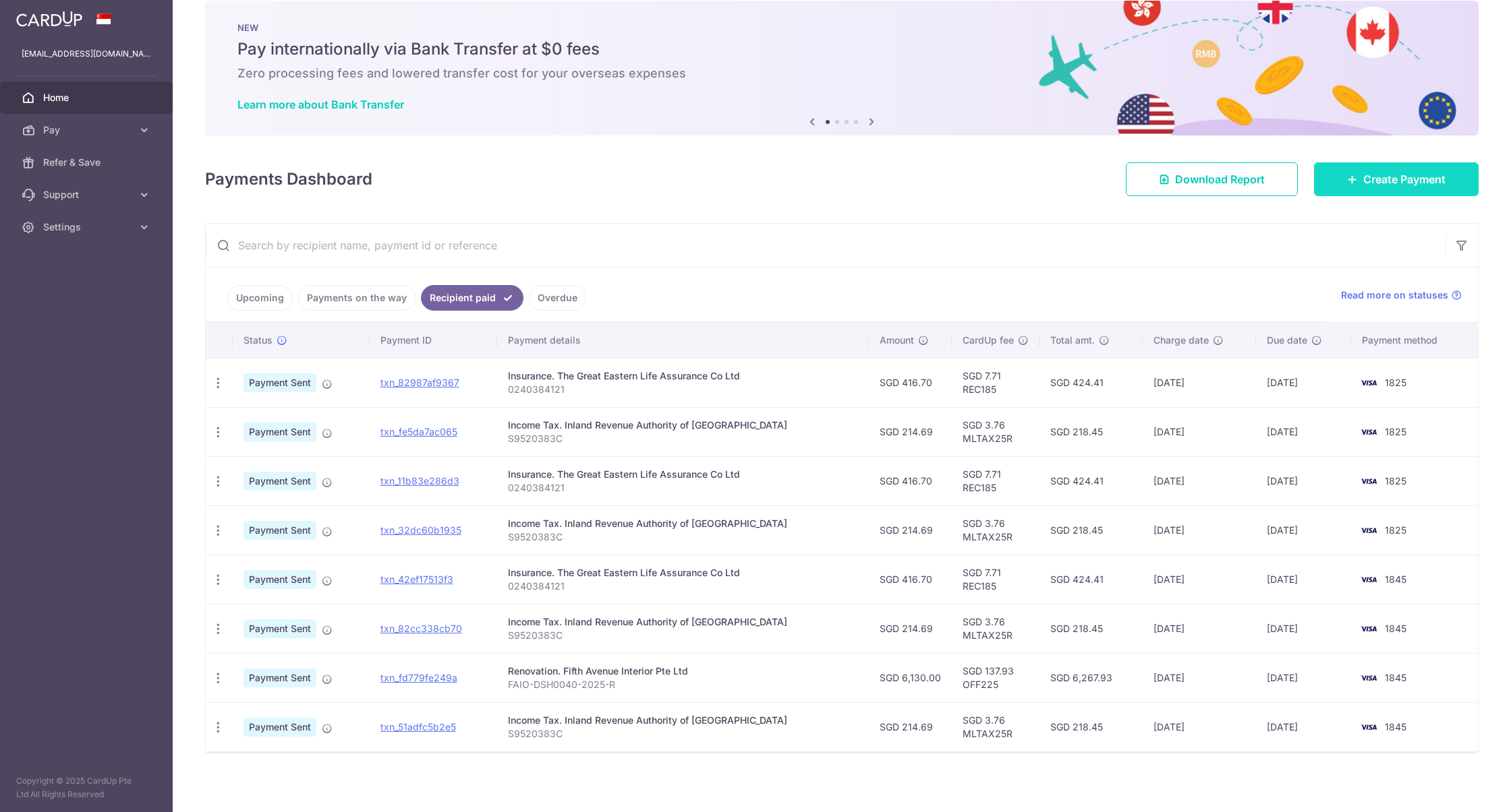
click at [1377, 188] on link "Create Payment" at bounding box center [1396, 179] width 165 height 34
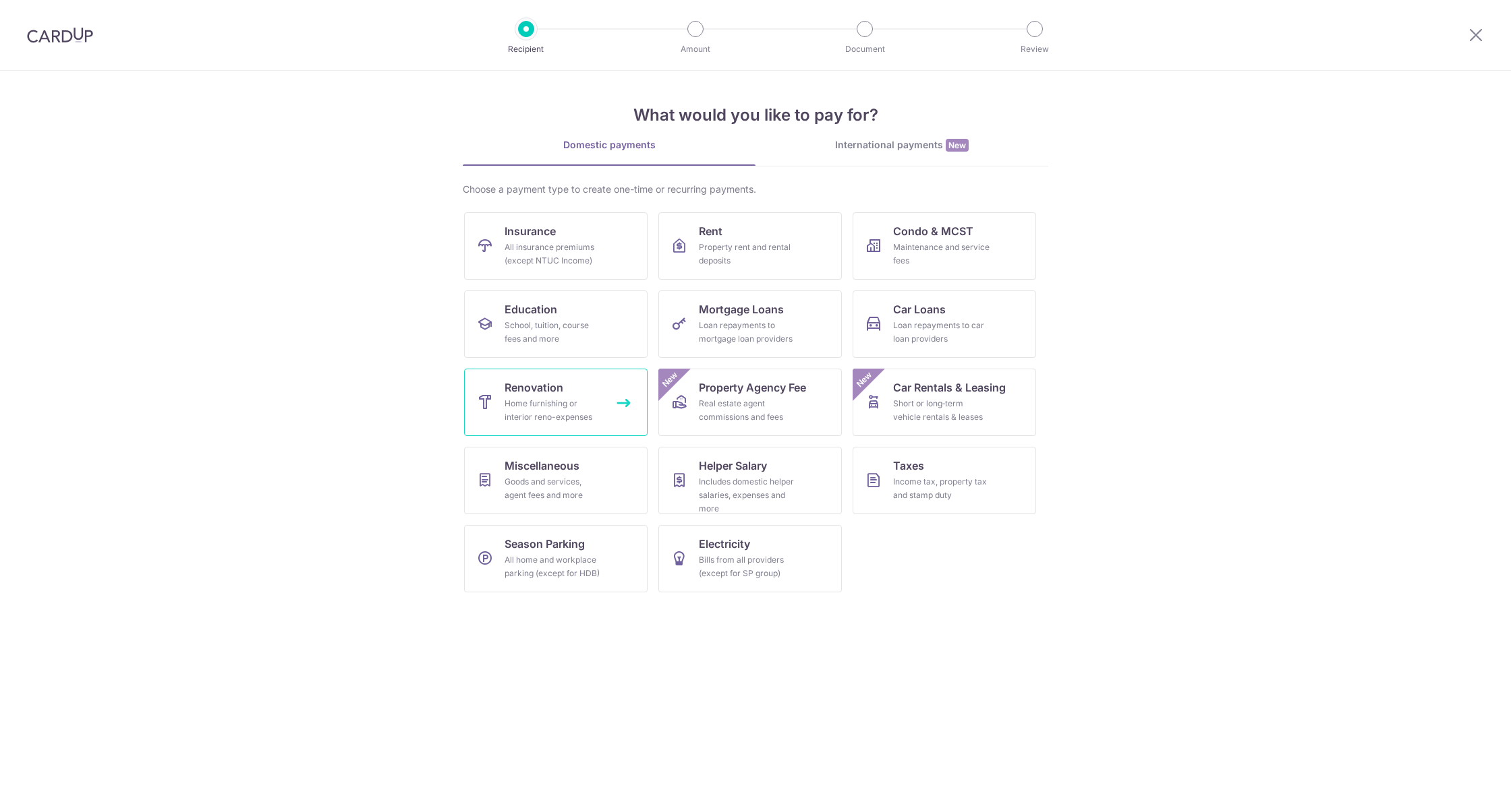
click at [559, 390] on span "Renovation" at bounding box center [533, 387] width 58 height 16
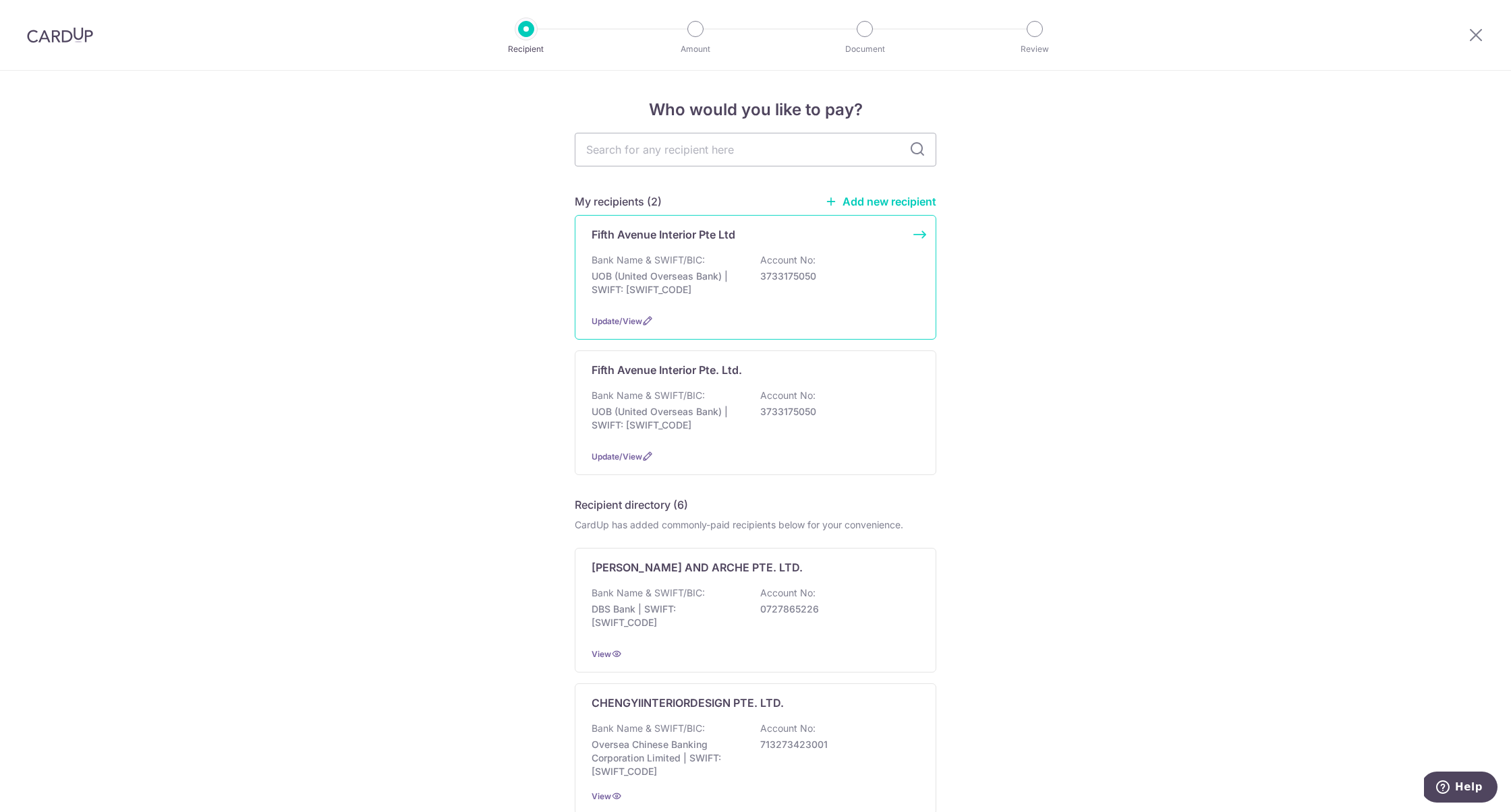
click at [681, 277] on p "UOB (United Overseas Bank) | SWIFT: [SWIFT_CODE]" at bounding box center [667, 283] width 151 height 27
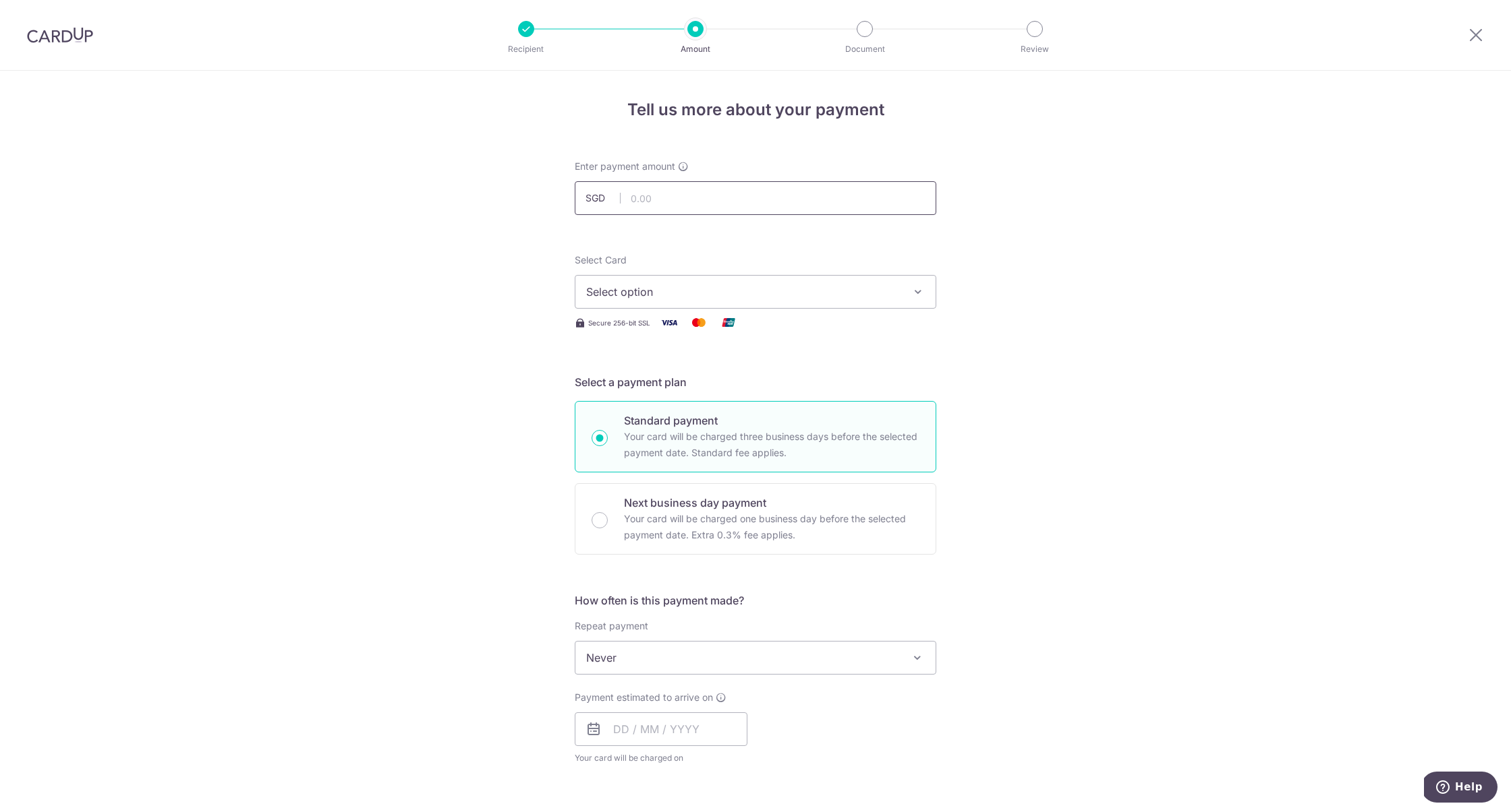
click at [697, 213] on input "text" at bounding box center [756, 198] width 362 height 34
type input "10,500.00"
click at [725, 287] on span "Select option" at bounding box center [743, 292] width 314 height 16
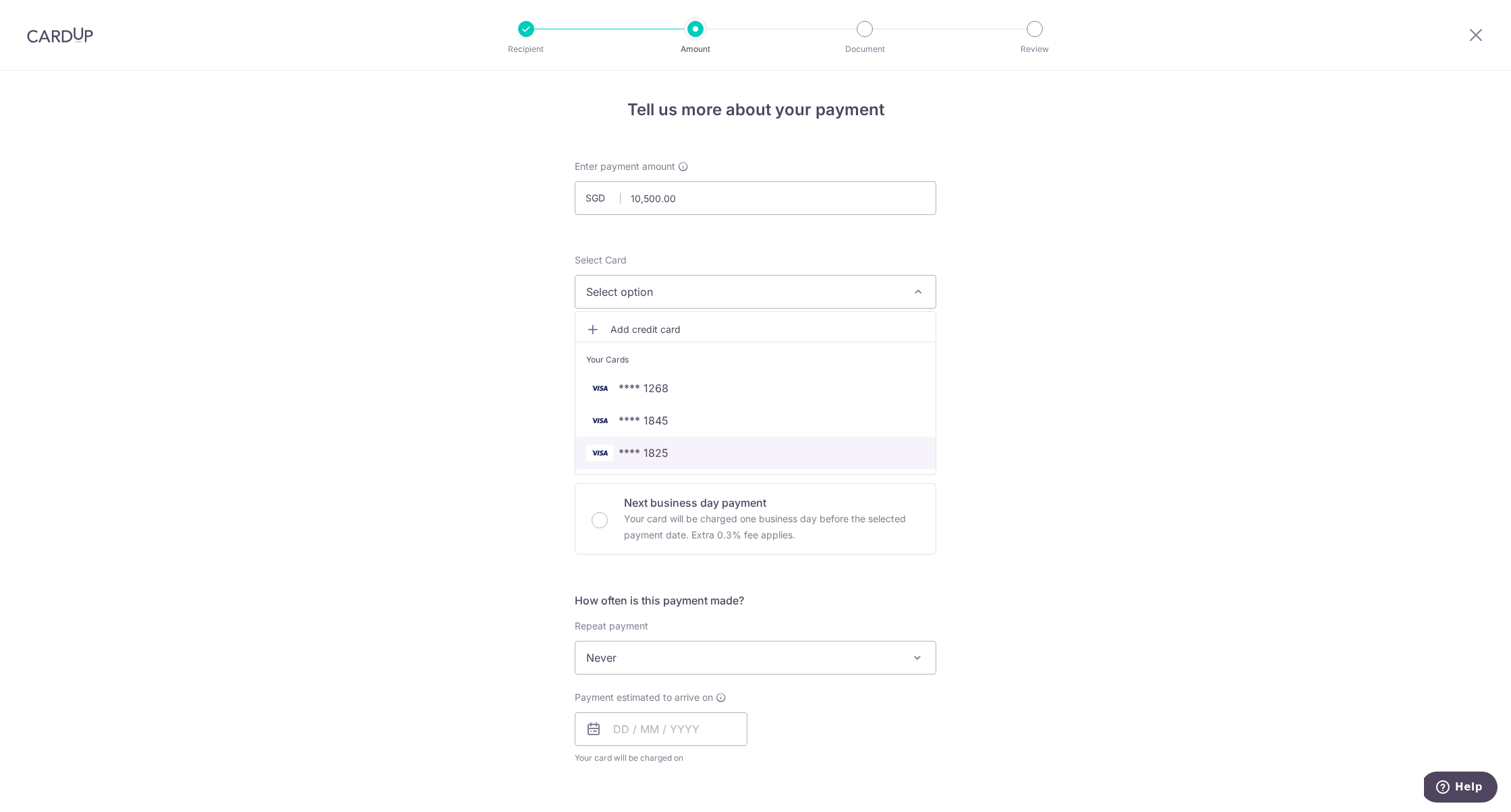
click at [717, 456] on span "**** 1825" at bounding box center [755, 453] width 338 height 16
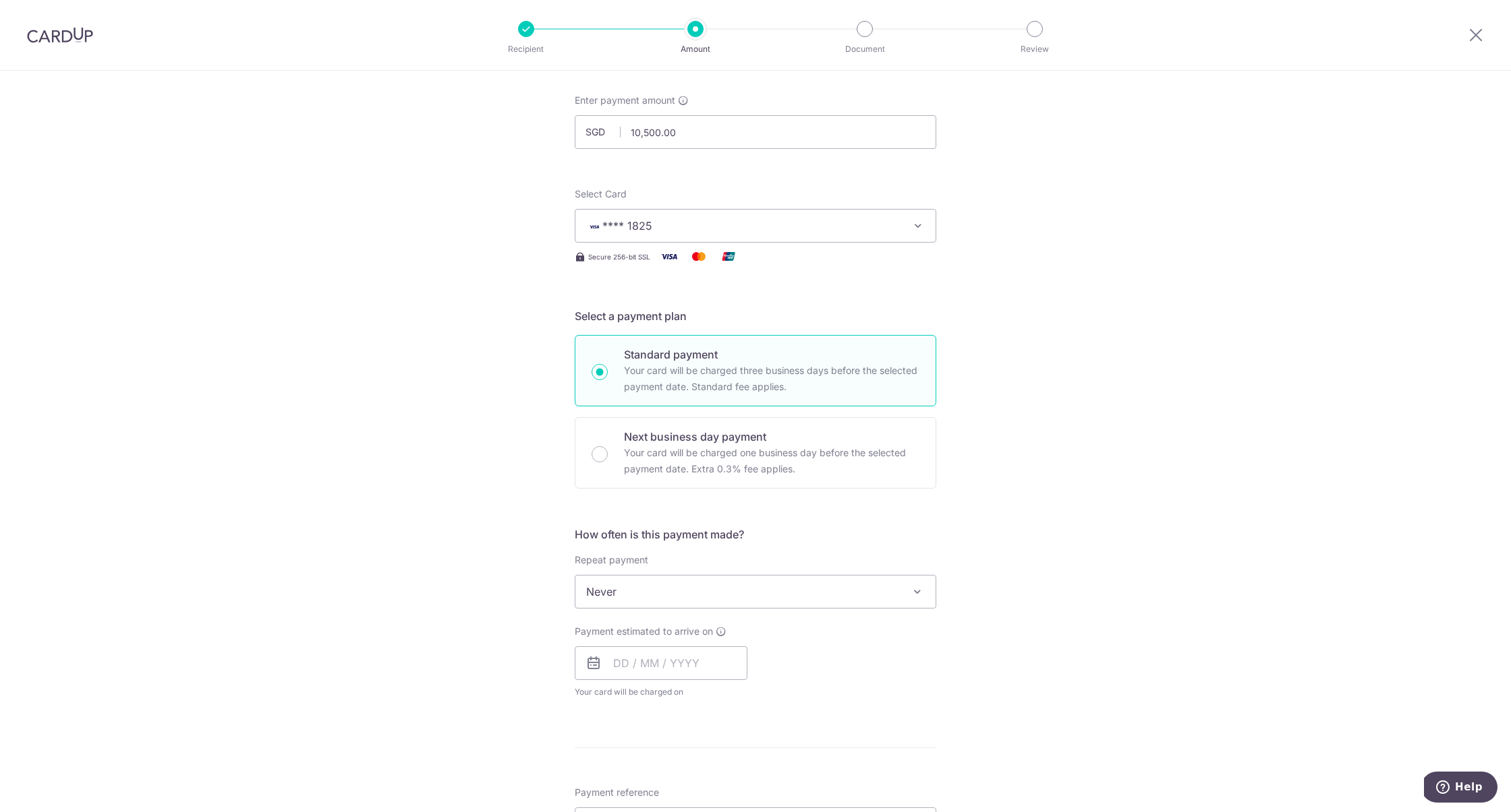
scroll to position [203, 0]
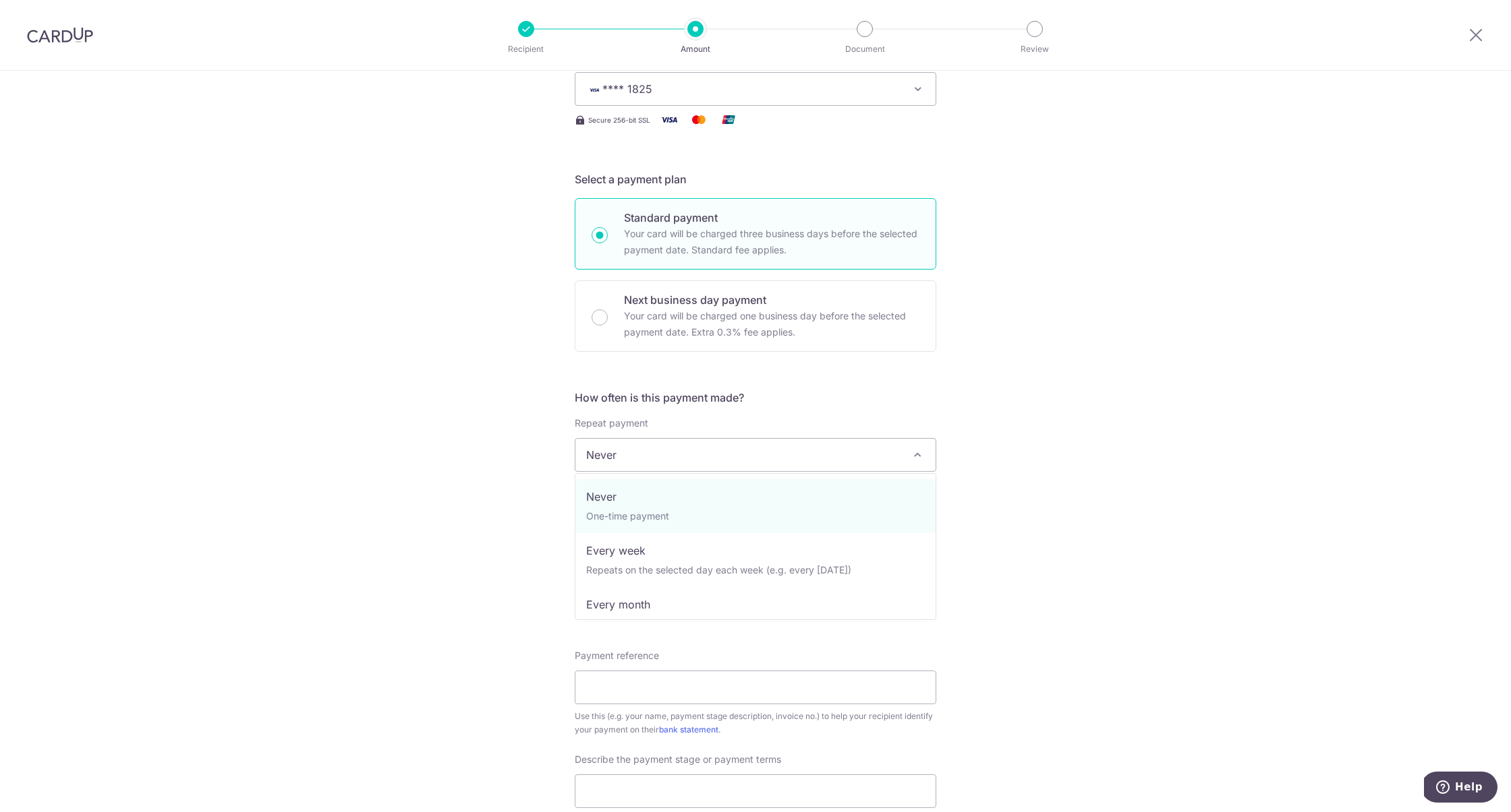
click at [703, 439] on span "Never" at bounding box center [756, 455] width 360 height 32
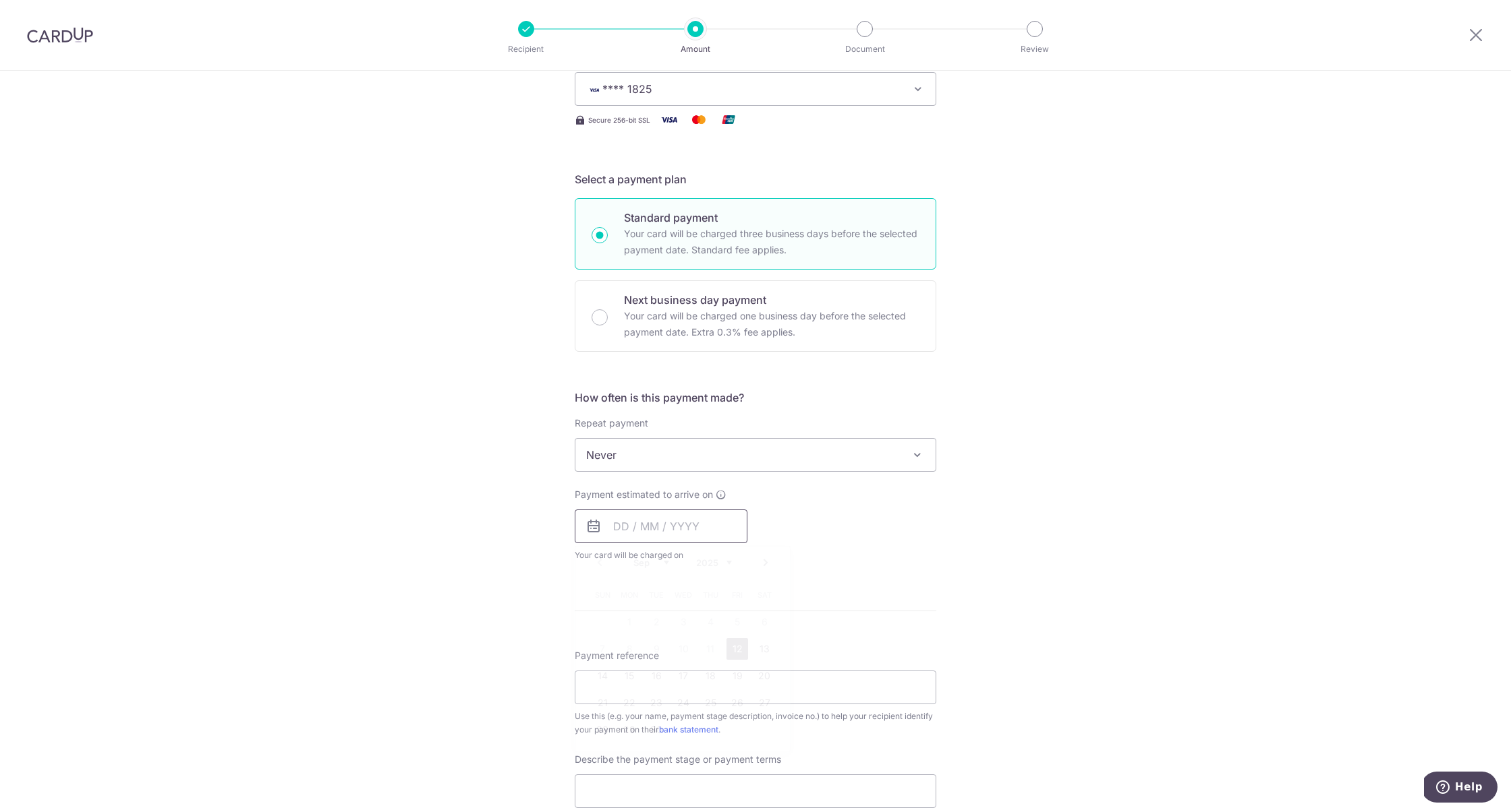
click at [650, 521] on input "text" at bounding box center [661, 527] width 172 height 34
click at [733, 644] on link "12" at bounding box center [737, 649] width 22 height 22
type input "12/09/2025"
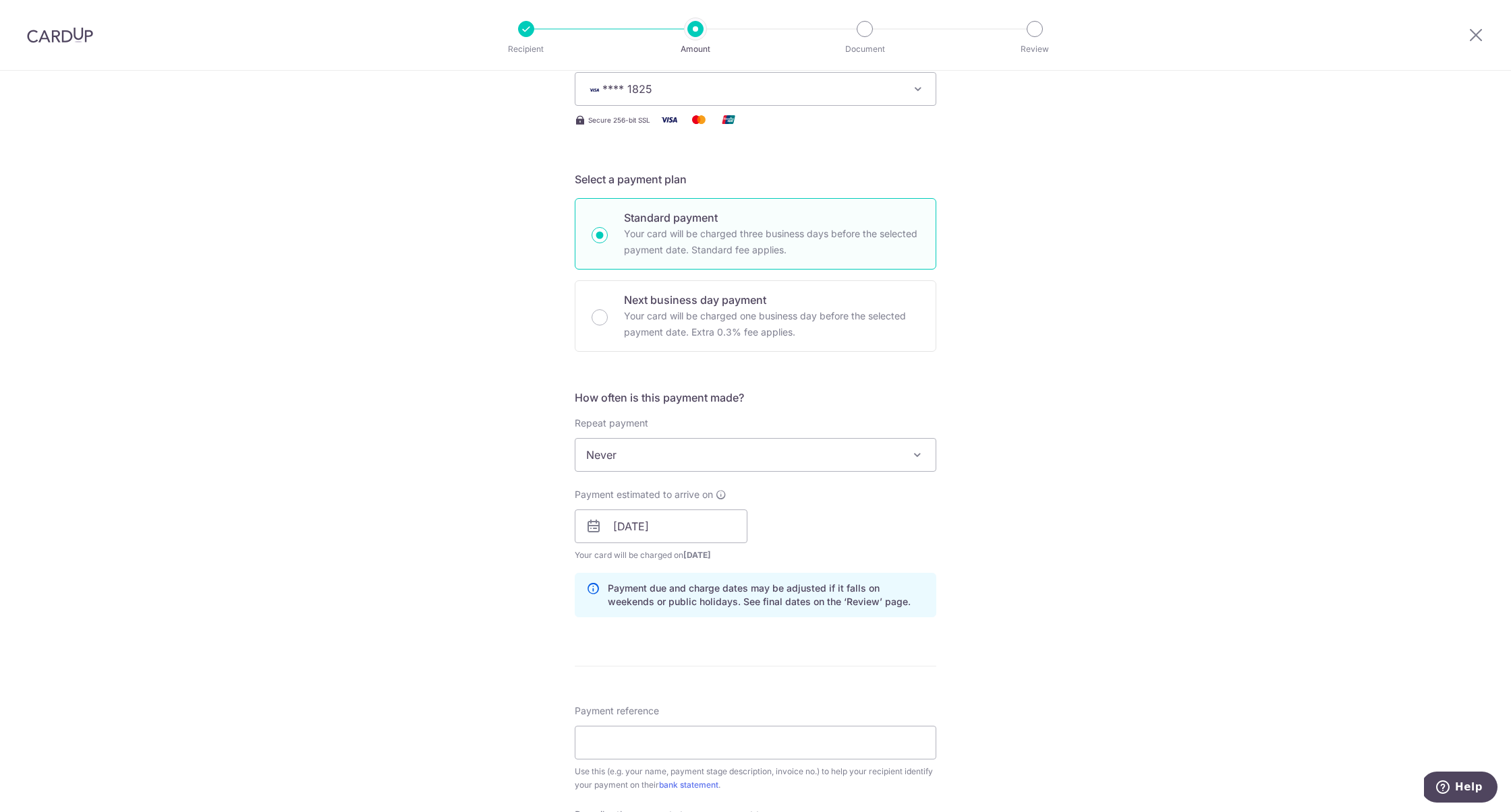
click at [745, 639] on form "Enter payment amount SGD 10,500.00 10500.00 Select Card **** 1825 Add credit ca…" at bounding box center [756, 563] width 362 height 1213
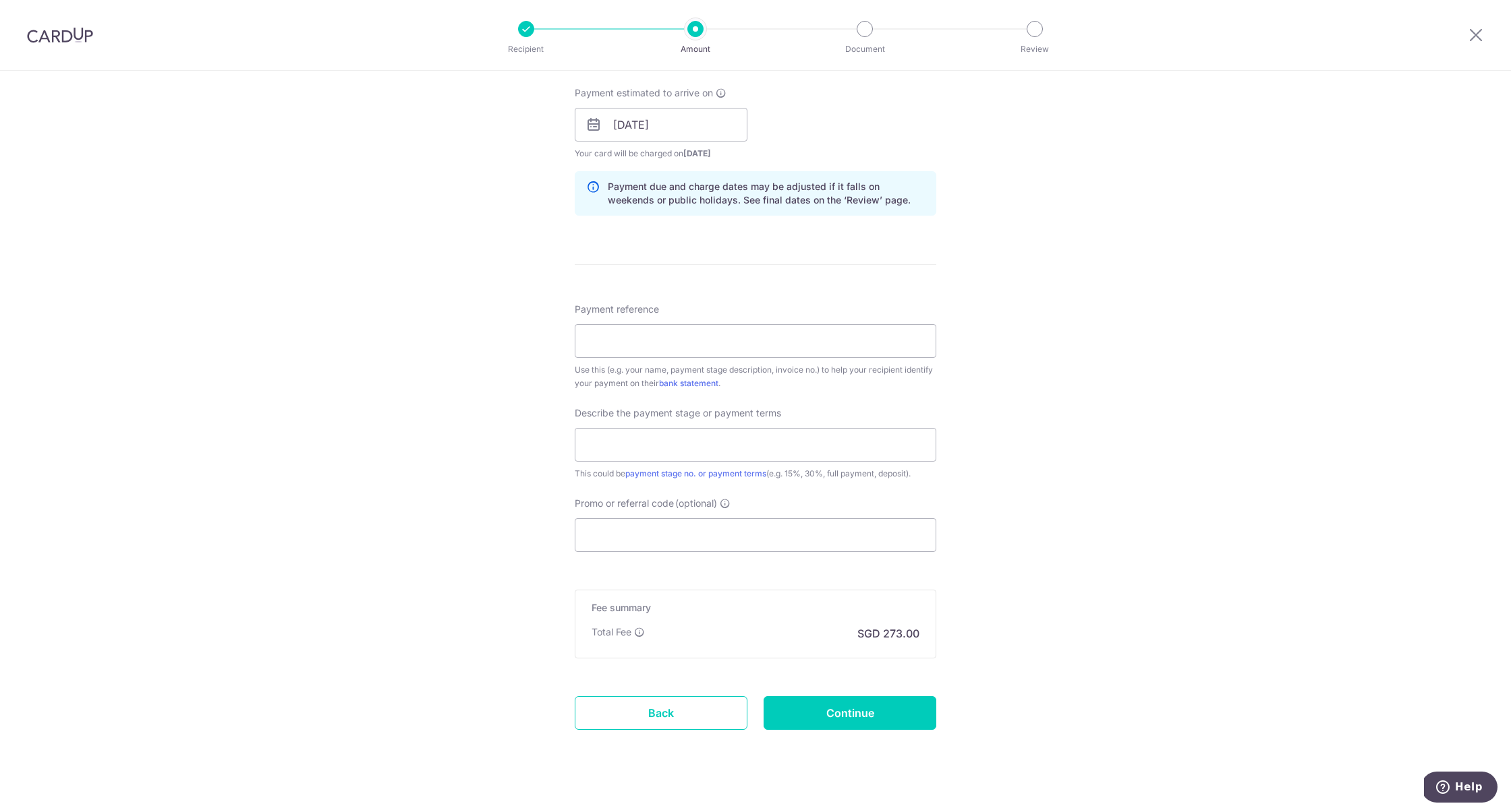
scroll to position [620, 0]
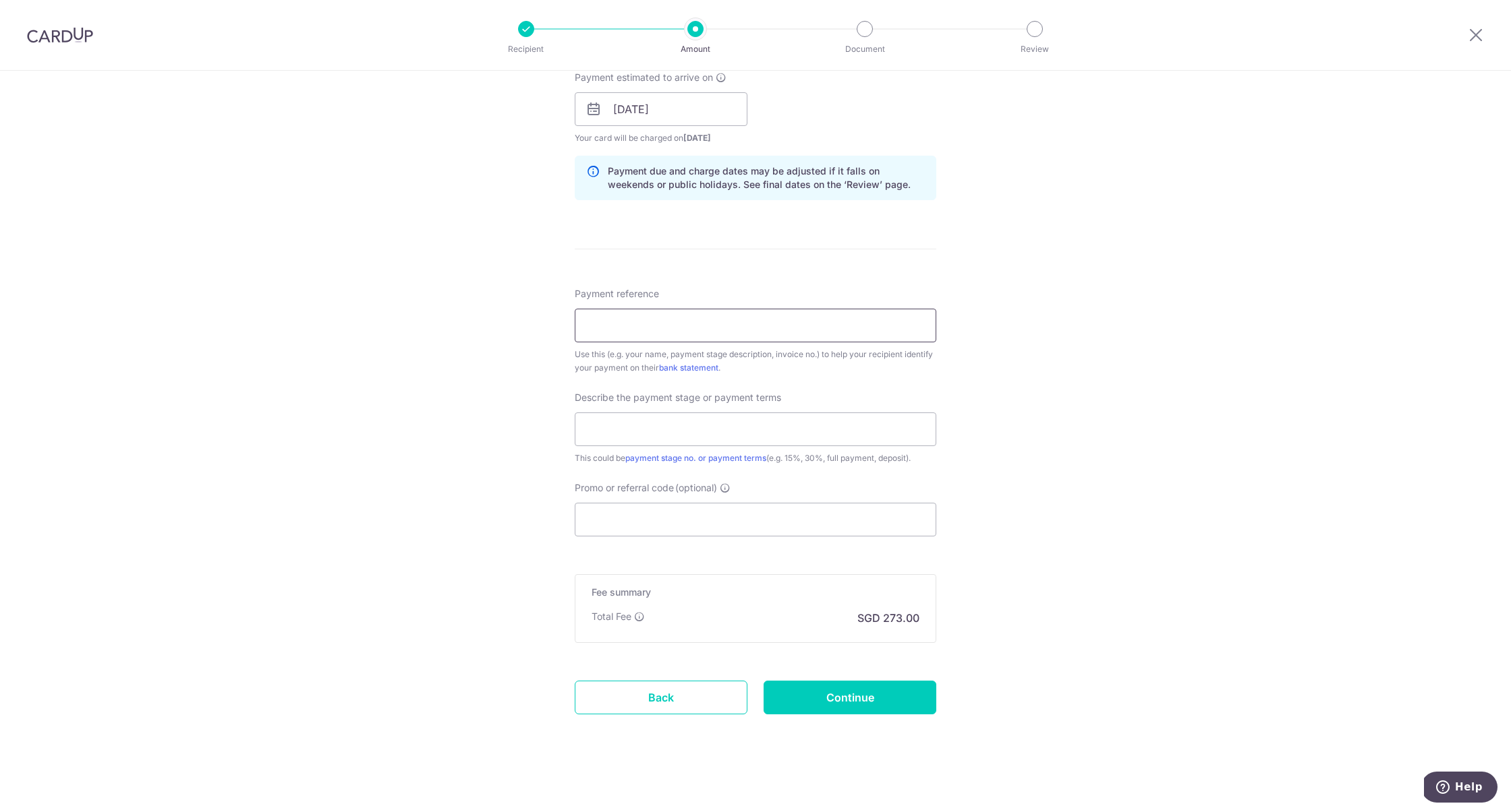
click at [768, 325] on input "Payment reference" at bounding box center [756, 326] width 362 height 34
paste input "FAIO-DSH0040-2025-R"
type input "FAIO-DSH0040-2025-R"
click at [743, 431] on input "text" at bounding box center [756, 430] width 362 height 34
type input "Payment 2 (50%)"
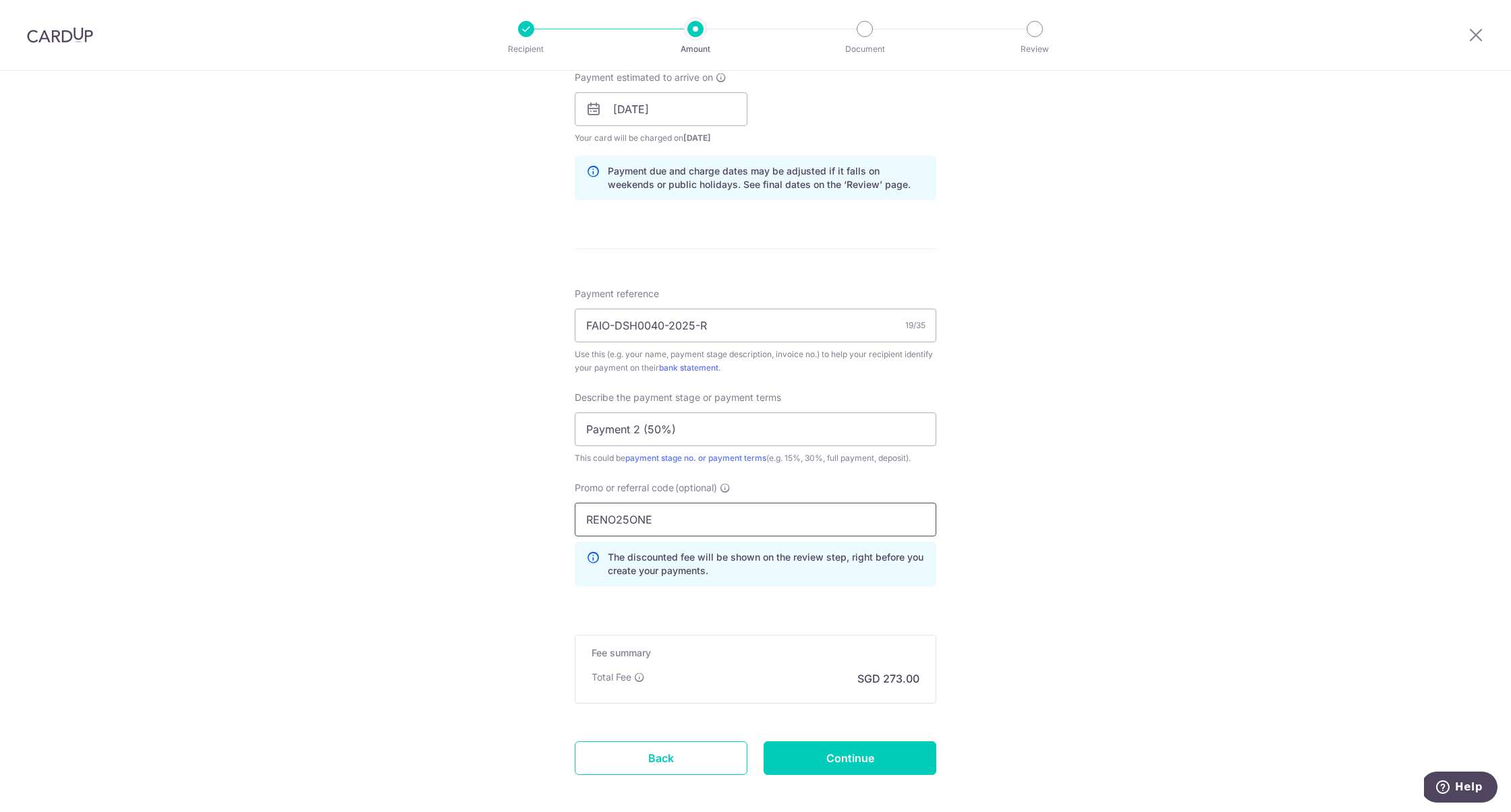
type input "RENO25ONE"
click at [1225, 529] on div "Tell us more about your payment Enter payment amount SGD 10,500.00 10500.00 Sel…" at bounding box center [756, 164] width 1511 height 1426
click at [842, 769] on input "Continue" at bounding box center [849, 759] width 172 height 34
type input "Create Schedule"
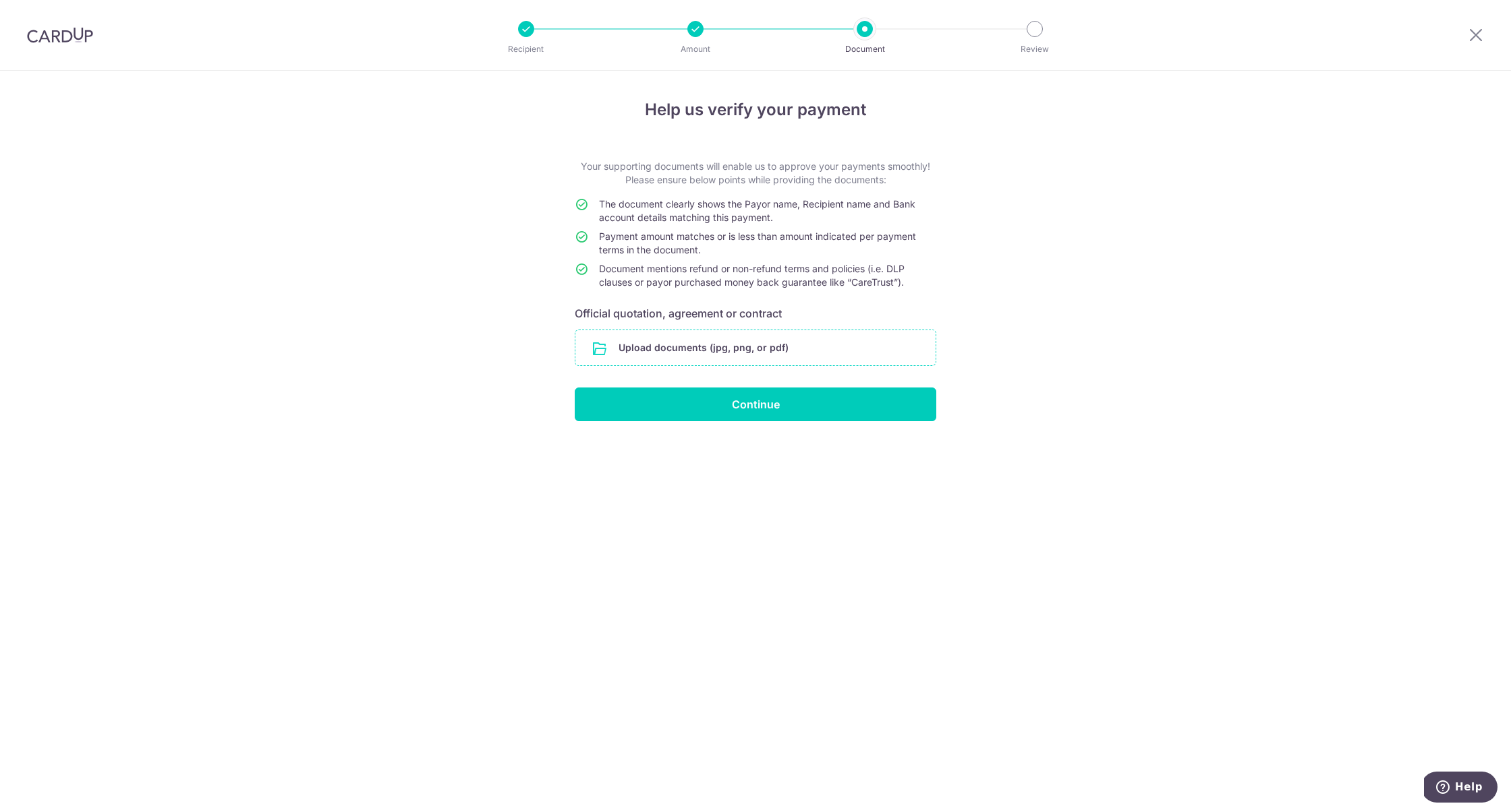
click at [786, 336] on input "file" at bounding box center [756, 348] width 360 height 35
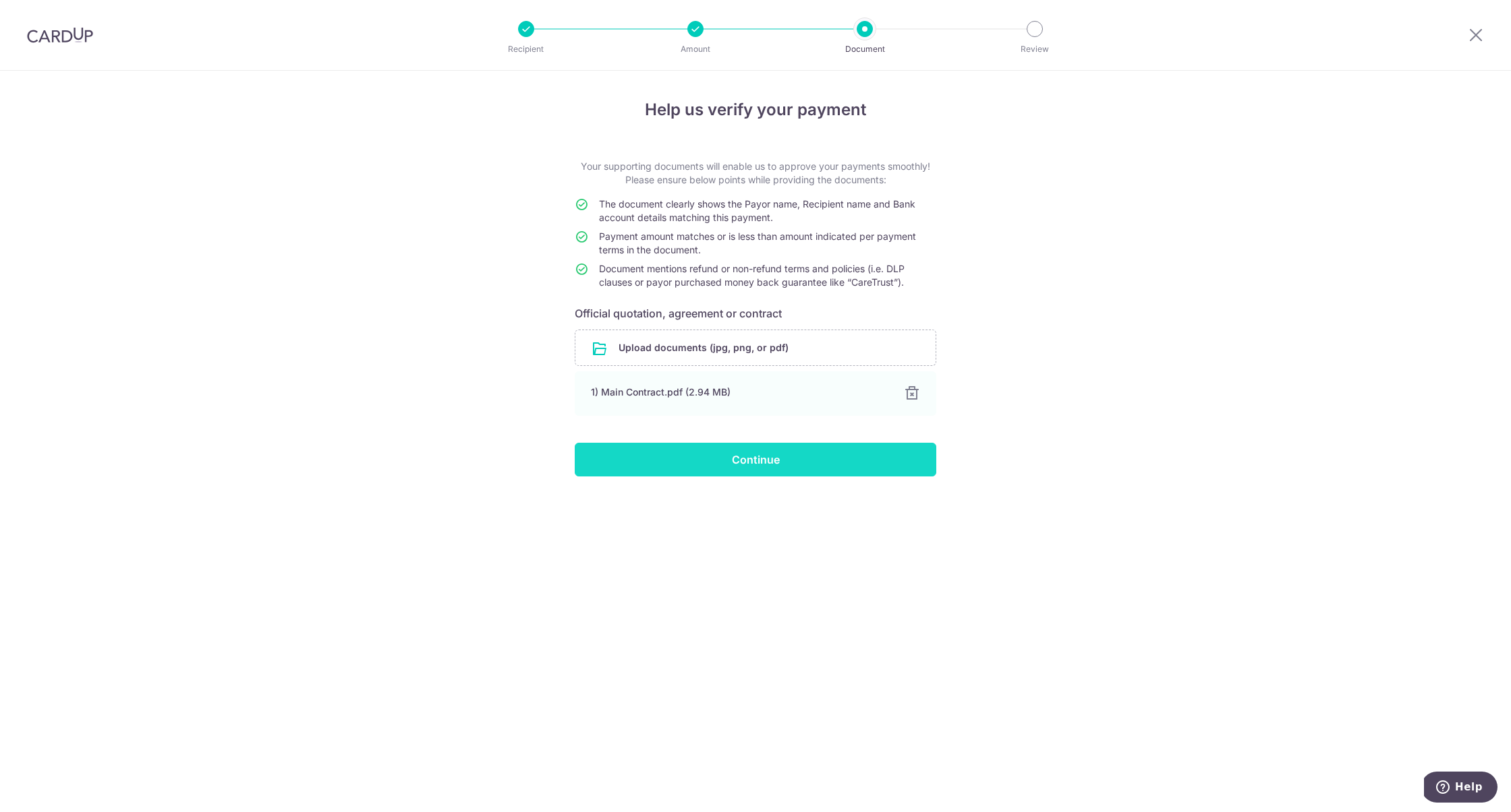
click at [816, 471] on input "Continue" at bounding box center [756, 460] width 362 height 34
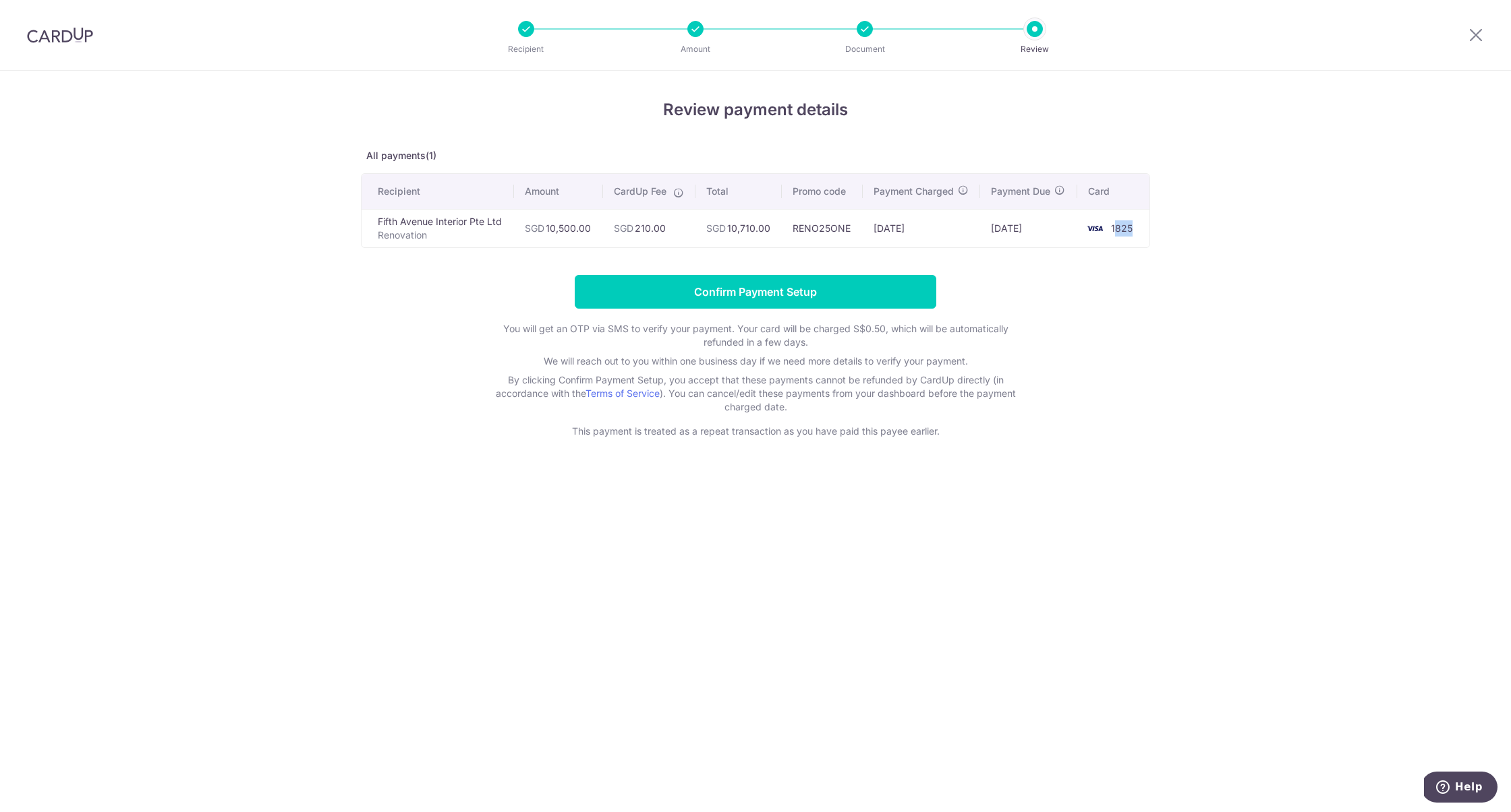
drag, startPoint x: 1117, startPoint y: 226, endPoint x: 1141, endPoint y: 226, distance: 24.0
click at [1141, 226] on td "1825" at bounding box center [1113, 228] width 72 height 39
drag, startPoint x: 639, startPoint y: 231, endPoint x: 675, endPoint y: 231, distance: 36.0
click at [675, 231] on td "SGD 210.00" at bounding box center [649, 228] width 92 height 39
click at [533, 287] on form "Confirm Payment Setup You will get an OTP via SMS to verify your payment. Your …" at bounding box center [756, 356] width 789 height 163
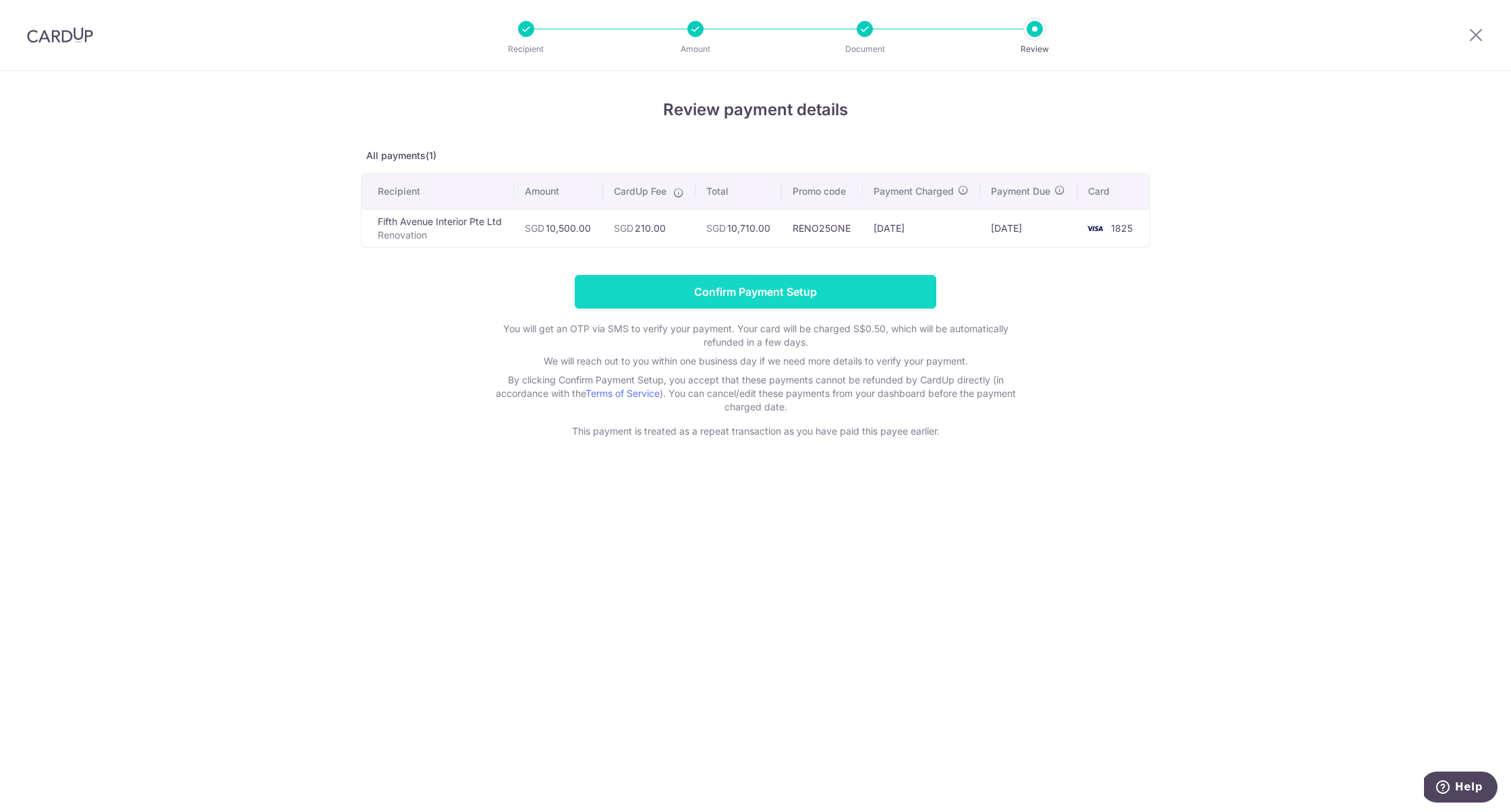
click at [662, 295] on input "Confirm Payment Setup" at bounding box center [756, 292] width 362 height 34
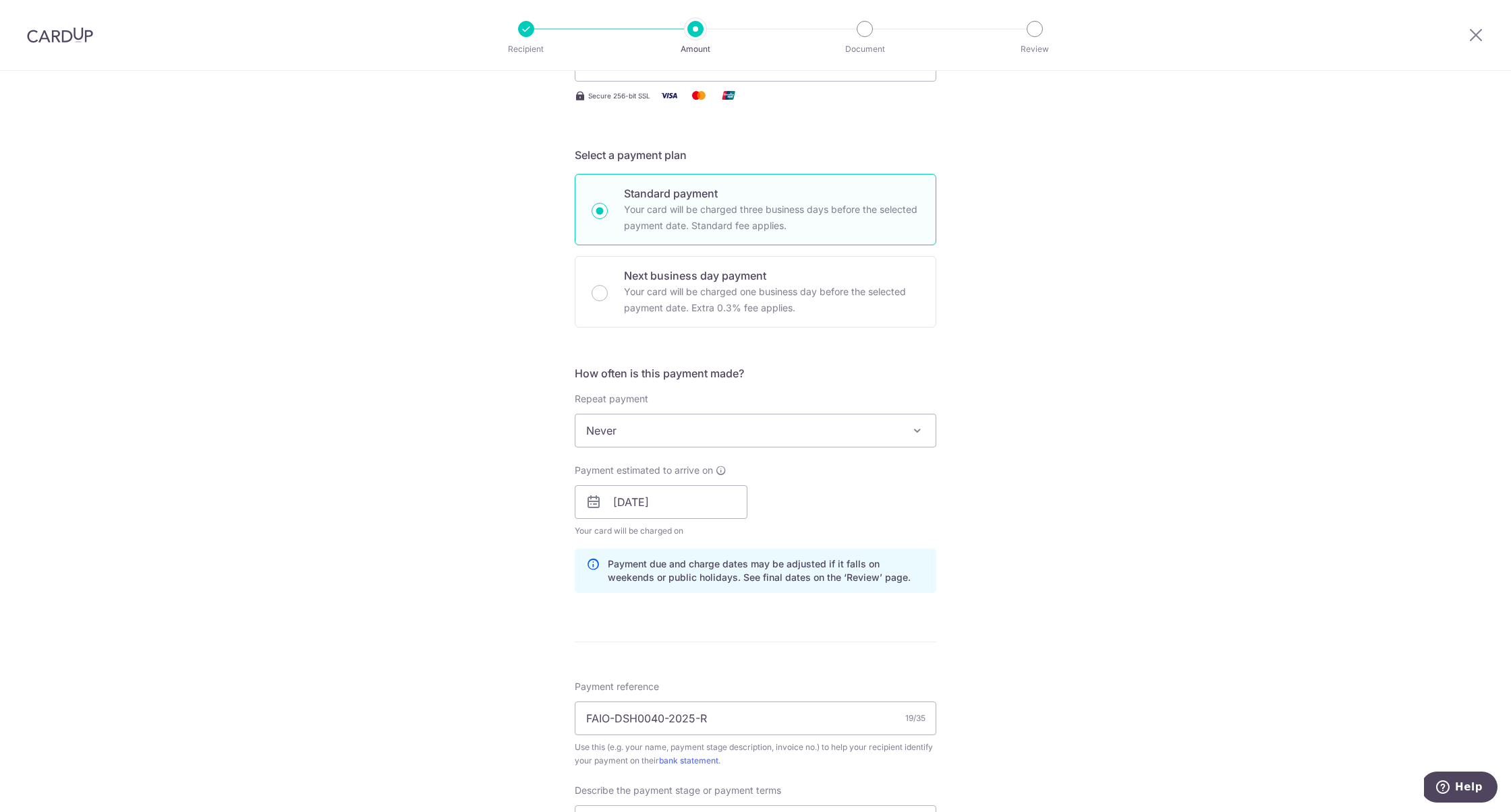
scroll to position [735, 0]
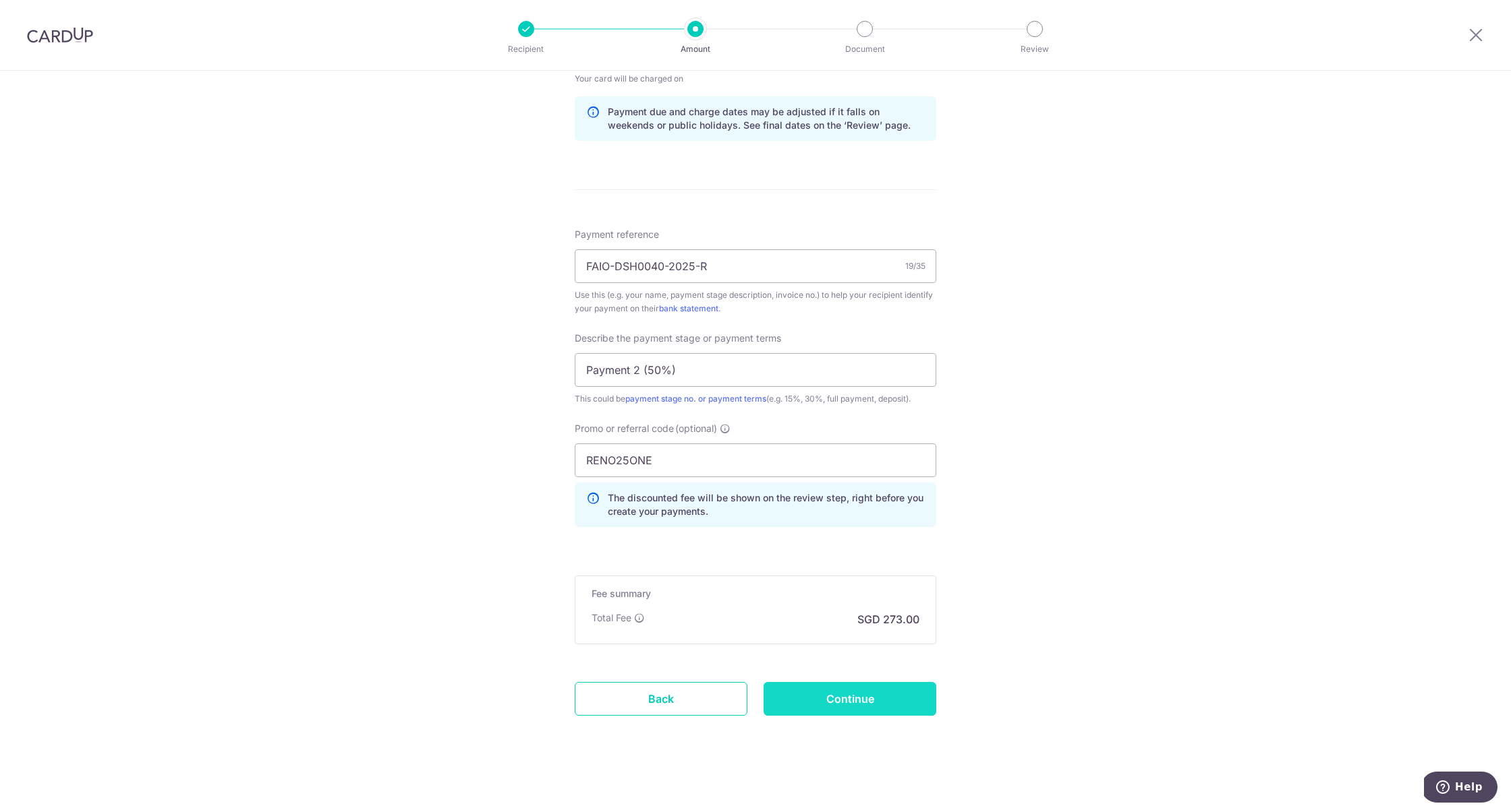
click at [836, 700] on input "Continue" at bounding box center [849, 699] width 172 height 34
type input "Update Schedule"
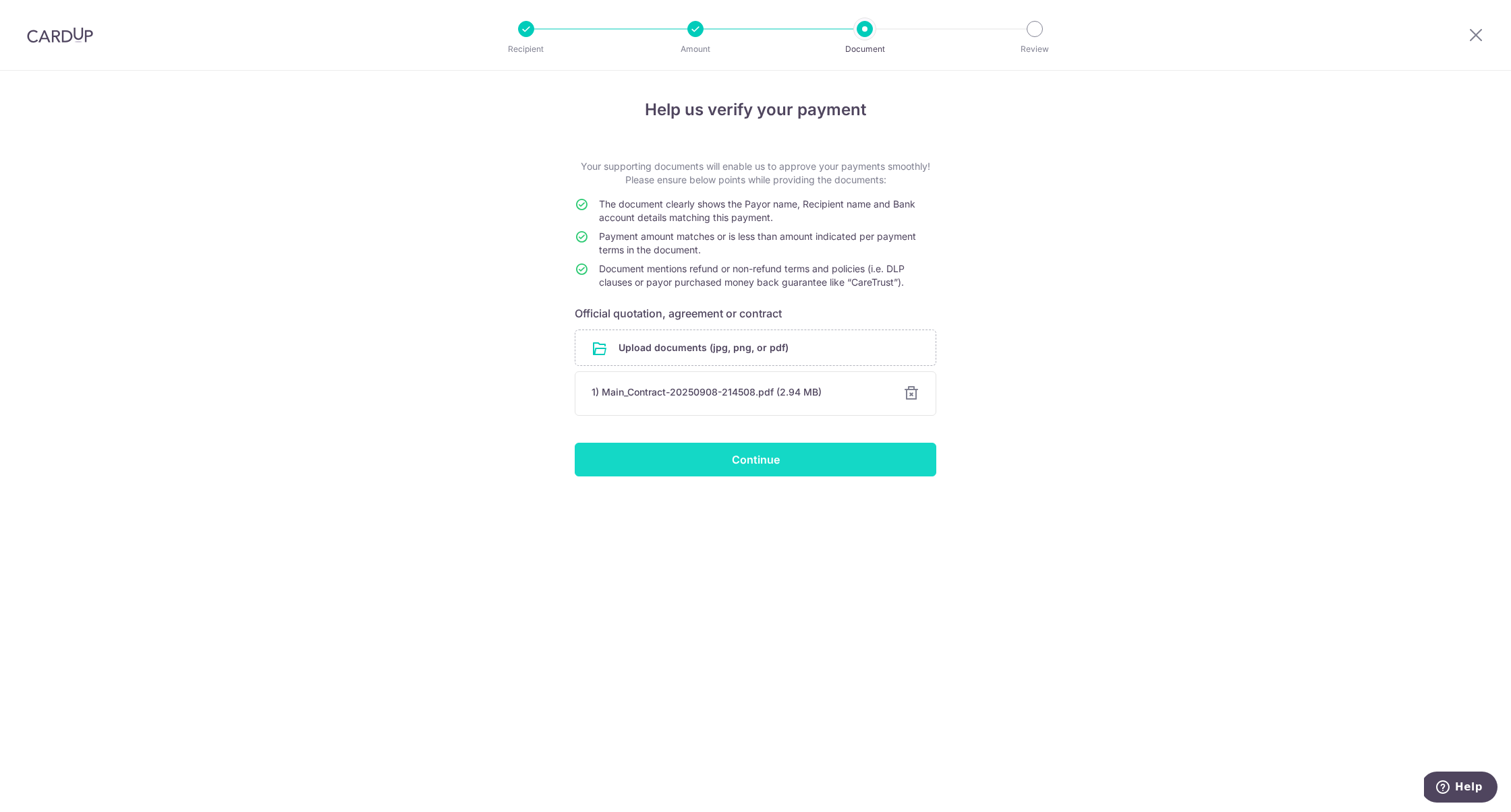
click at [719, 458] on input "Continue" at bounding box center [756, 460] width 362 height 34
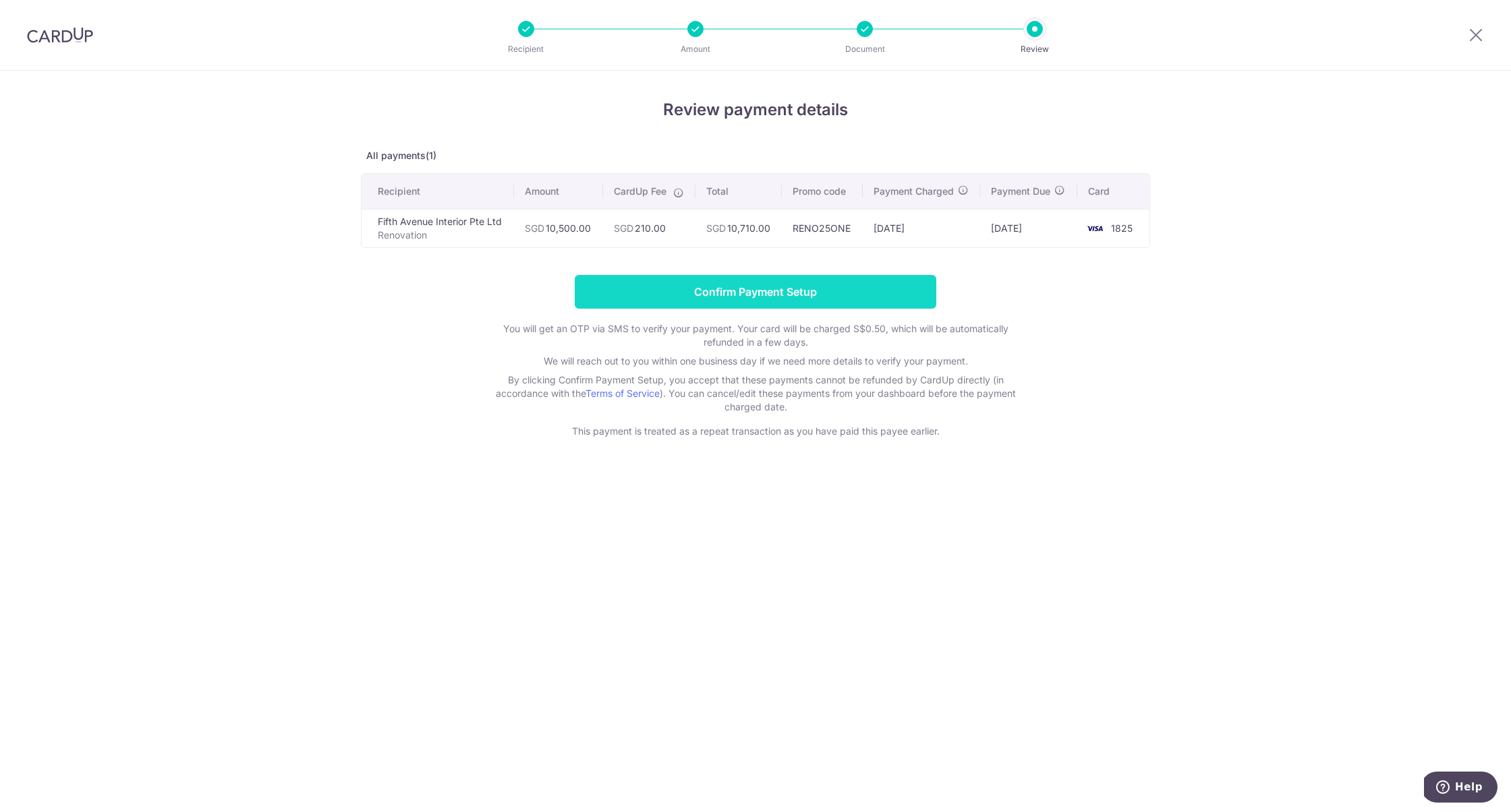
click at [743, 285] on input "Confirm Payment Setup" at bounding box center [756, 292] width 362 height 34
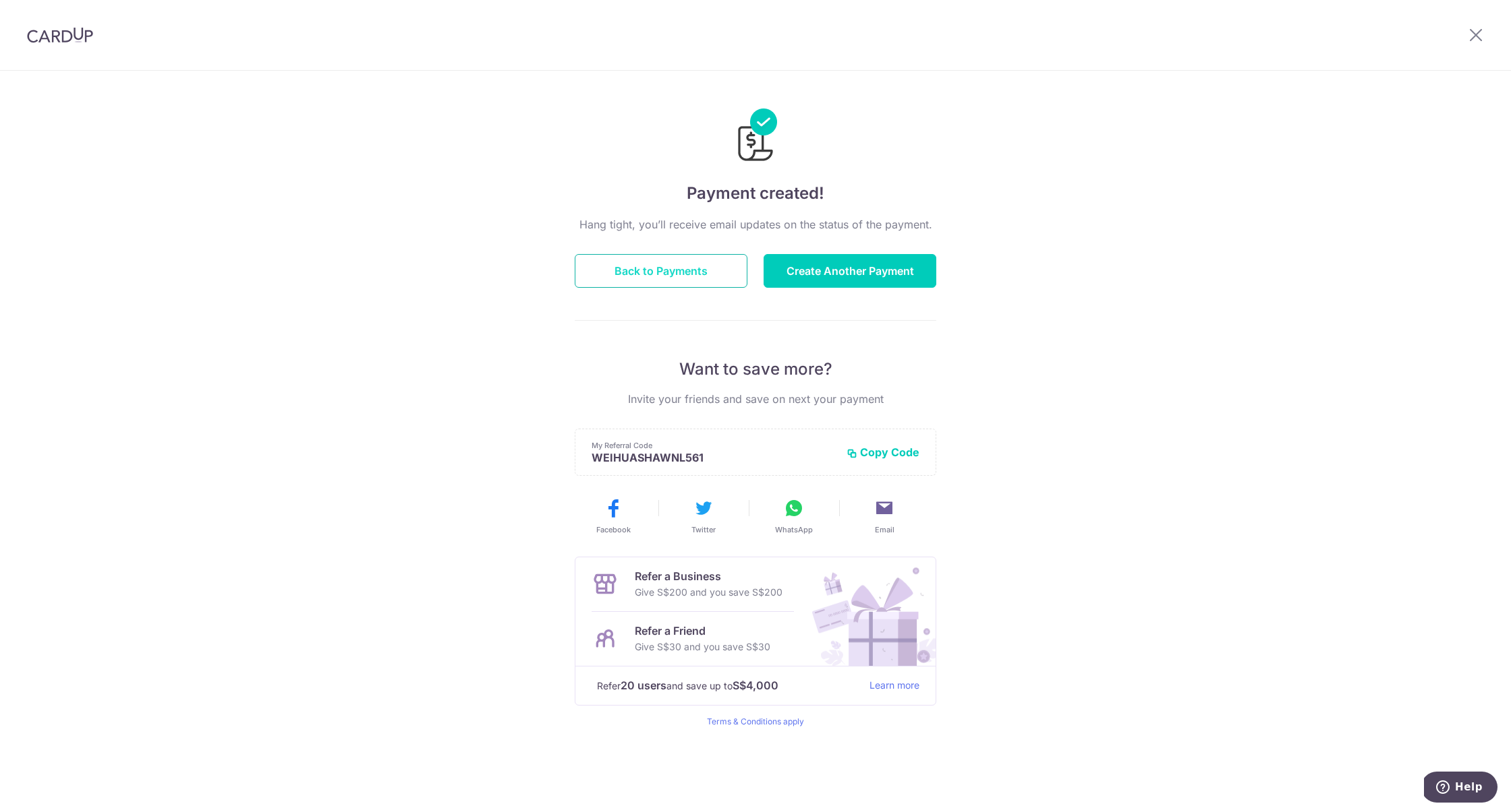
click at [715, 274] on button "Back to Payments" at bounding box center [661, 271] width 172 height 34
